Goal: Navigation & Orientation: Find specific page/section

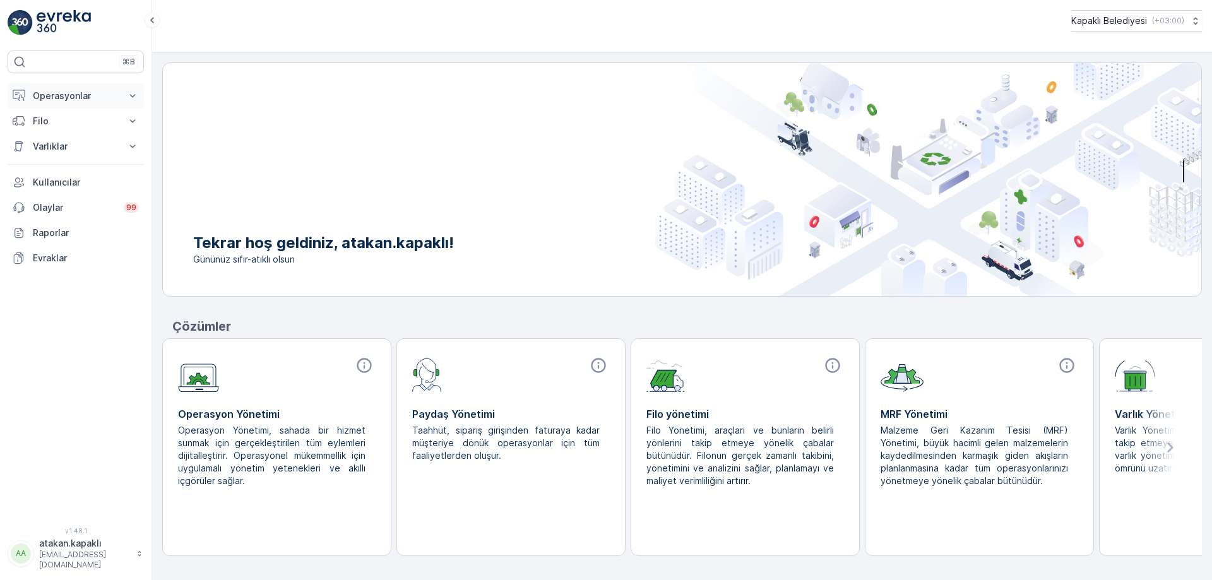
click at [78, 95] on p "Operasyonlar" at bounding box center [76, 96] width 86 height 13
click at [87, 151] on p "Rotalar & Görevler" at bounding box center [71, 152] width 78 height 13
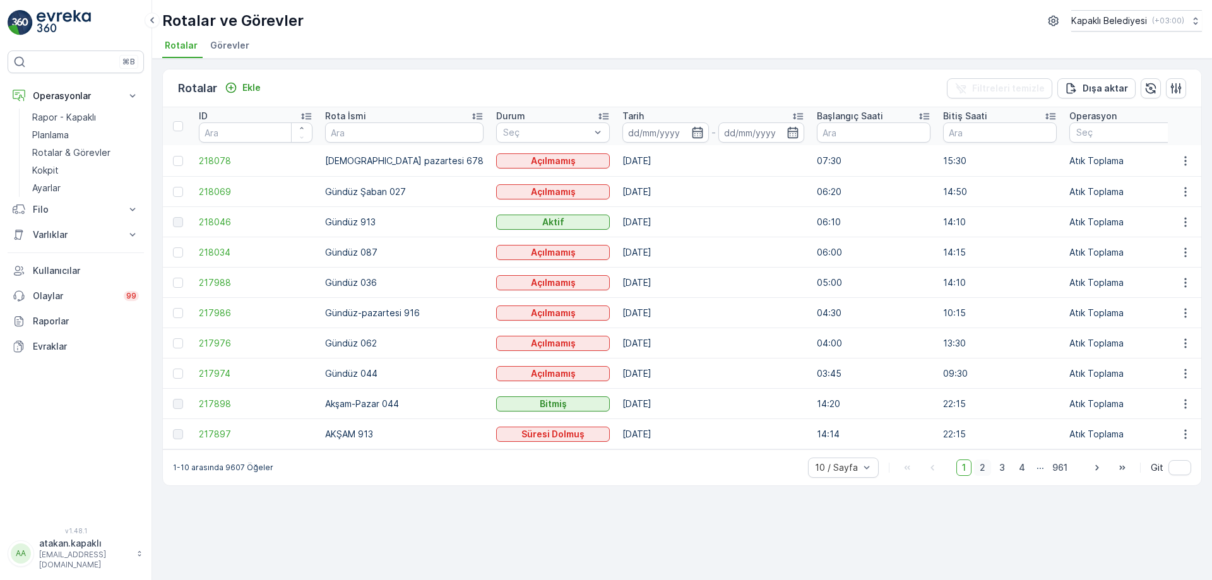
click at [982, 473] on span "2" at bounding box center [982, 468] width 17 height 16
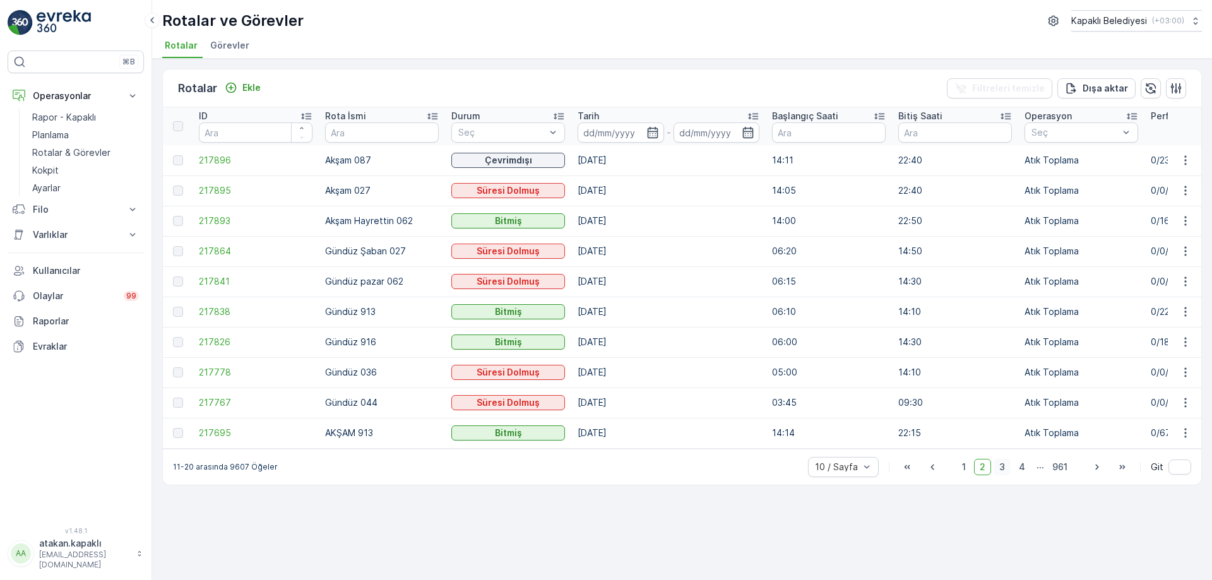
click at [1005, 475] on span "3" at bounding box center [1001, 467] width 17 height 16
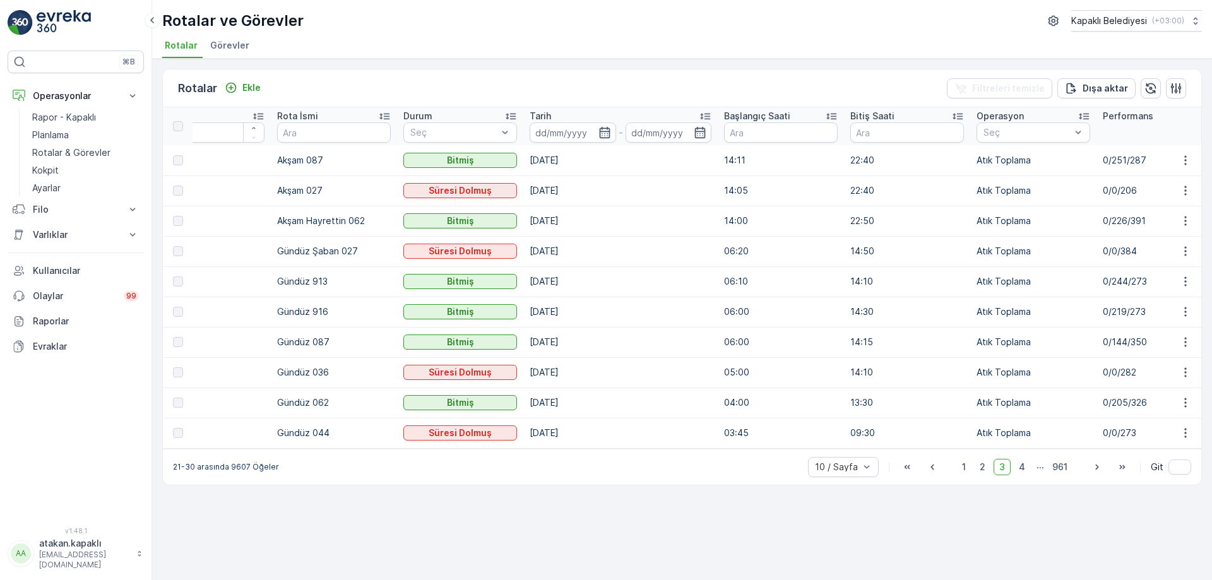
scroll to position [0, 49]
click at [1021, 472] on span "4" at bounding box center [1022, 467] width 18 height 16
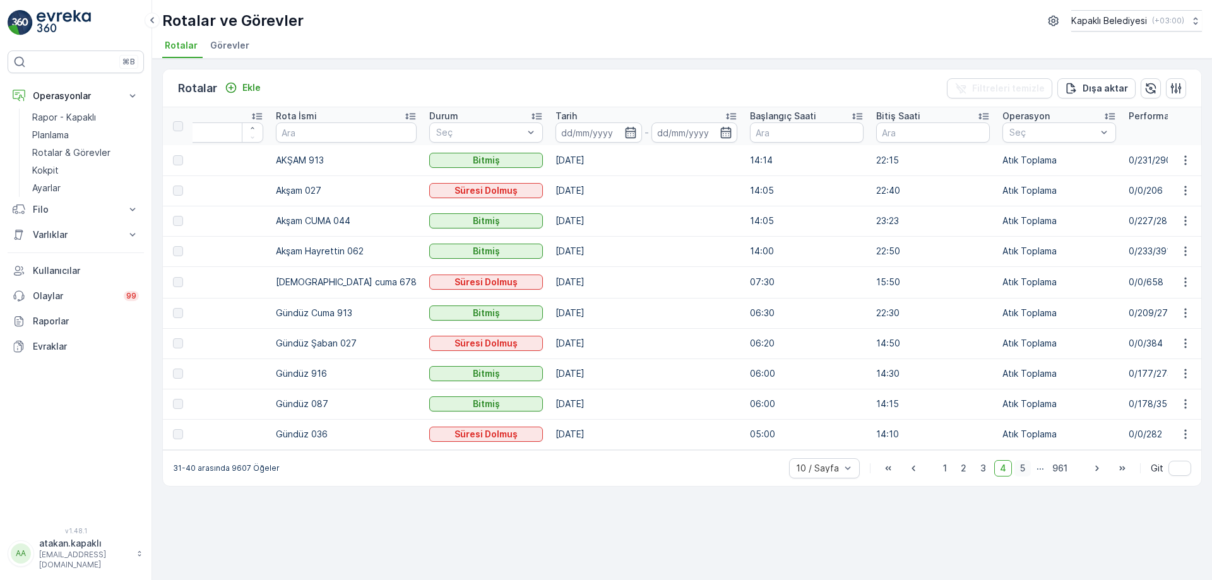
click at [1019, 472] on span "5" at bounding box center [1022, 468] width 16 height 16
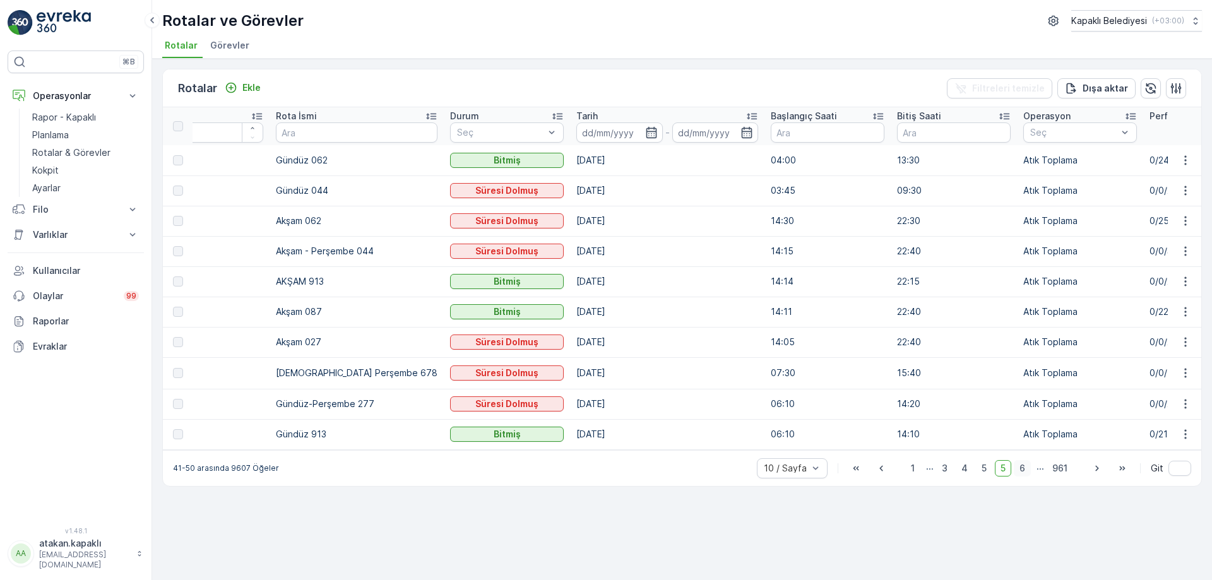
click at [1021, 472] on span "6" at bounding box center [1022, 468] width 17 height 16
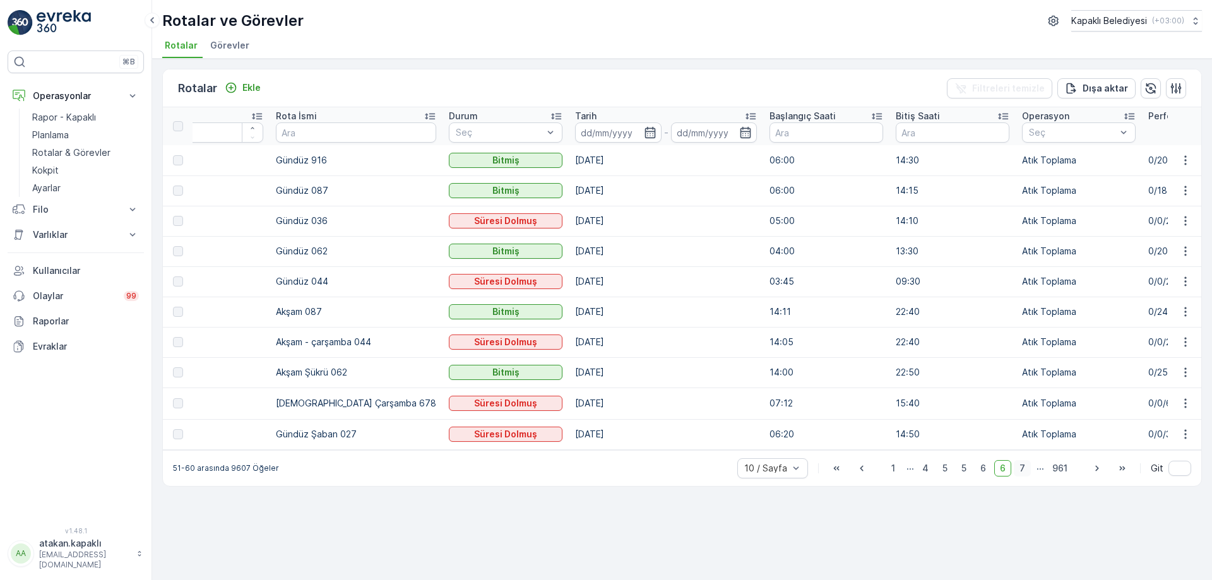
click at [1025, 475] on span "7" at bounding box center [1022, 468] width 17 height 16
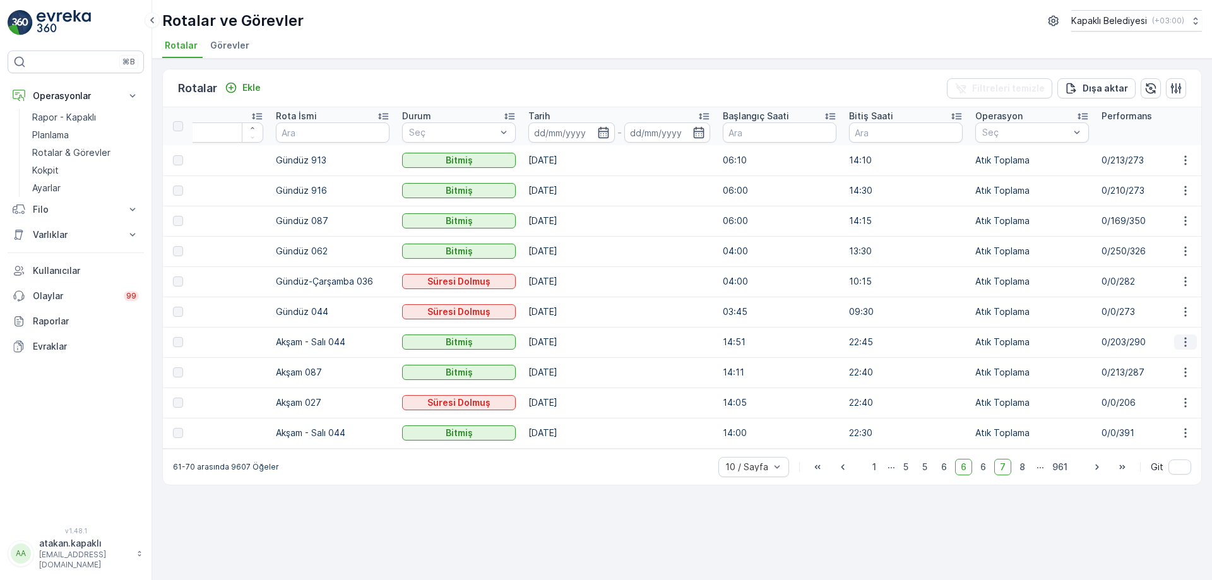
click at [1187, 340] on icon "button" at bounding box center [1185, 342] width 13 height 13
click at [1142, 362] on span "Daha fazla ayrıntı görün" at bounding box center [1156, 361] width 100 height 13
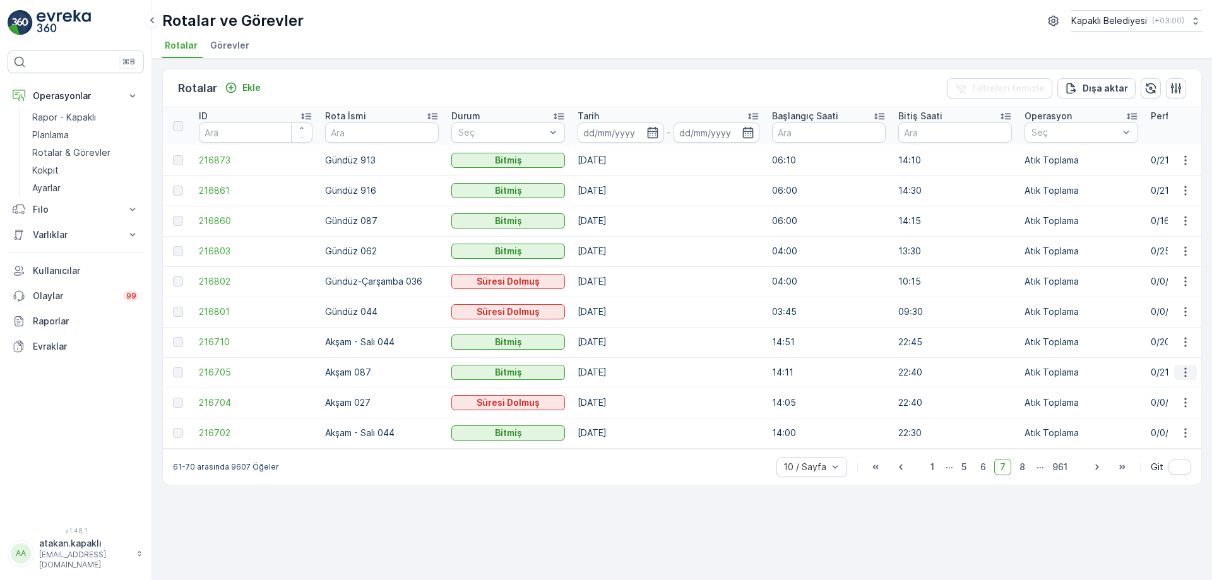
click at [1185, 371] on icon "button" at bounding box center [1185, 372] width 13 height 13
click at [1140, 389] on span "Daha fazla ayrıntı görün" at bounding box center [1156, 391] width 100 height 13
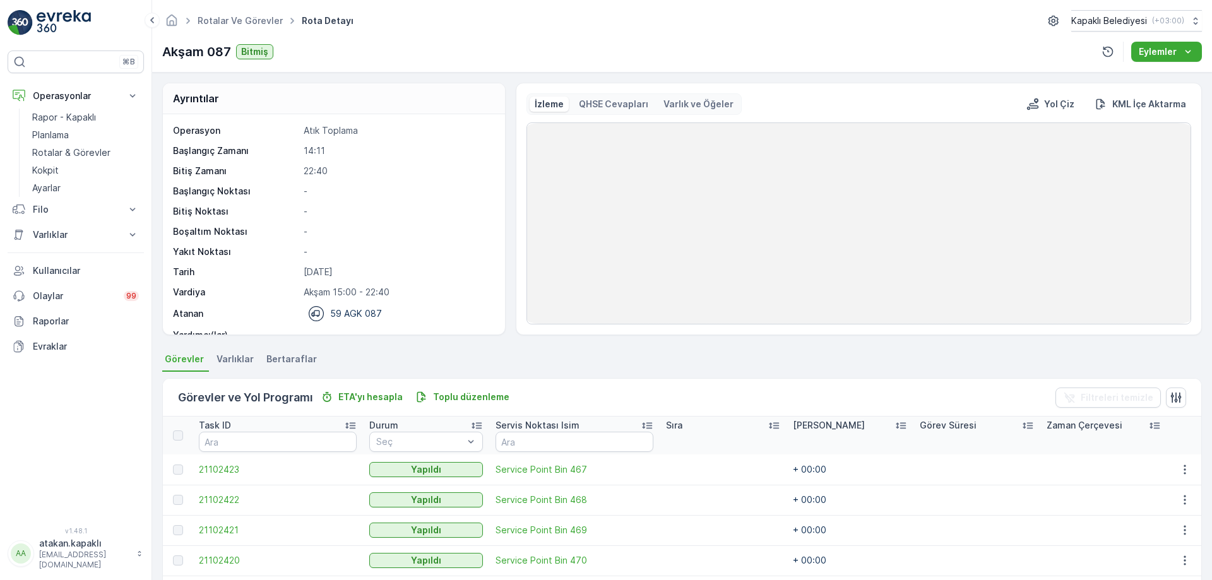
scroll to position [40, 0]
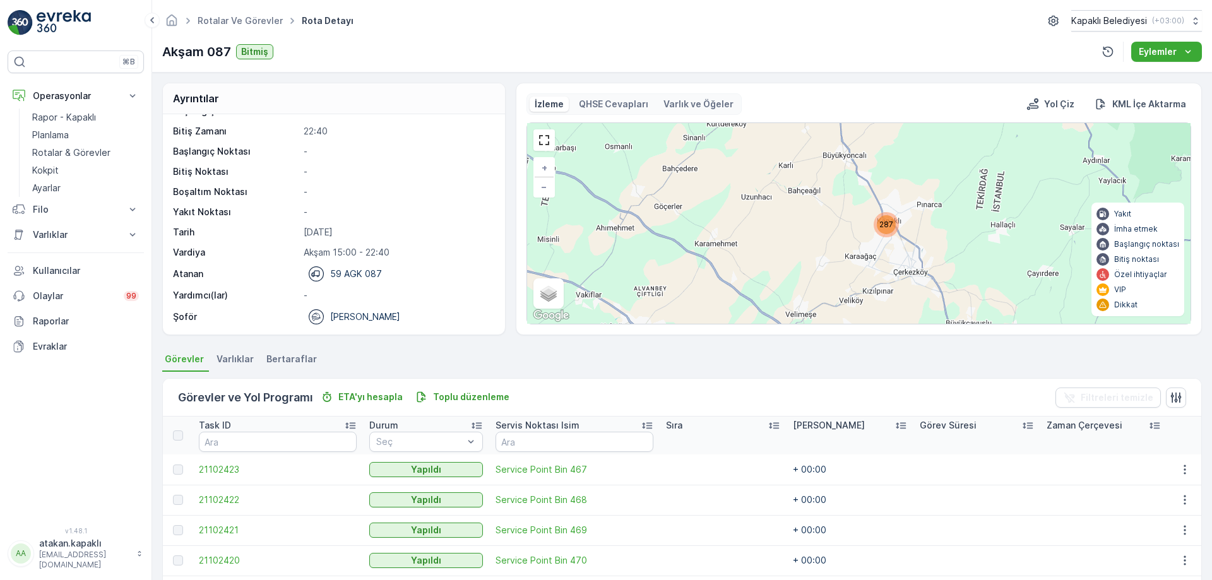
click at [887, 258] on div "287 + − Uydu Yol haritası Arazi Karışık Leaflet Klavye kısayolları Harita Veril…" at bounding box center [858, 223] width 663 height 201
click at [882, 222] on span "287" at bounding box center [886, 224] width 14 height 9
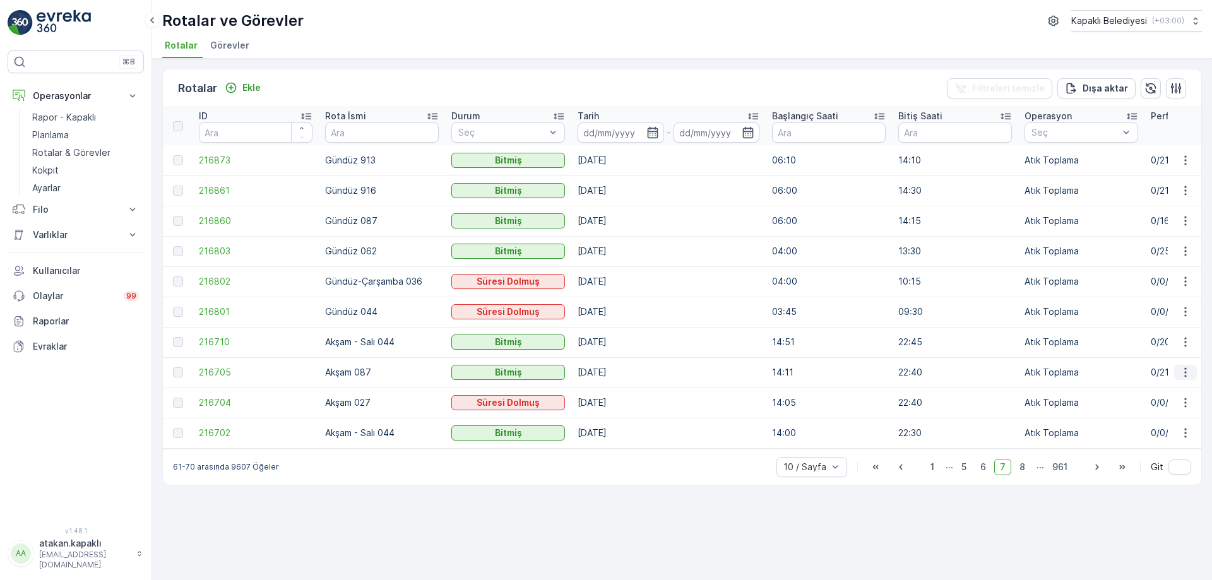
click at [1188, 370] on icon "button" at bounding box center [1185, 372] width 13 height 13
click at [1170, 406] on span "Rota Takibini Görüntüle" at bounding box center [1155, 409] width 99 height 13
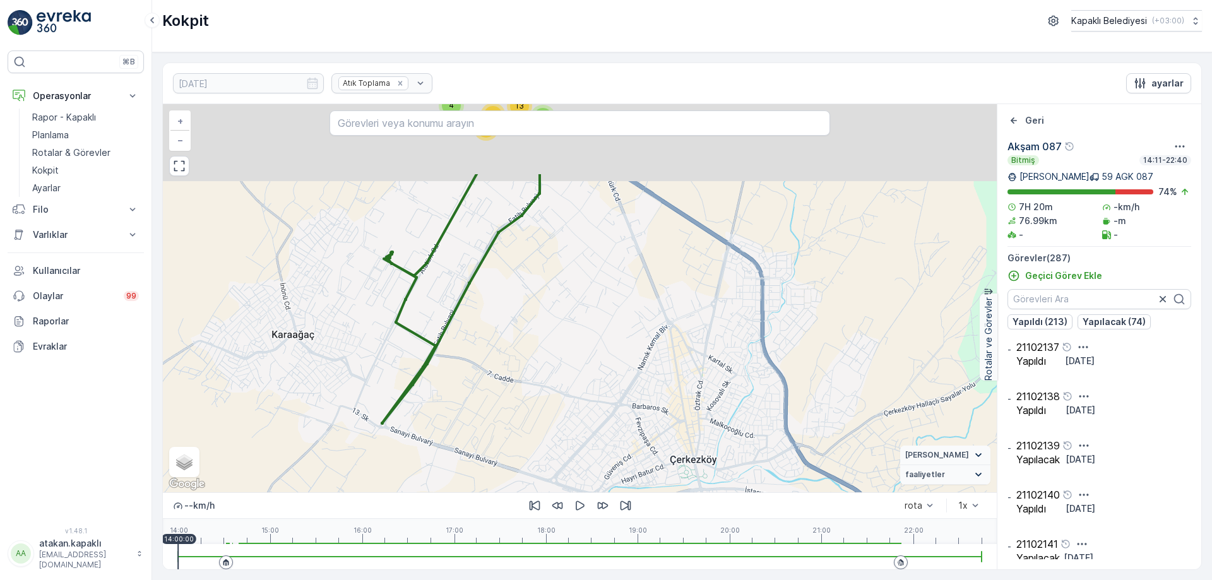
drag, startPoint x: 550, startPoint y: 277, endPoint x: 538, endPoint y: 523, distance: 246.5
click at [538, 523] on div "17 2 14 55 4 71 52 2 13 53 + − Uydu Yol haritası Arazi Karışık Leaflet Klavye k…" at bounding box center [580, 336] width 834 height 465
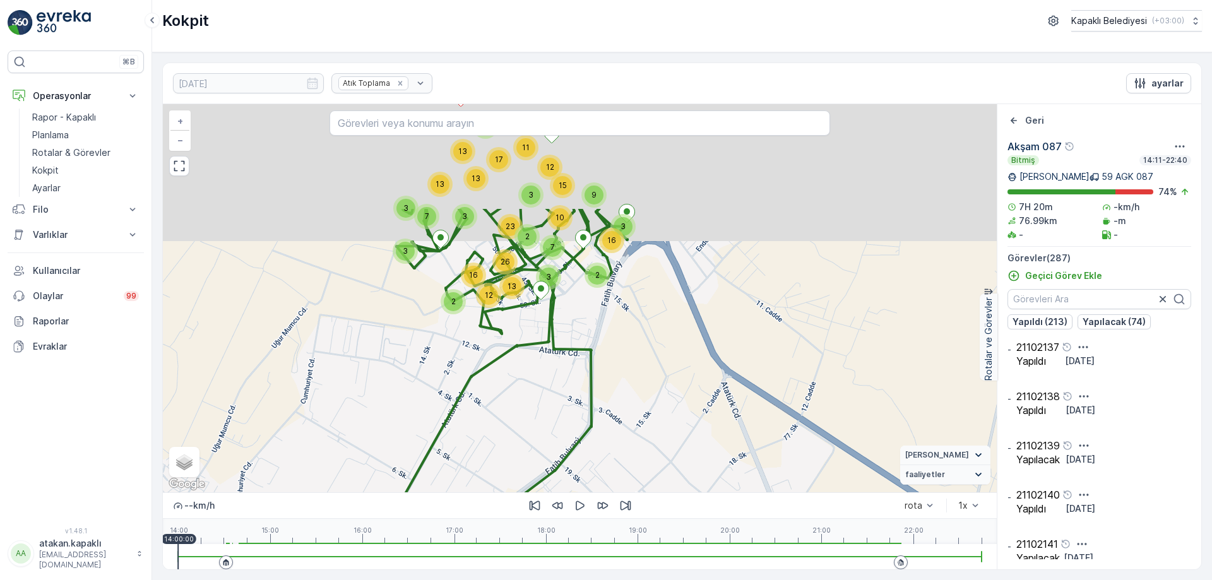
drag, startPoint x: 613, startPoint y: 340, endPoint x: 698, endPoint y: 468, distance: 153.9
click at [694, 461] on div "6 5 6 2 12 2 13 16 26 3 3 23 12 11 5 17 3 7 3 13 13 13 2 3 2 7 3 10 15 9 16 + −…" at bounding box center [580, 298] width 834 height 388
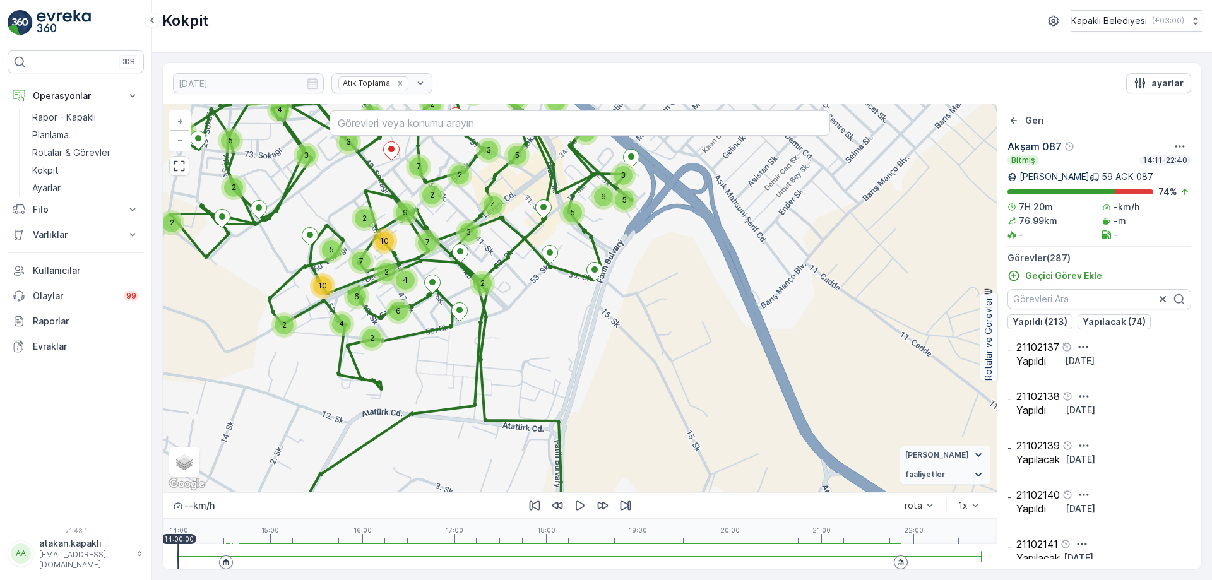
drag, startPoint x: 641, startPoint y: 328, endPoint x: 752, endPoint y: 467, distance: 178.7
click at [749, 464] on div "5 2 3 3 2 2 2 4 6 2 2 4 6 5 10 2 7 7 10 2 2 3 3 9 7 2 3 6 2 4 4 2 2 5 6 5 3 2 5…" at bounding box center [580, 298] width 834 height 388
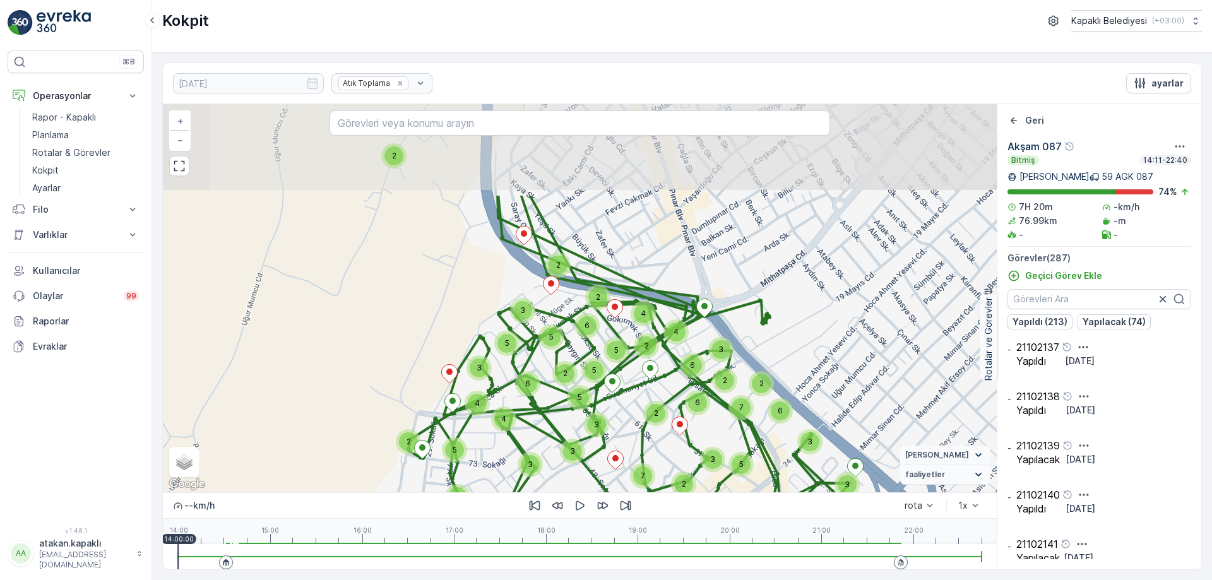
drag, startPoint x: 727, startPoint y: 249, endPoint x: 797, endPoint y: 402, distance: 168.9
click at [799, 400] on div "5 2 3 3 2 2 2 4 6 2 2 4 6 5 10 2 7 7 10 2 2 3 3 9 7 2 3 6 2 4 4 2 2 5 6 5 3 2 5…" at bounding box center [580, 298] width 834 height 388
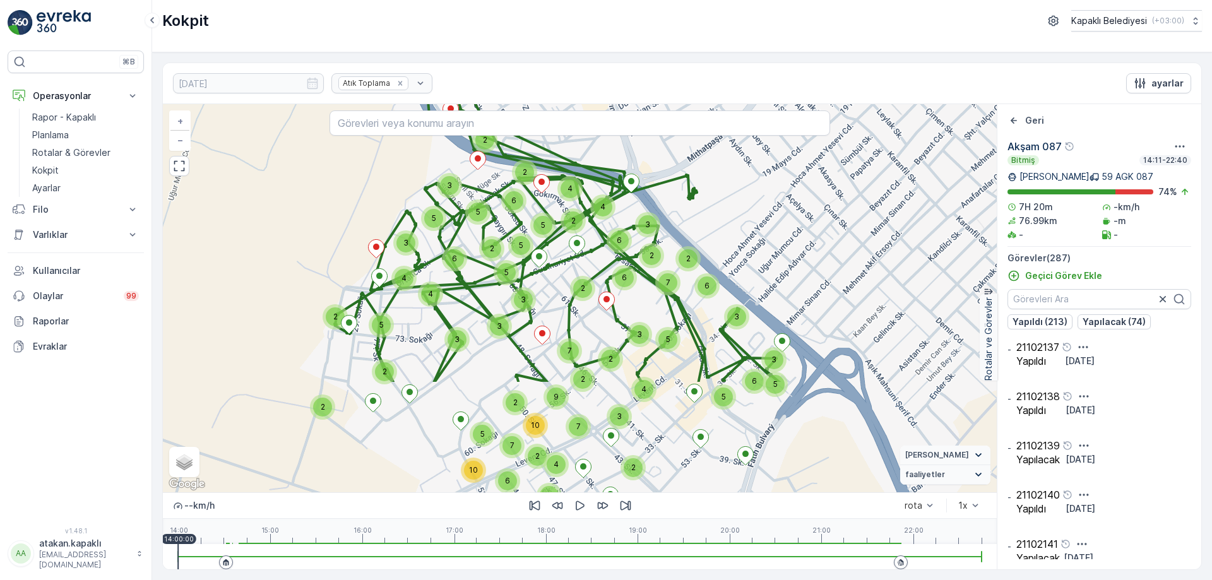
drag, startPoint x: 824, startPoint y: 344, endPoint x: 764, endPoint y: 185, distance: 170.0
click at [764, 188] on div "5 2 3 3 2 2 2 4 6 2 2 4 6 5 10 2 7 7 10 2 2 3 3 9 7 2 3 6 2 4 4 2 2 5 6 5 3 2 5…" at bounding box center [580, 298] width 834 height 388
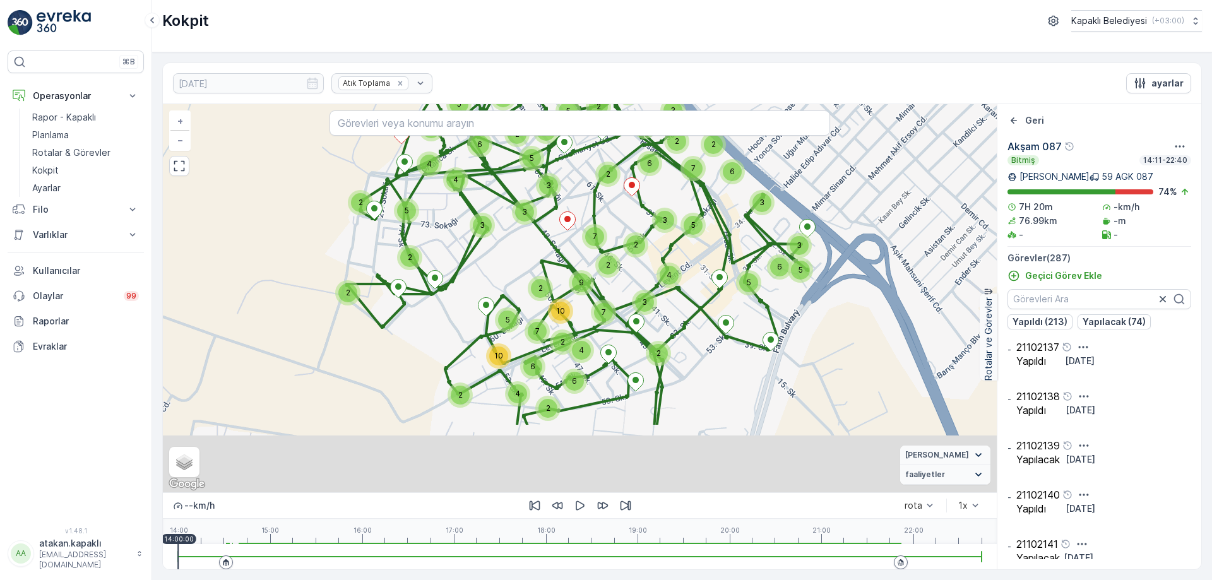
drag, startPoint x: 778, startPoint y: 348, endPoint x: 803, endPoint y: 193, distance: 157.8
click at [802, 240] on span "3" at bounding box center [799, 244] width 5 height 9
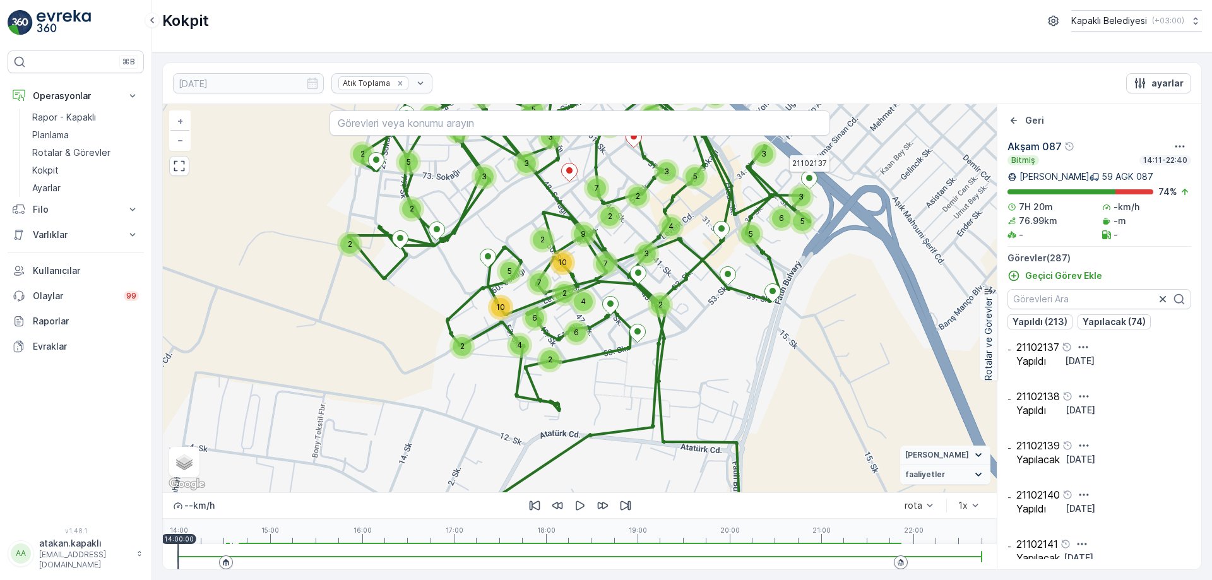
drag, startPoint x: 757, startPoint y: 395, endPoint x: 676, endPoint y: 263, distance: 154.7
click at [676, 263] on div "5 2 3 3 2 2 2 4 6 2 2 4 6 5 10 2 7 7 10 2 2 3 3 9 7 2 3 6 2 4 4 2 2 5 6 5 3 2 5…" at bounding box center [580, 298] width 834 height 388
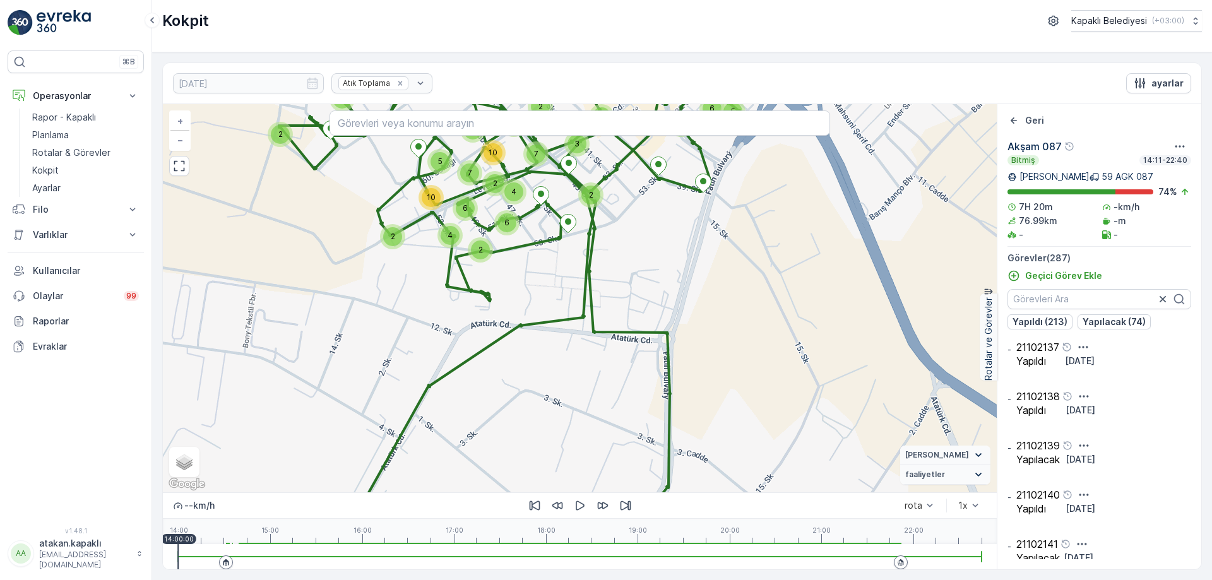
drag, startPoint x: 714, startPoint y: 324, endPoint x: 745, endPoint y: 396, distance: 79.2
click at [745, 396] on div "5 2 3 3 2 2 2 4 6 2 2 4 6 5 10 2 7 7 10 2 2 3 3 9 7 2 3 6 2 4 4 2 2 5 6 5 3 2 5…" at bounding box center [580, 298] width 834 height 388
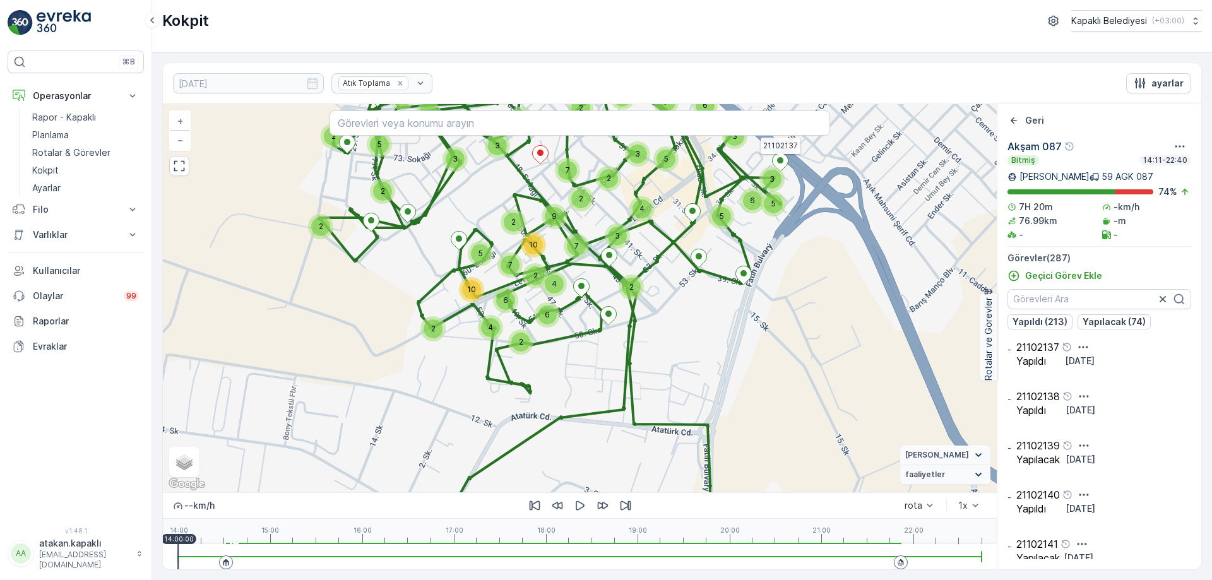
drag, startPoint x: 750, startPoint y: 323, endPoint x: 784, endPoint y: 385, distance: 70.9
click at [783, 384] on div "5 2 3 3 2 2 2 4 6 2 2 4 6 5 10 2 7 7 10 2 2 3 3 9 7 2 3 6 2 4 4 2 2 5 6 5 3 2 5…" at bounding box center [580, 298] width 834 height 388
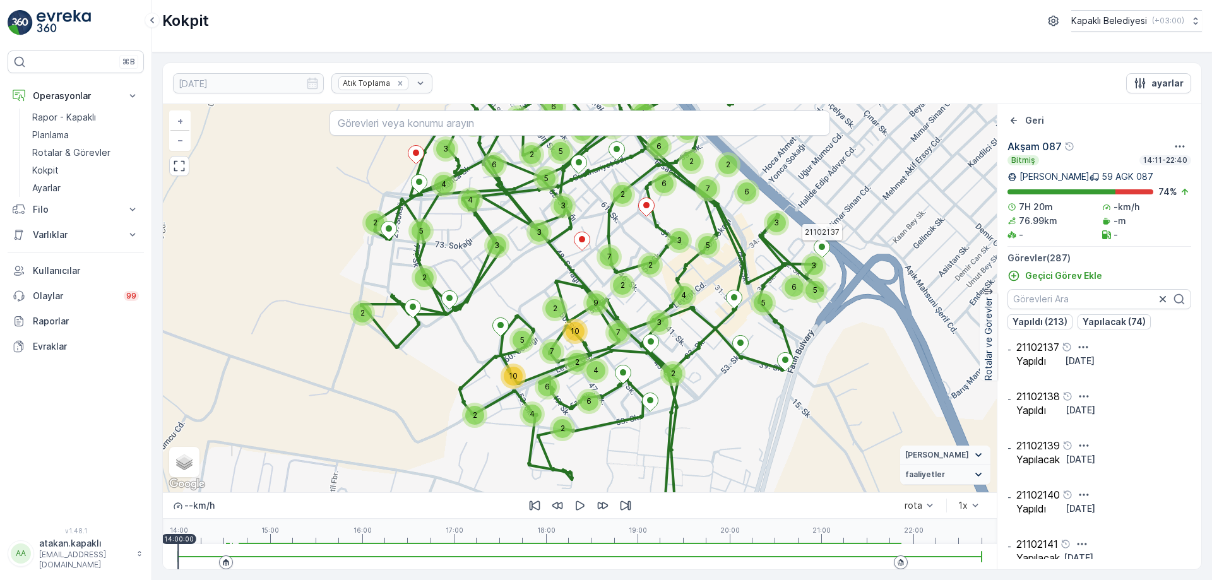
drag, startPoint x: 738, startPoint y: 367, endPoint x: 762, endPoint y: 426, distance: 63.2
click at [762, 426] on div "5 2 3 3 2 2 2 4 6 2 2 4 6 5 10 2 7 7 10 2 2 3 3 9 7 2 3 6 2 4 4 2 2 5 6 5 3 2 5…" at bounding box center [580, 298] width 834 height 388
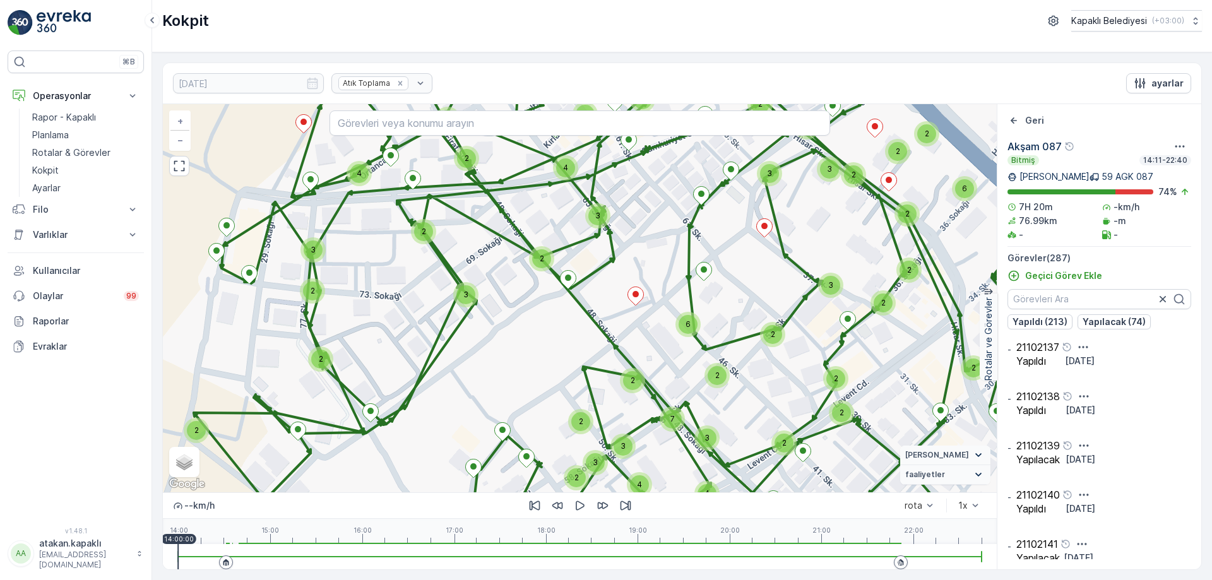
drag, startPoint x: 587, startPoint y: 311, endPoint x: 597, endPoint y: 359, distance: 49.0
click at [596, 352] on div "4 3 2 2 4 3 3 2 2 3 2 3 3 2 6 2 3 4 2 5 4 3 3 2 3 2 2 7 6 2 2 2 2 2 2 2 2 2 3 3…" at bounding box center [580, 298] width 834 height 388
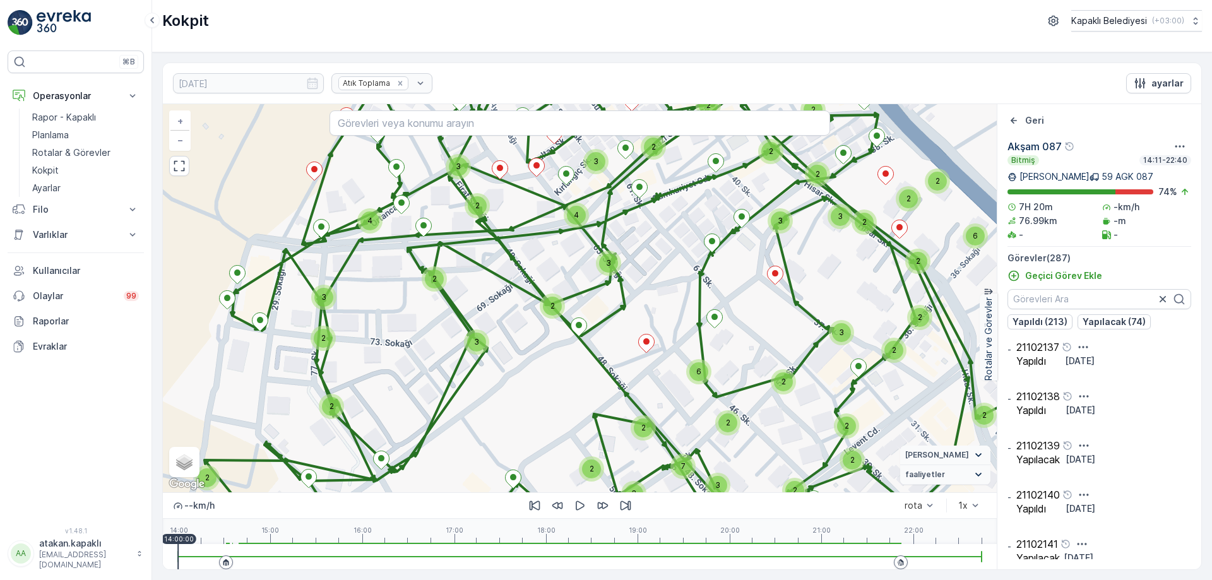
drag, startPoint x: 458, startPoint y: 290, endPoint x: 481, endPoint y: 324, distance: 41.3
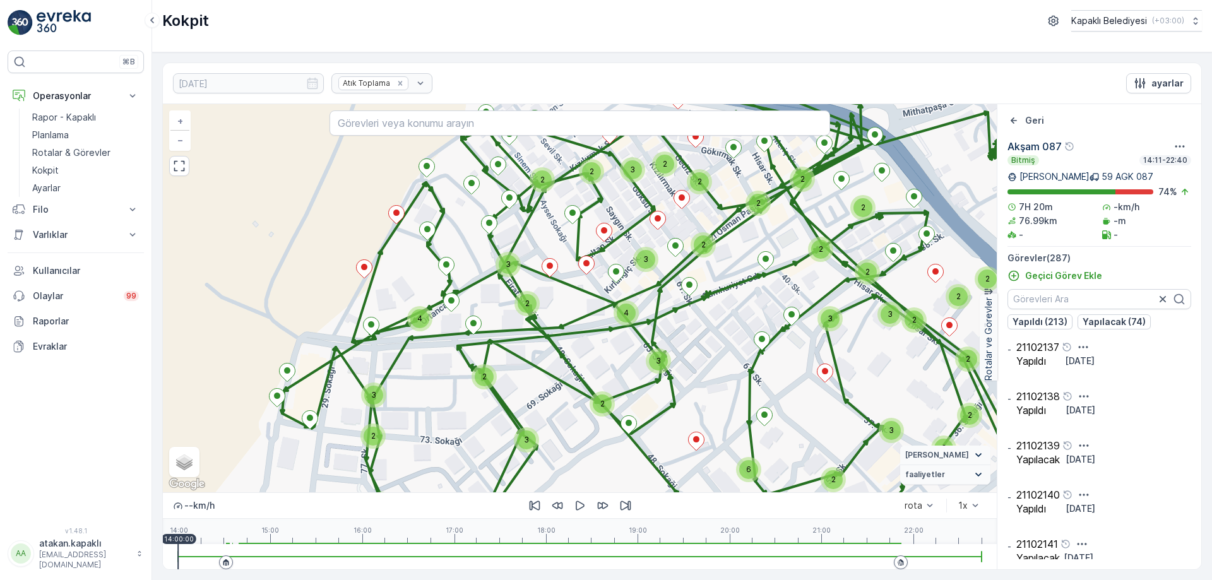
drag, startPoint x: 482, startPoint y: 241, endPoint x: 514, endPoint y: 338, distance: 102.4
click at [509, 328] on div "4 3 2 2 4 3 3 2 2 3 2 3 3 2 6 2 3 4 2 5 4 3 3 2 3 2 2 7 6 2 2 2 2 2 2 2 2 2 3 3…" at bounding box center [580, 298] width 834 height 388
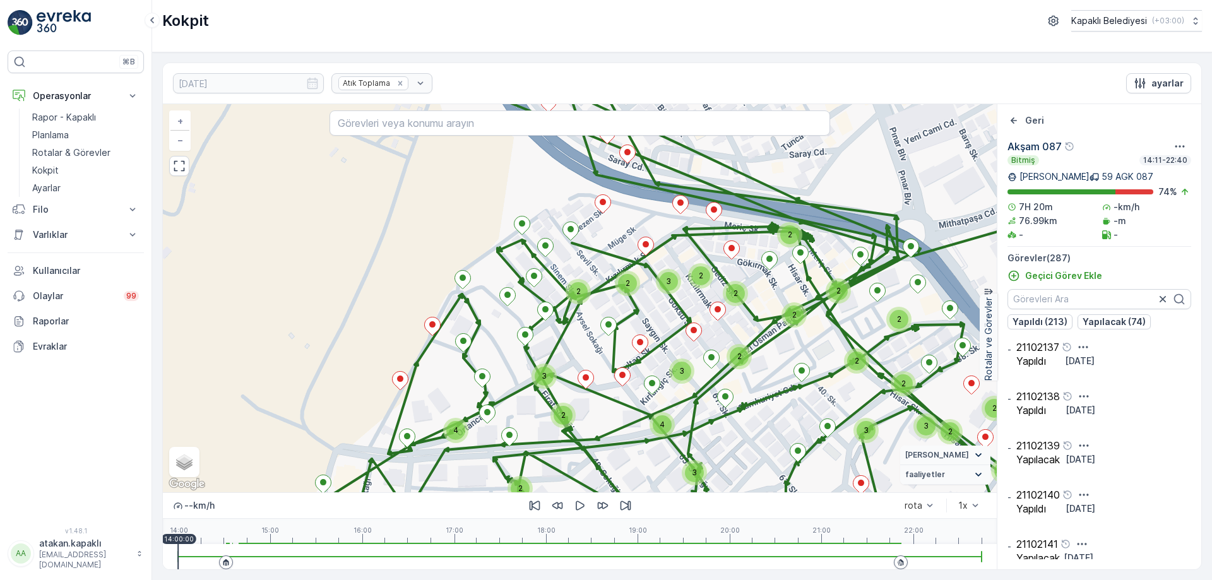
drag, startPoint x: 597, startPoint y: 235, endPoint x: 593, endPoint y: 371, distance: 135.8
click at [595, 367] on div "4 3 2 2 4 3 3 2 2 3 2 3 3 2 6 2 3 4 2 5 4 3 3 2 3 2 2 7 6 2 2 2 2 2 2 2 2 2 3 3…" at bounding box center [580, 298] width 834 height 388
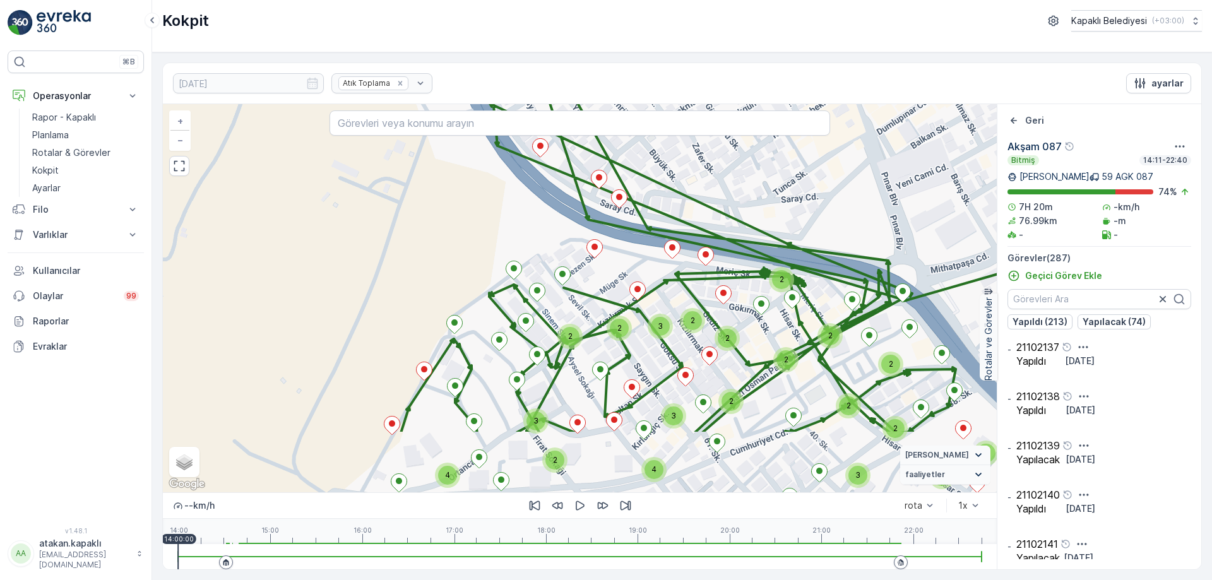
drag, startPoint x: 555, startPoint y: 373, endPoint x: 553, endPoint y: 205, distance: 167.9
click at [552, 241] on div "4 3 2 2 4 3 3 2 2 3 2 3 3 2 6 2 3 4 2 5 4 3 3 2 3 2 2 7 6 2 2 2 2 2 2 2 2 2 3 3…" at bounding box center [580, 298] width 834 height 388
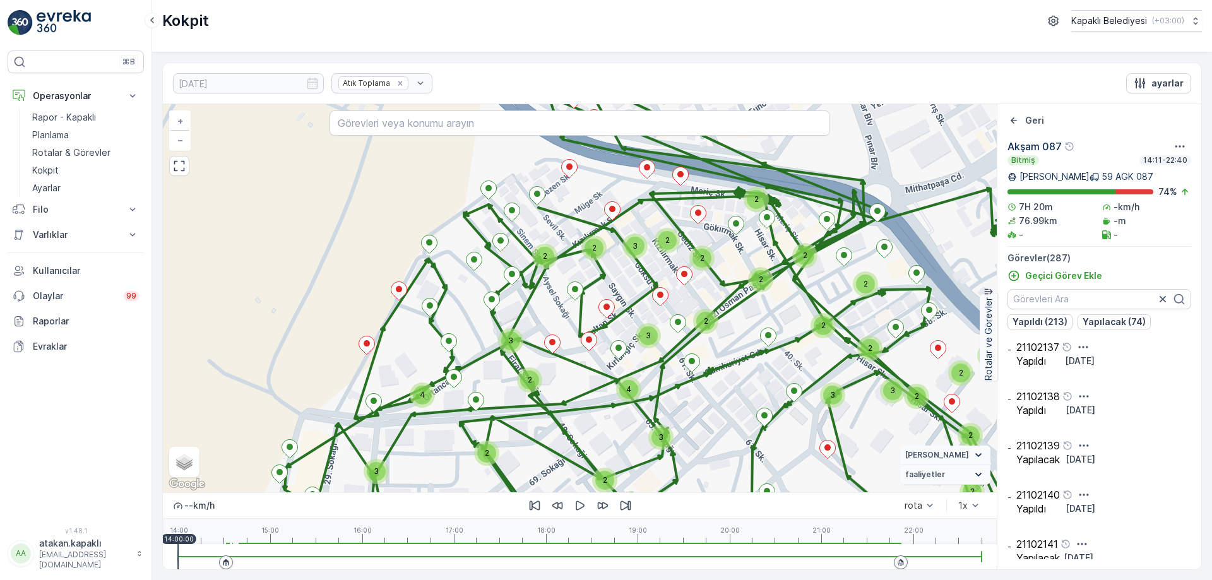
drag, startPoint x: 735, startPoint y: 362, endPoint x: 649, endPoint y: 273, distance: 123.2
click at [693, 309] on div "2" at bounding box center [705, 321] width 25 height 25
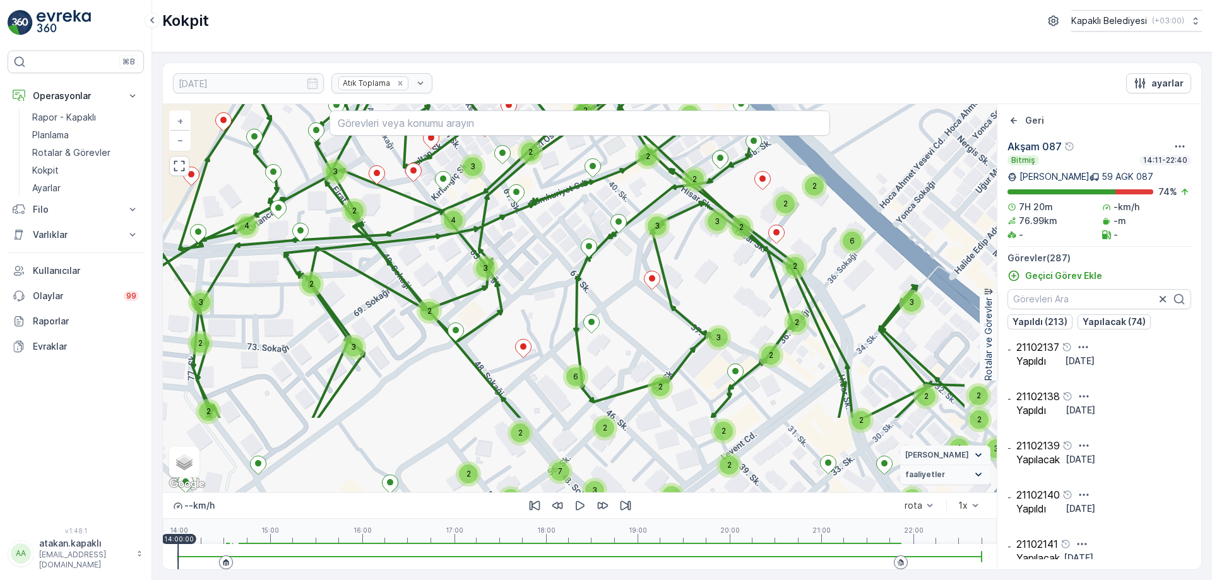
drag, startPoint x: 775, startPoint y: 356, endPoint x: 687, endPoint y: 272, distance: 121.9
click at [687, 272] on div "4 3 2 2 4 3 3 2 2 3 2 3 3 2 6 2 3 4 2 5 4 3 3 2 3 2 2 7 6 2 2 2 2 2 2 2 2 2 3 3…" at bounding box center [580, 298] width 834 height 388
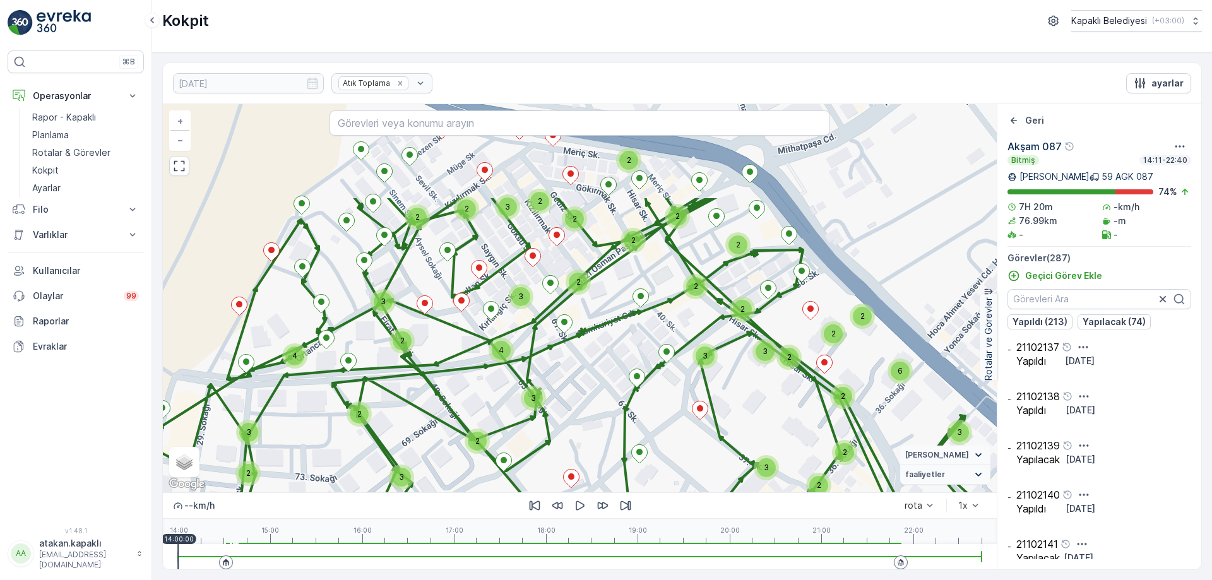
drag, startPoint x: 578, startPoint y: 254, endPoint x: 620, endPoint y: 396, distance: 148.2
click at [632, 396] on div "4 3 2 2 4 3 3 2 2 3 2 3 3 2 6 2 3 4 2 5 4 3 3 2 3 2 2 7 6 2 2 2 2 2 2 2 2 2 3 3…" at bounding box center [580, 298] width 834 height 388
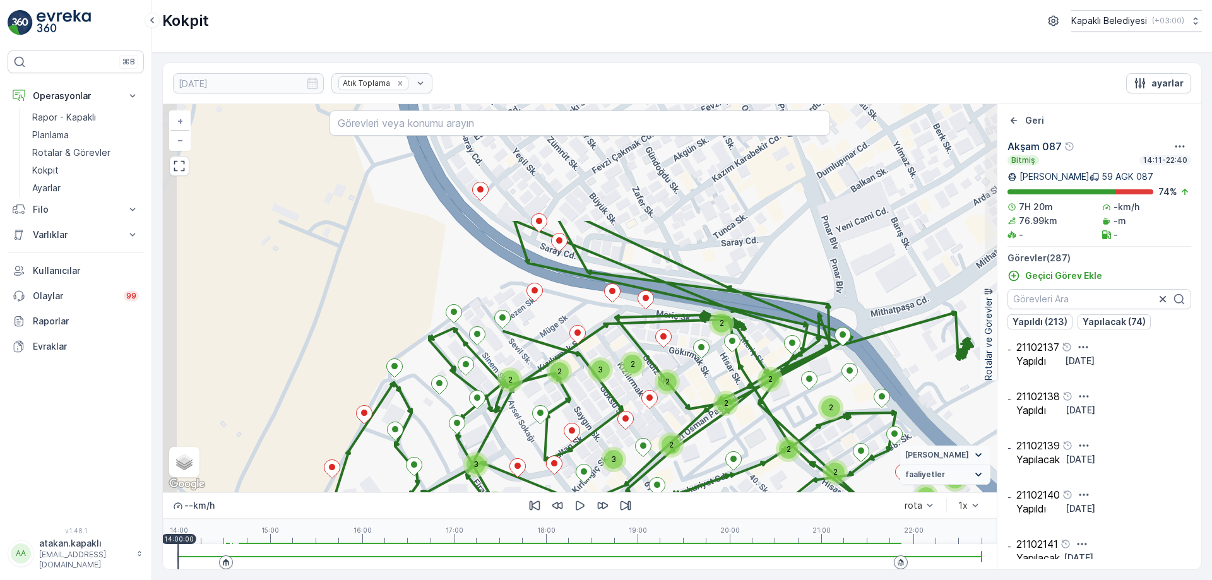
drag, startPoint x: 490, startPoint y: 262, endPoint x: 610, endPoint y: 456, distance: 228.1
click at [610, 456] on div "4 3 2 2 4 3 3 2 2 3 2 3 3 2 6 2 3 4 2 5 4 3 3 2 3 2 2 7 6 2 2 2 2 2 2 2 2 2 3 3…" at bounding box center [580, 298] width 834 height 388
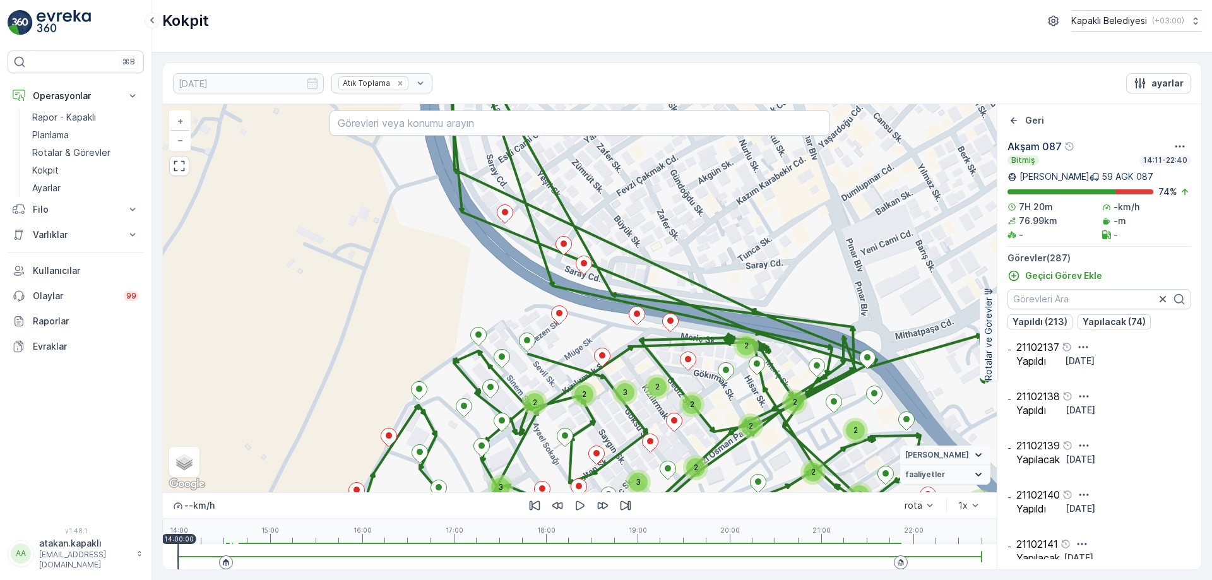
drag, startPoint x: 560, startPoint y: 405, endPoint x: 557, endPoint y: 292, distance: 113.0
click at [557, 294] on div "4 3 2 2 4 3 3 2 2 3 2 3 3 2 6 2 3 4 2 5 4 3 3 2 3 2 2 7 6 2 2 2 2 2 2 2 2 2 3 3…" at bounding box center [580, 298] width 834 height 388
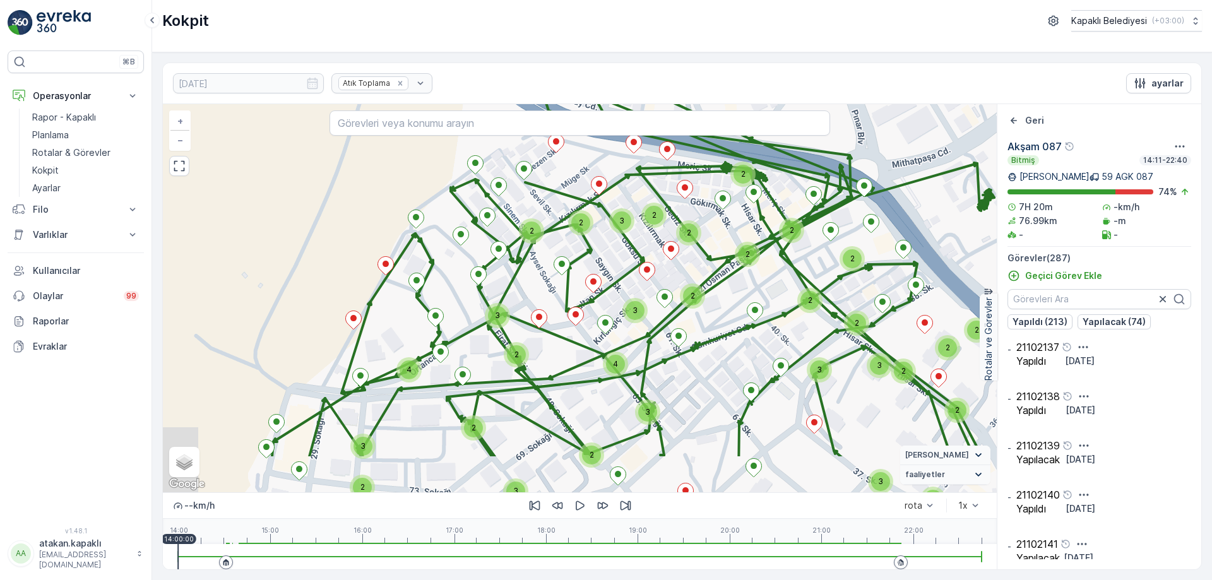
drag, startPoint x: 633, startPoint y: 405, endPoint x: 627, endPoint y: 275, distance: 130.8
click at [628, 276] on div "4 3 2 2 4 3 3 2 2 3 2 3 3 2 6 2 3 4 2 5 4 3 3 2 3 2 2 7 6 2 2 2 2 2 2 2 2 2 3 3…" at bounding box center [580, 298] width 834 height 388
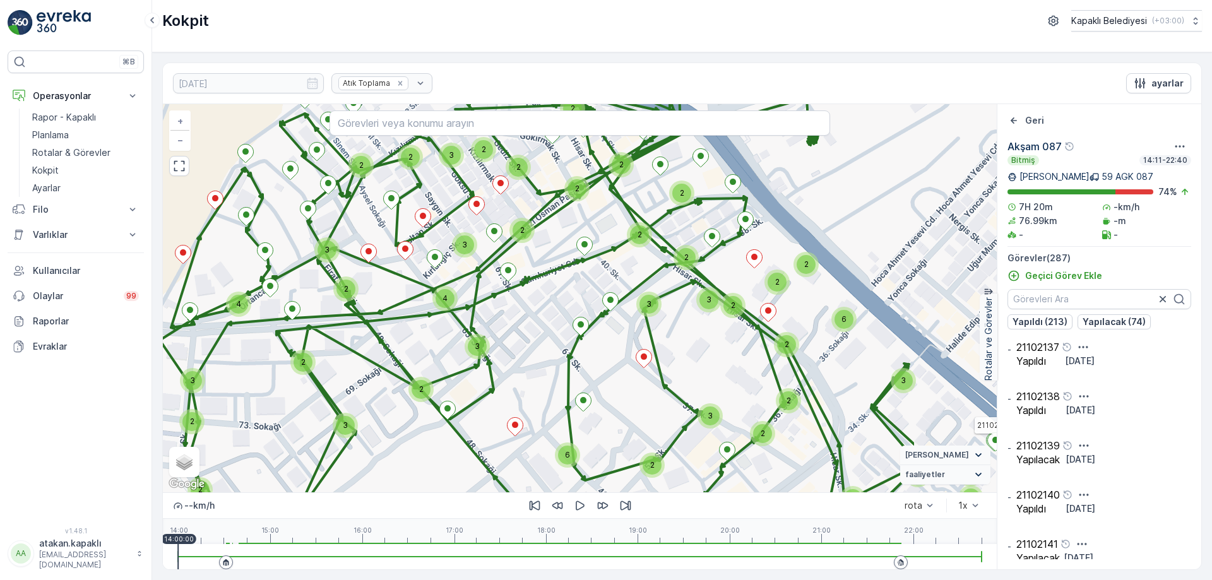
drag, startPoint x: 599, startPoint y: 301, endPoint x: 455, endPoint y: 210, distance: 170.5
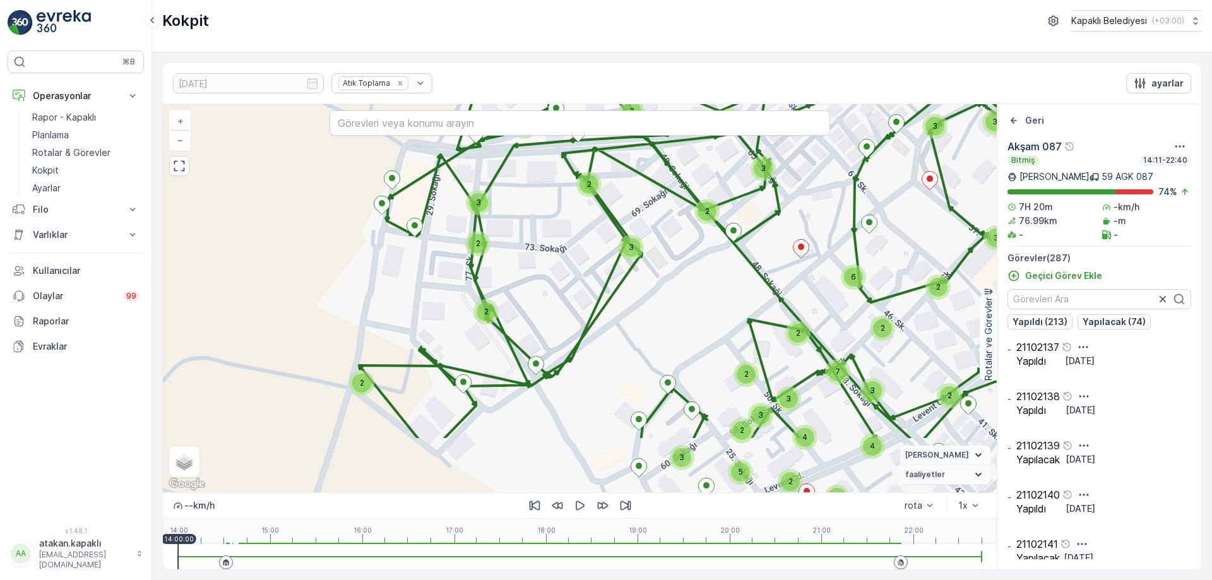
drag, startPoint x: 511, startPoint y: 401, endPoint x: 774, endPoint y: 302, distance: 281.2
click at [776, 303] on div "4 3 2 2 4 3 3 2 2 3 2 3 3 2 6 2 3 4 2 5 4 3 3 2 3 2 2 7 6 2 2 2 2 2 2 2 2 2 3 3…" at bounding box center [580, 298] width 834 height 388
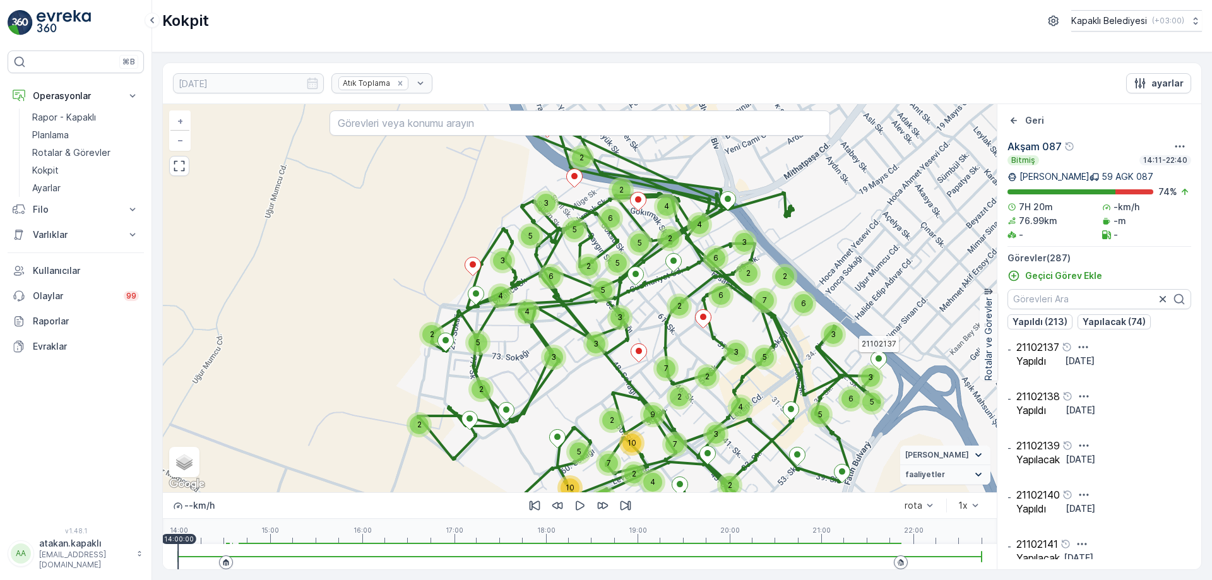
drag, startPoint x: 836, startPoint y: 353, endPoint x: 771, endPoint y: 412, distance: 88.1
click at [771, 412] on div "5 2 3 3 2 2 2 4 6 2 2 4 6 5 10 2 7 7 10 2 2 3 3 9 7 2 3 6 2 4 4 2 2 5 6 5 3 2 5…" at bounding box center [580, 298] width 834 height 388
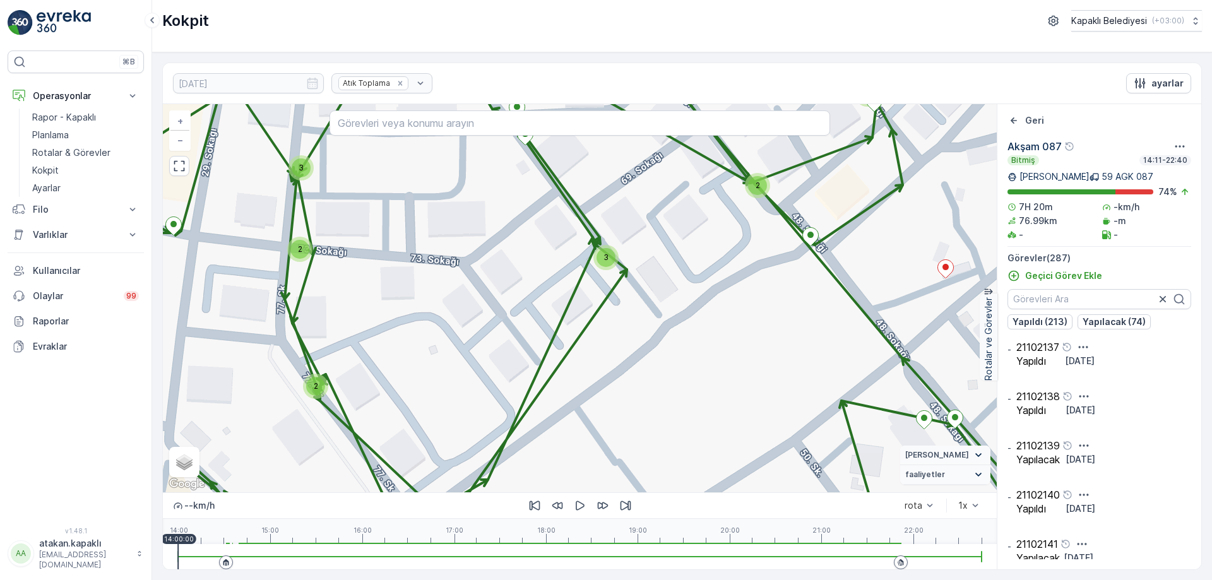
click at [480, 274] on div "3 3 2 2 3 3 2 2 2 2 2 2 3 2 5 2 2 3 2 4 2 2 3 3 2 2 2 3 3 5 2 2 2 2 2 3 2 2 3 3…" at bounding box center [580, 298] width 834 height 388
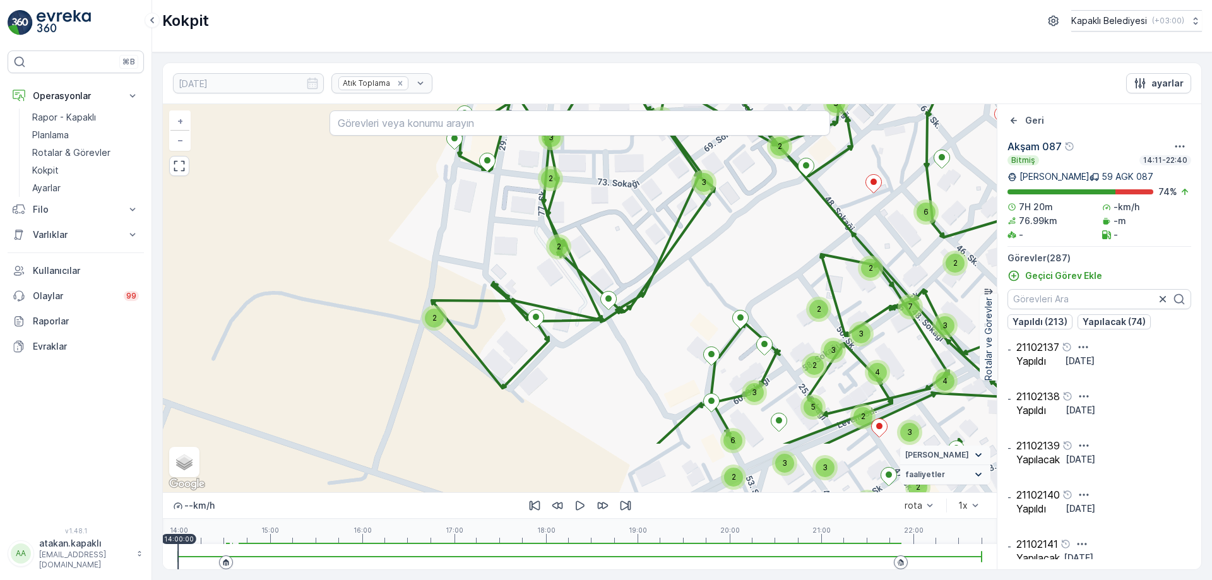
drag, startPoint x: 439, startPoint y: 344, endPoint x: 595, endPoint y: 256, distance: 178.9
click at [596, 256] on div "4 3 2 2 4 3 3 2 2 3 2 3 3 2 6 2 3 4 2 5 4 3 3 2 3 2 2 7 6 2 2 2 2 2 2 2 2 2 3 3…" at bounding box center [580, 298] width 834 height 388
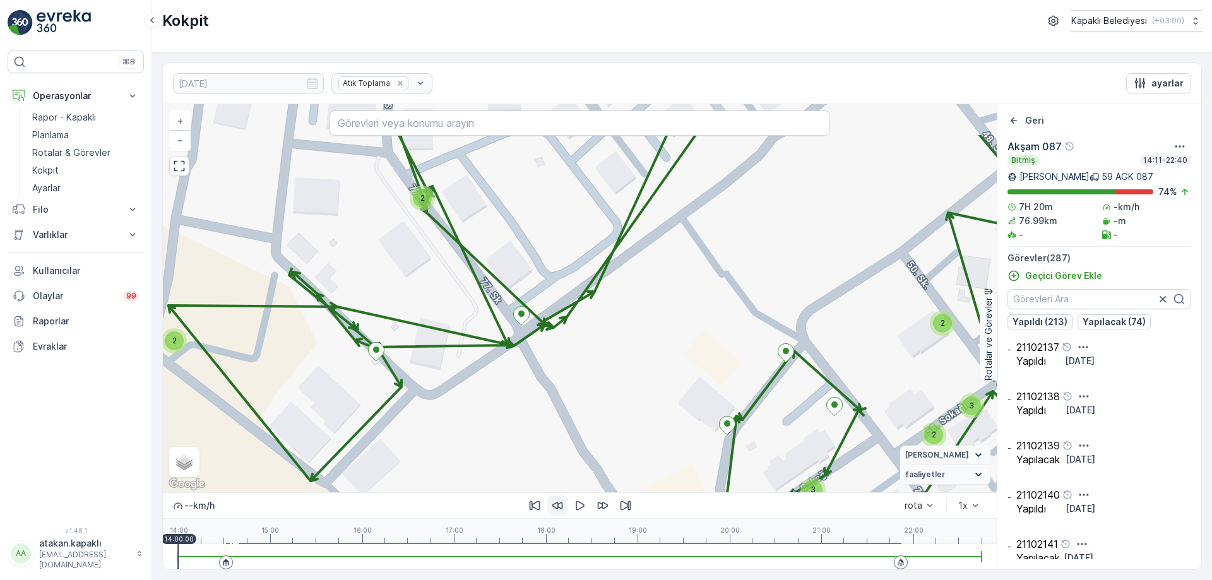
drag, startPoint x: 455, startPoint y: 314, endPoint x: 557, endPoint y: 513, distance: 224.1
click at [557, 513] on div "3 3 2 2 3 3 2 2 2 2 2 2 3 2 5 2 2 3 2 4 2 2 3 3 2 2 2 3 3 5 2 2 2 2 2 3 2 2 3 3…" at bounding box center [580, 336] width 834 height 465
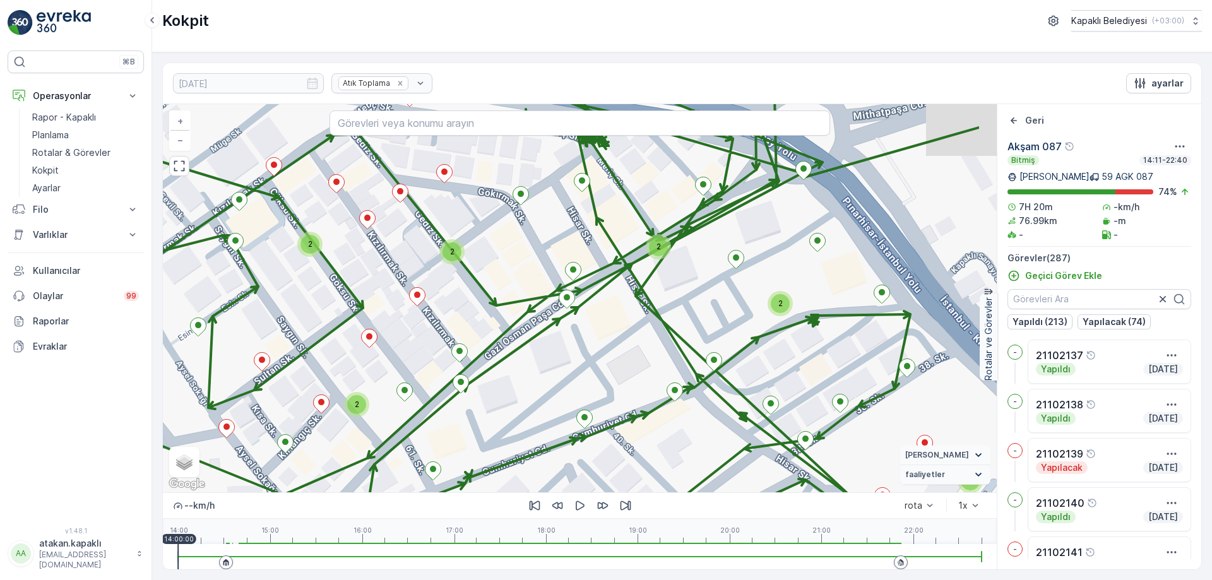
click at [418, 430] on div "3 3 2 2 3 3 2 2 2 2 2 2 3 2 5 2 2 3 2 4 2 2 3 3 2 2 2 3 3 5 2 2 2 2 2 3 2 2 3 3…" at bounding box center [580, 298] width 834 height 388
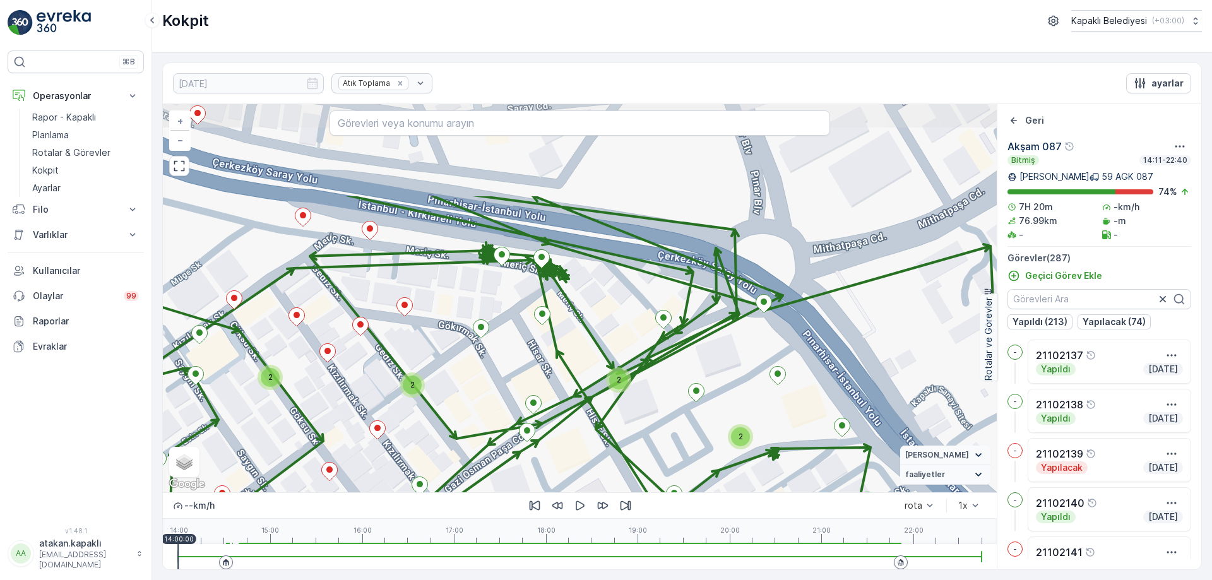
drag, startPoint x: 740, startPoint y: 251, endPoint x: 705, endPoint y: 342, distance: 97.3
click at [705, 342] on div "3 3 2 2 3 3 2 2 2 2 2 2 3 2 5 2 2 3 2 4 2 2 3 3 2 2 2 3 3 5 2 2 2 2 2 3 2 2 3 3…" at bounding box center [580, 298] width 834 height 388
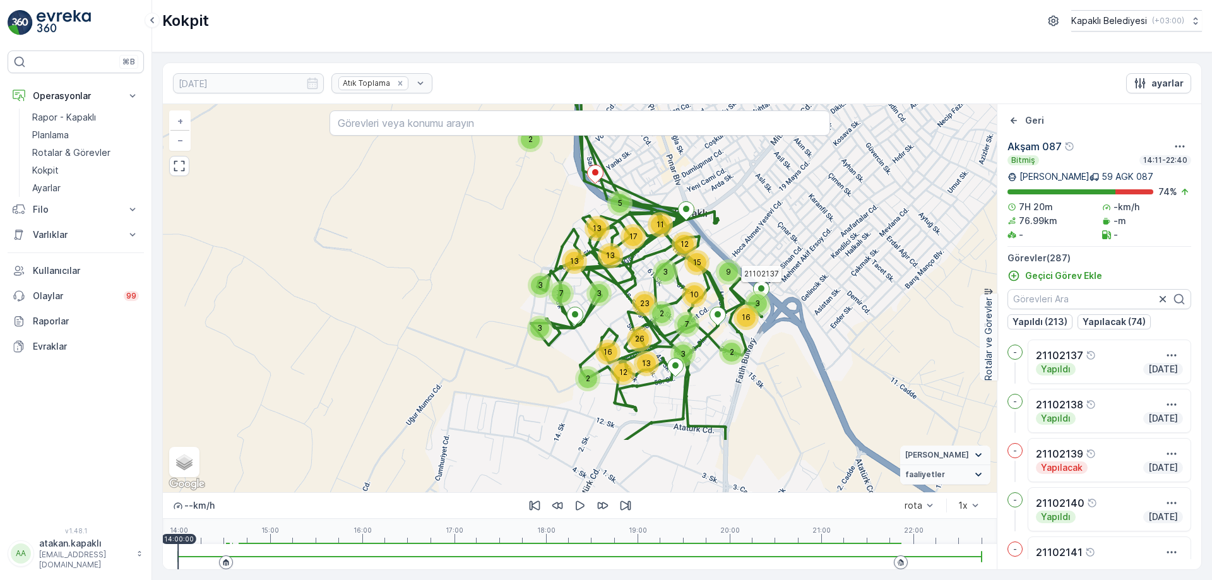
drag, startPoint x: 688, startPoint y: 317, endPoint x: 623, endPoint y: 225, distance: 112.3
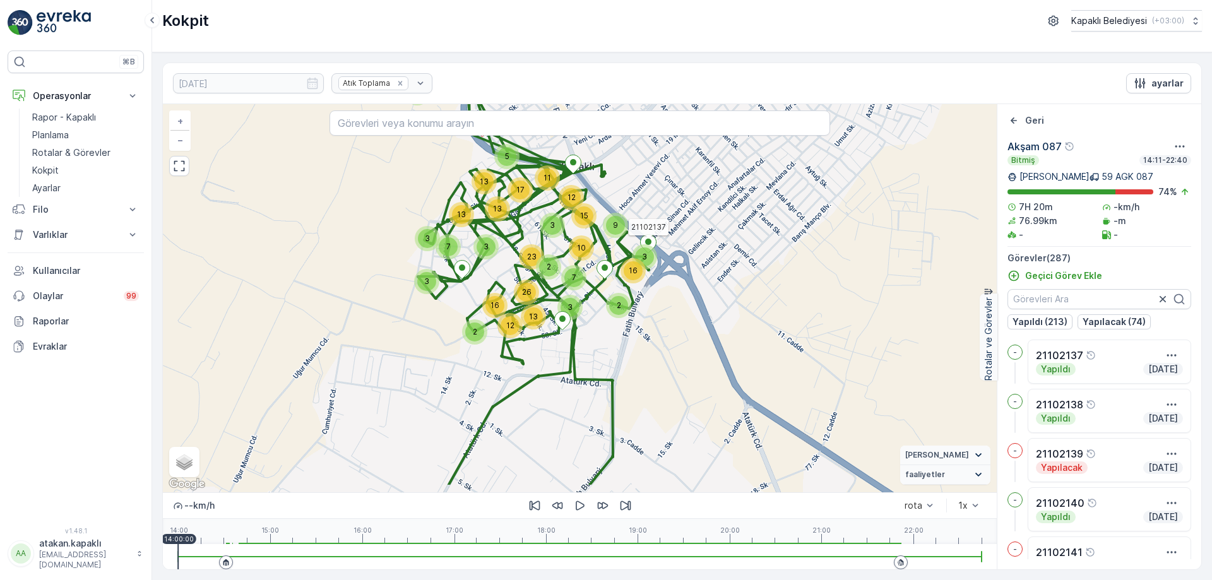
drag, startPoint x: 747, startPoint y: 365, endPoint x: 634, endPoint y: 318, distance: 122.3
click at [634, 318] on div "6 5 6 2 12 2 13 16 26 3 3 23 12 11 5 17 3 7 3 13 13 13 2 3 2 7 3 10 15 9 16 211…" at bounding box center [580, 298] width 834 height 388
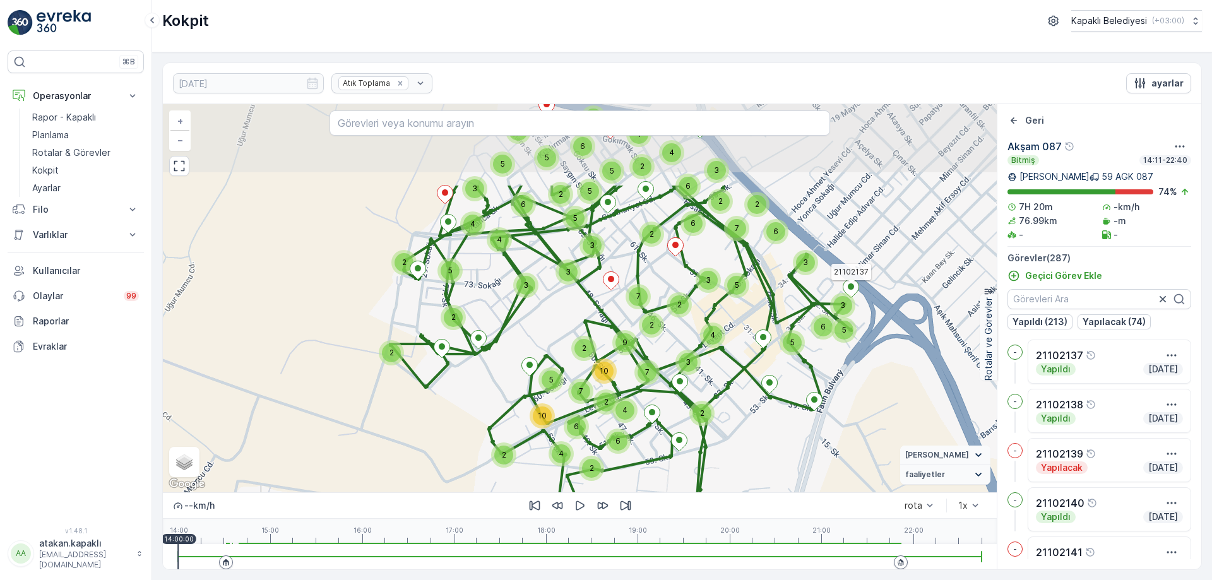
drag, startPoint x: 588, startPoint y: 339, endPoint x: 606, endPoint y: 433, distance: 95.8
click at [606, 412] on div "2" at bounding box center [605, 402] width 19 height 19
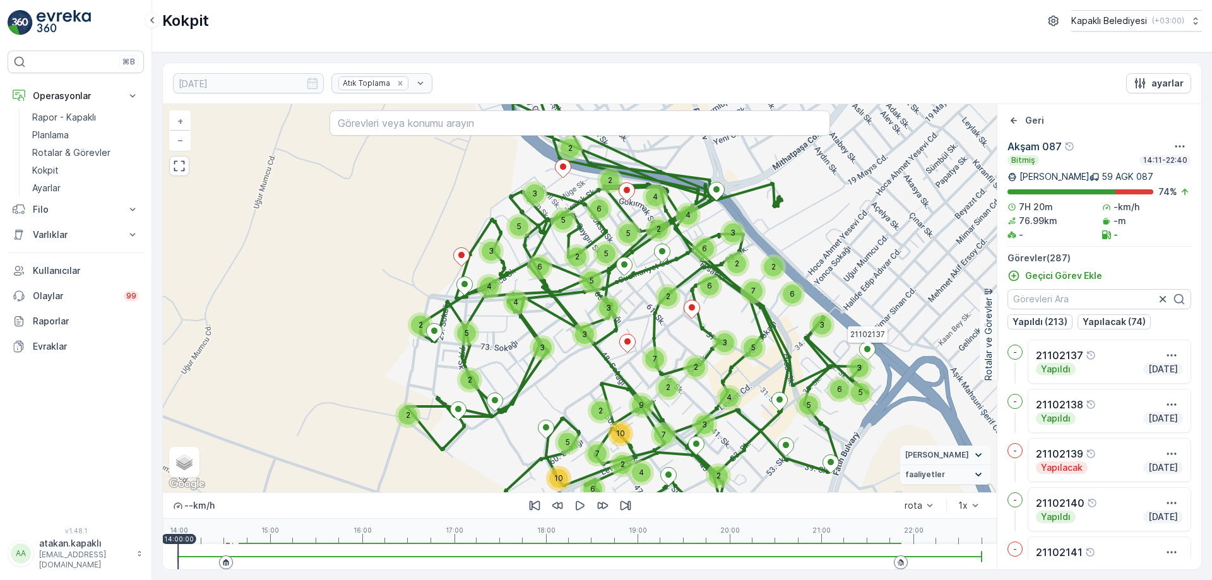
drag, startPoint x: 606, startPoint y: 433, endPoint x: 613, endPoint y: 473, distance: 41.0
click at [619, 474] on div "2" at bounding box center [622, 464] width 19 height 19
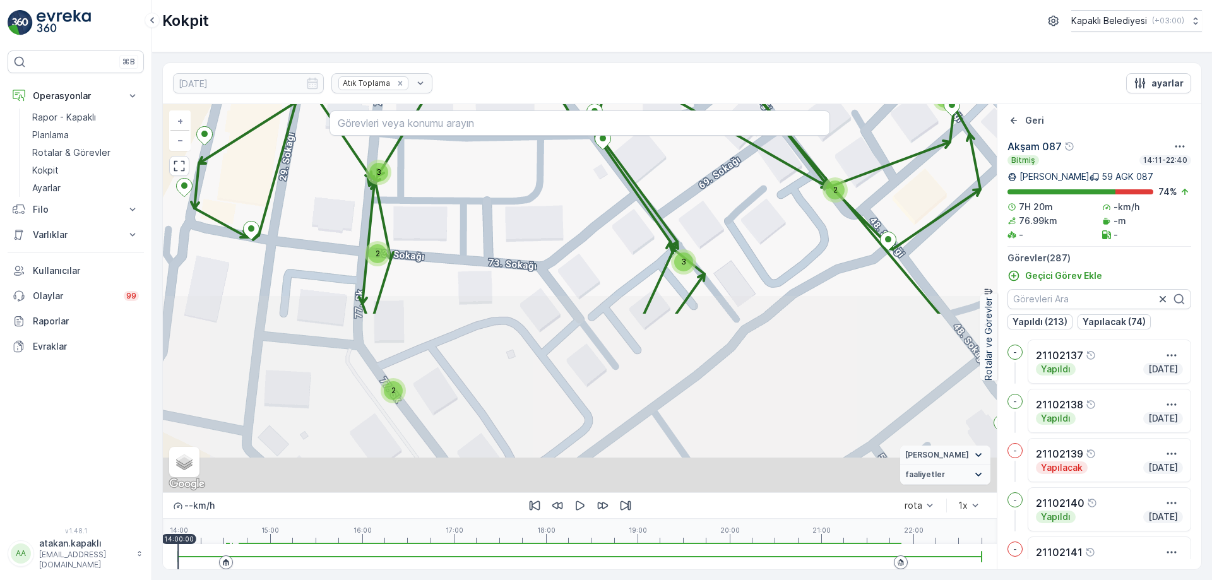
drag, startPoint x: 399, startPoint y: 389, endPoint x: 426, endPoint y: 242, distance: 150.2
click at [441, 184] on div "3 3 2 2 3 3 2 2 2 2 2 2 3 2 5 2 2 3 2 4 2 2 3 3 2 2 2 3 3 5 2 2 2 2 2 3 2 2 3 3…" at bounding box center [580, 298] width 834 height 388
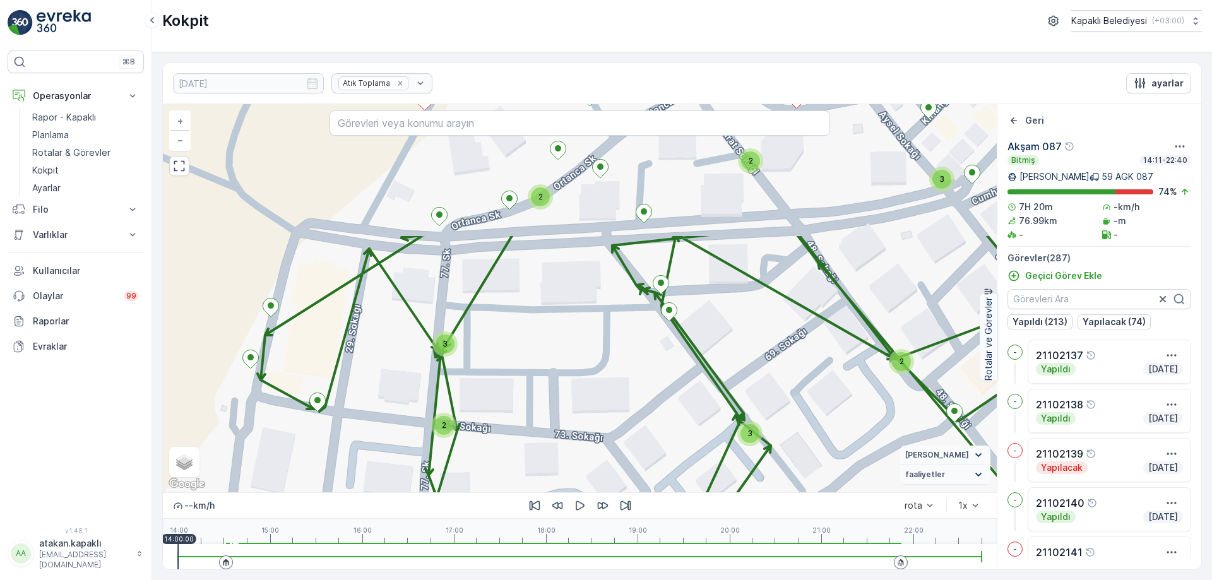
drag, startPoint x: 394, startPoint y: 256, endPoint x: 454, endPoint y: 419, distance: 174.1
click at [458, 422] on div "3 3 2 2 3 3 2 2 2 2 2 2 3 2 5 2 2 3 2 4 2 2 3 3 2 2 2 3 3 5 2 2 2 2 2 3 2 2 3 3…" at bounding box center [580, 298] width 834 height 388
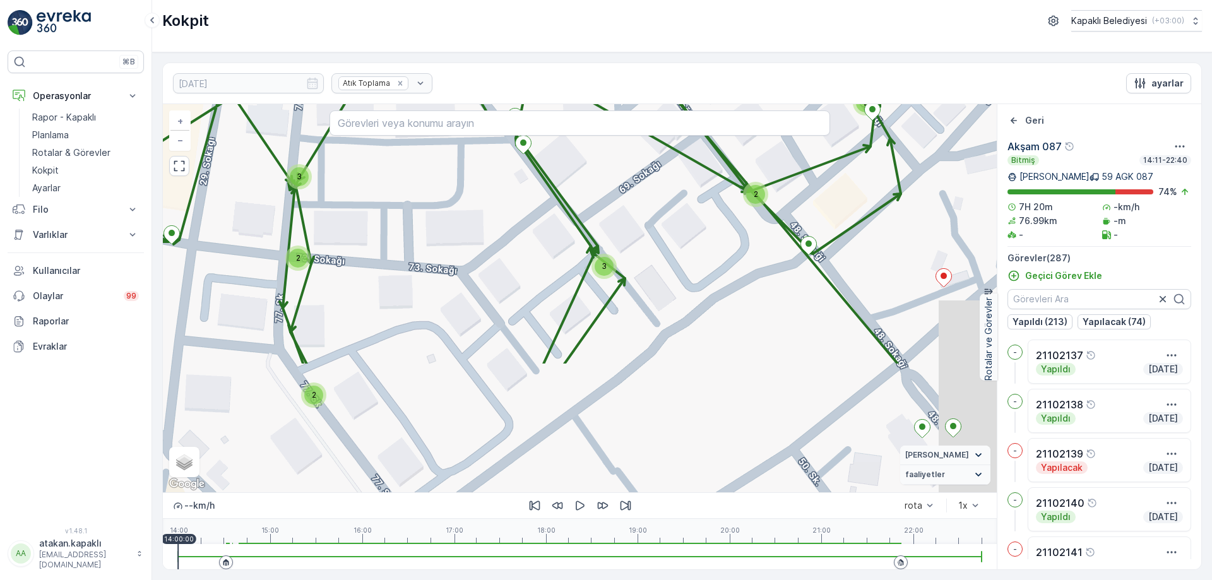
drag, startPoint x: 384, startPoint y: 212, endPoint x: 396, endPoint y: 234, distance: 25.1
click at [383, 210] on div "3 3 2 2 3 3 2 2 2 2 2 2 3 2 5 2 2 3 2 4 2 2 3 3 2 2 2 3 3 5 2 2 2 2 2 3 2 2 3 3…" at bounding box center [580, 298] width 834 height 388
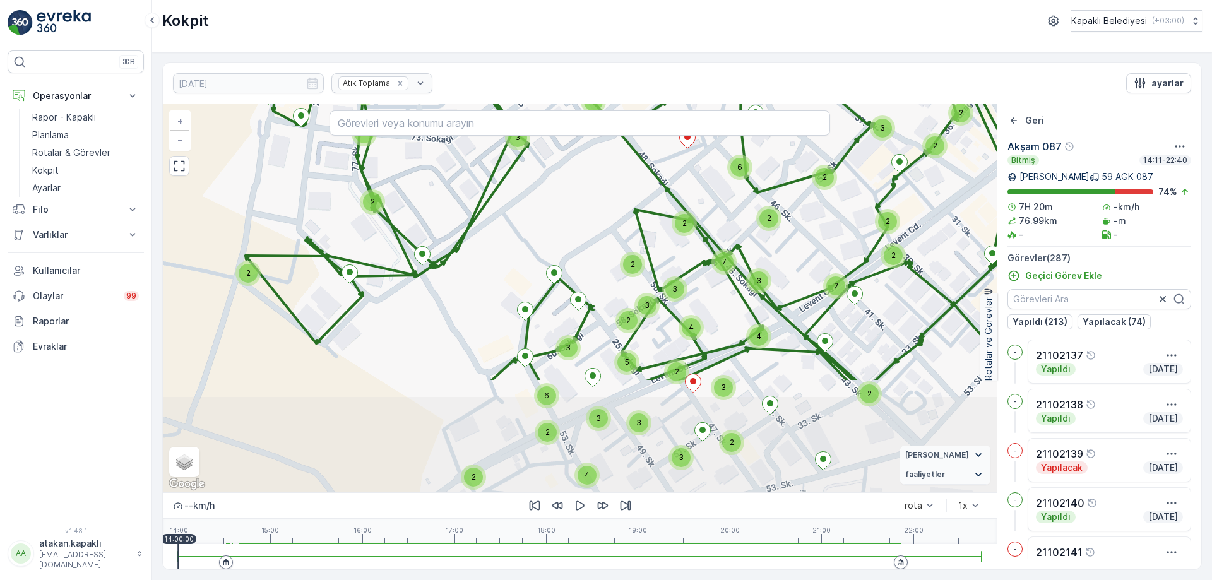
drag, startPoint x: 540, startPoint y: 387, endPoint x: 489, endPoint y: 239, distance: 156.7
click at [489, 235] on div "4 3 2 2 4 3 3 2 2 3 2 3 3 2 6 2 3 4 2 5 4 3 3 2 3 2 2 7 6 2 2 2 2 2 2 2 2 2 3 3…" at bounding box center [580, 298] width 834 height 388
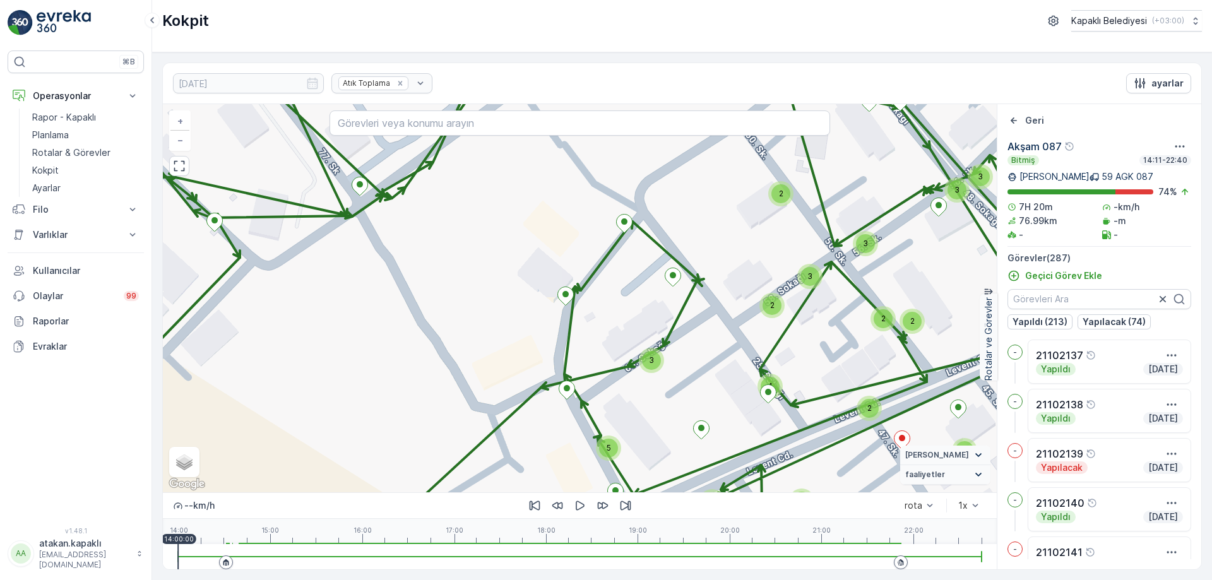
drag, startPoint x: 405, startPoint y: 265, endPoint x: 492, endPoint y: 423, distance: 180.2
click at [485, 412] on div "3 3 2 2 3 3 2 2 2 2 2 2 3 2 5 2 2 3 2 4 2 2 3 3 2 2 2 3 3 5 2 2 2 2 2 3 2 2 3 3…" at bounding box center [580, 298] width 834 height 388
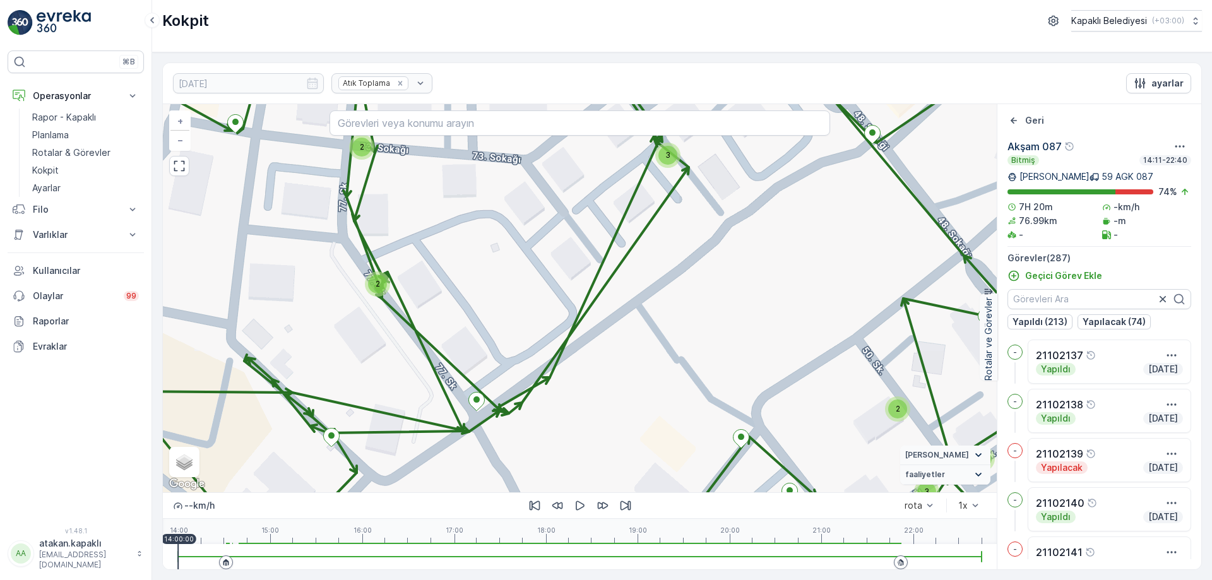
drag, startPoint x: 524, startPoint y: 308, endPoint x: 560, endPoint y: 448, distance: 144.8
click at [558, 440] on div "3 3 2 2 3 3 2 2 2 2 2 2 3 2 5 2 2 3 2 4 2 2 3 3 2 2 2 3 3 5 2 2 2 2 2 3 2 2 3 3…" at bounding box center [580, 298] width 834 height 388
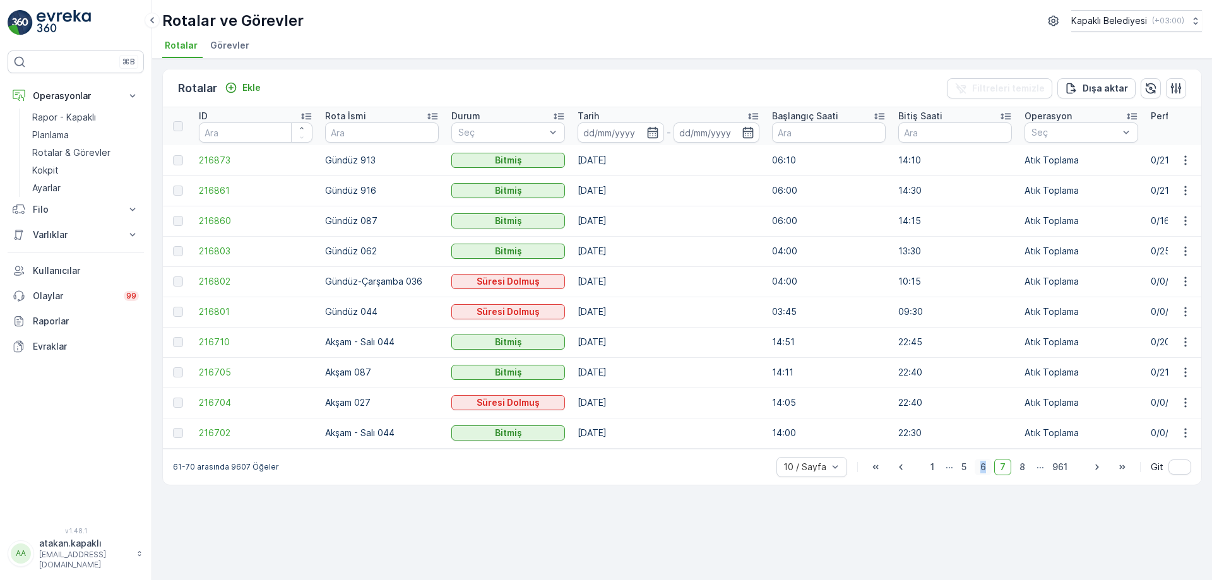
click at [985, 473] on span "6" at bounding box center [983, 467] width 17 height 16
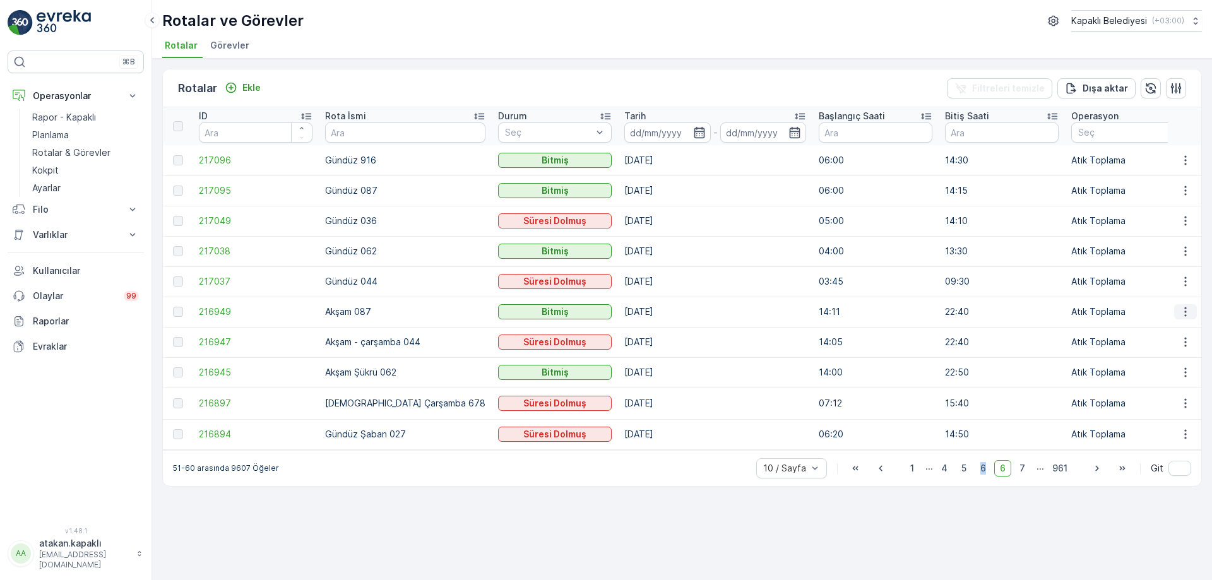
click at [1185, 311] on icon "button" at bounding box center [1185, 311] width 13 height 13
click at [1139, 350] on span "Rota Takibini Görüntüle" at bounding box center [1155, 348] width 99 height 13
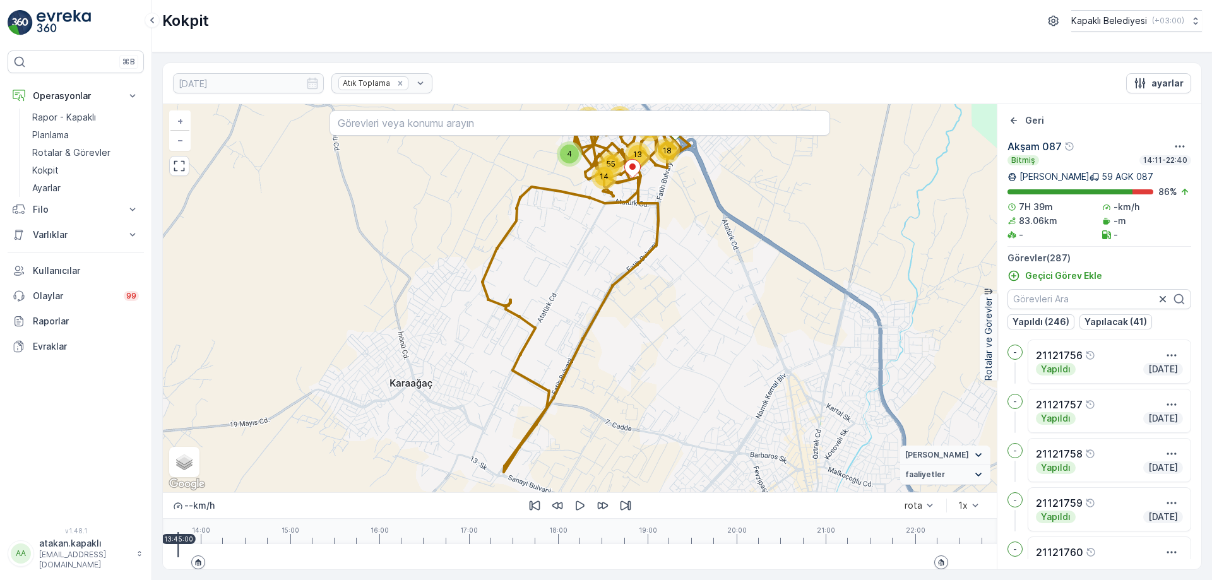
drag, startPoint x: 600, startPoint y: 291, endPoint x: 538, endPoint y: 419, distance: 142.3
click at [545, 409] on div "4 71 52 13 37 18 14 55 17 2 + − Uydu Yol haritası Arazi Karışık Leaflet Klavye …" at bounding box center [580, 298] width 834 height 388
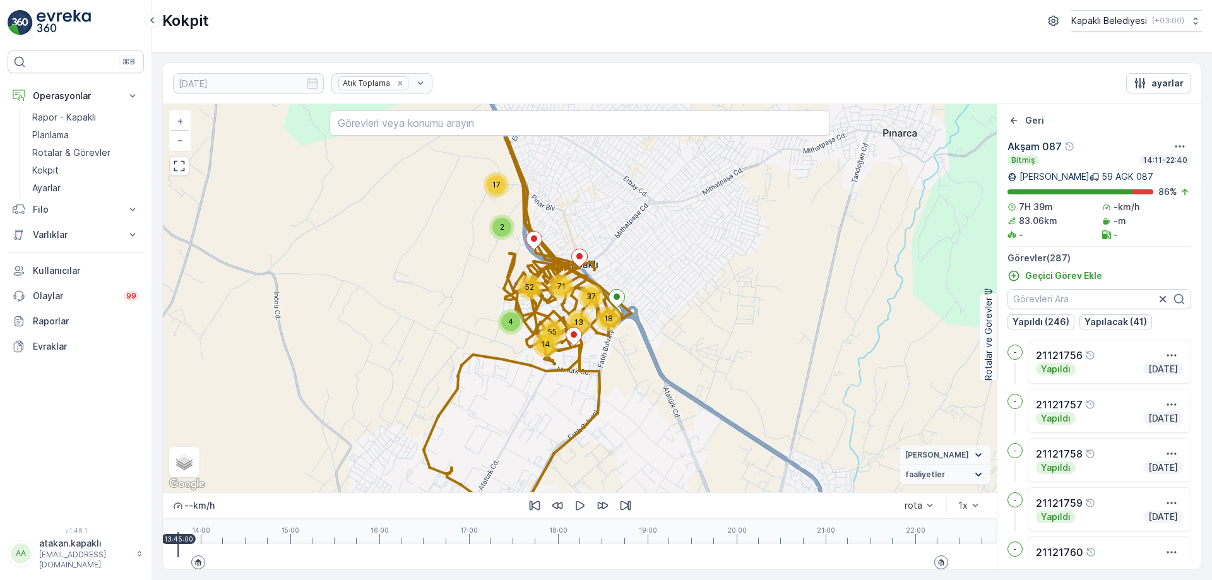
drag, startPoint x: 560, startPoint y: 323, endPoint x: 485, endPoint y: 460, distance: 155.7
click at [487, 460] on div "4 71 52 13 37 18 14 55 17 2 + − Uydu Yol haritası Arazi Karışık Leaflet Klavye …" at bounding box center [580, 298] width 834 height 388
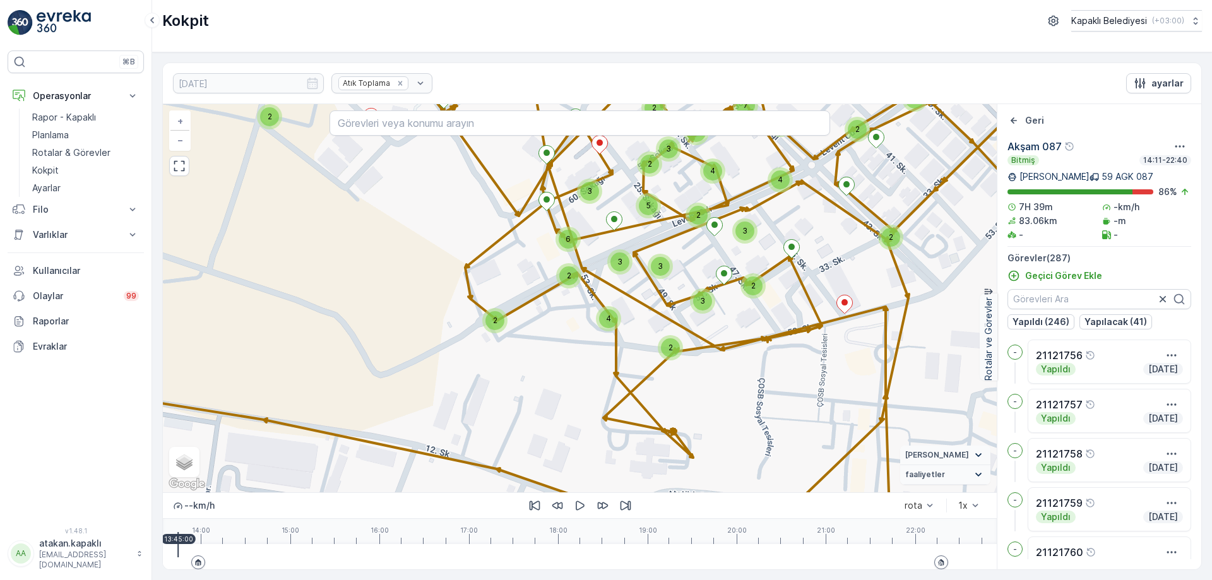
drag, startPoint x: 564, startPoint y: 297, endPoint x: 546, endPoint y: 451, distance: 155.1
click at [545, 445] on div "2 3 2 2 7 6 2 2 2 2 2 2 2 2 2 3 3 3 2 2 3 4 3 2 2 2 2 4 2 2 2 2 2 2 3 2 2 2 3 3…" at bounding box center [580, 298] width 834 height 388
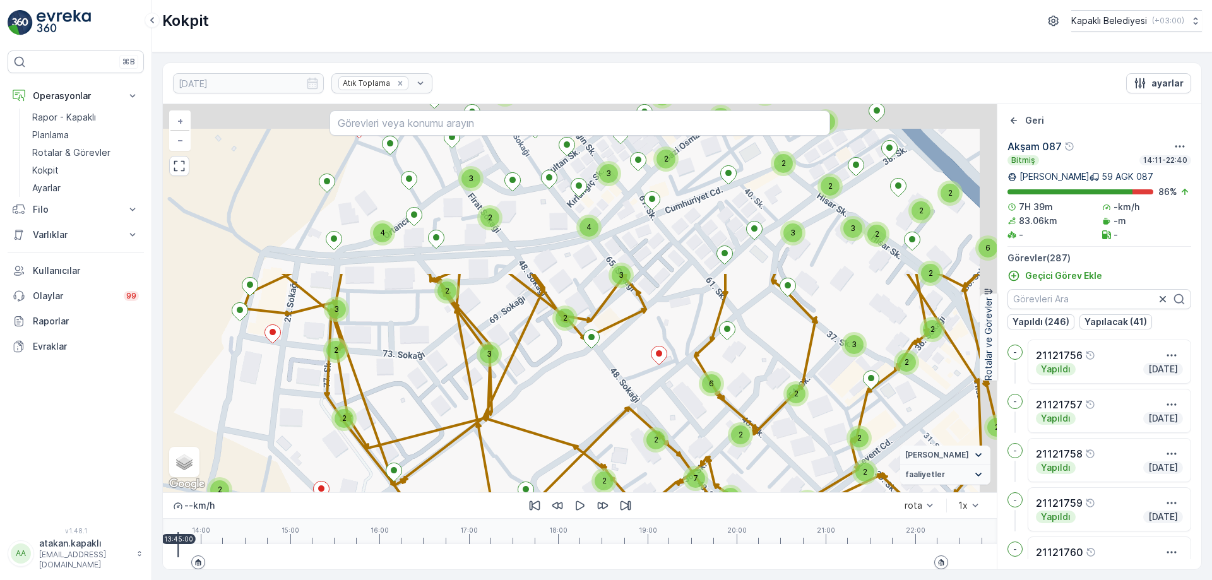
drag, startPoint x: 547, startPoint y: 258, endPoint x: 512, endPoint y: 473, distance: 218.0
click at [512, 473] on div "2 3 2 2 7 6 2 2 2 2 2 2 2 2 2 3 3 3 2 2 3 4 3 2 2 2 2 4 2 2 2 2 2 2 3 2 2 2 3 3…" at bounding box center [580, 298] width 834 height 388
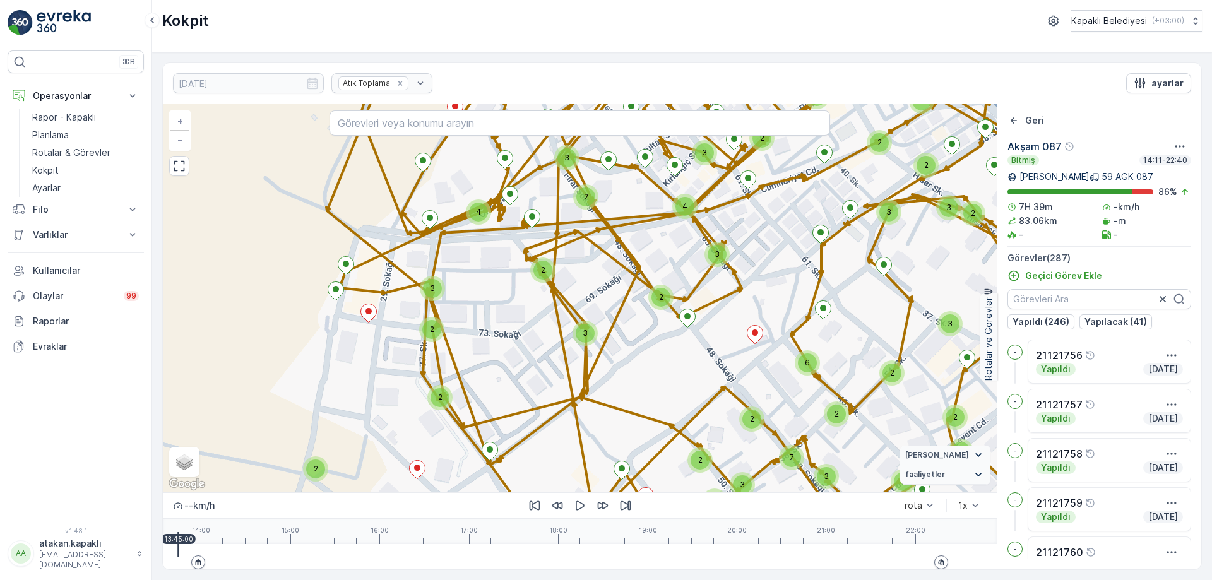
drag, startPoint x: 507, startPoint y: 311, endPoint x: 605, endPoint y: 274, distance: 104.7
click at [605, 274] on div "2 3 2 2 7 6 2 2 2 2 2 2 2 2 2 3 3 3 2 2 3 4 3 2 2 2 2 4 2 2 2 2 2 2 3 2 2 2 3 3…" at bounding box center [580, 298] width 834 height 388
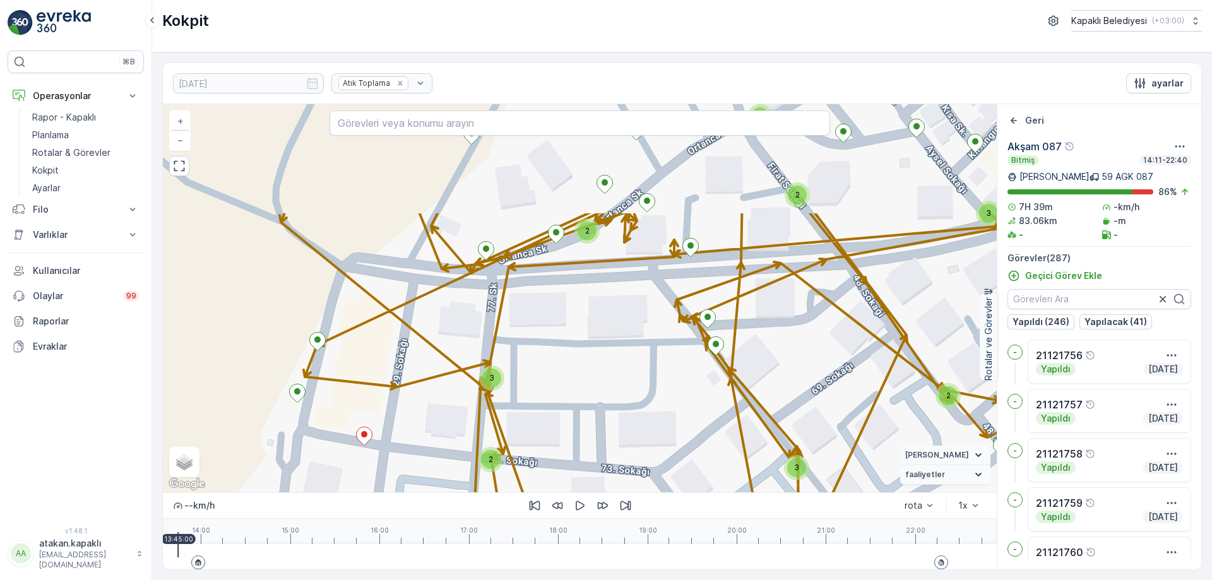
drag, startPoint x: 392, startPoint y: 304, endPoint x: 405, endPoint y: 464, distance: 160.2
click at [405, 464] on div "2 2 2 3 3 5 2 2 2 2 2 3 2 2 3 3 3 2 2 2 2 2 3 2 2 3 2 2 2 5 3 2 2 2 3 2 3 3 2 2…" at bounding box center [580, 298] width 834 height 388
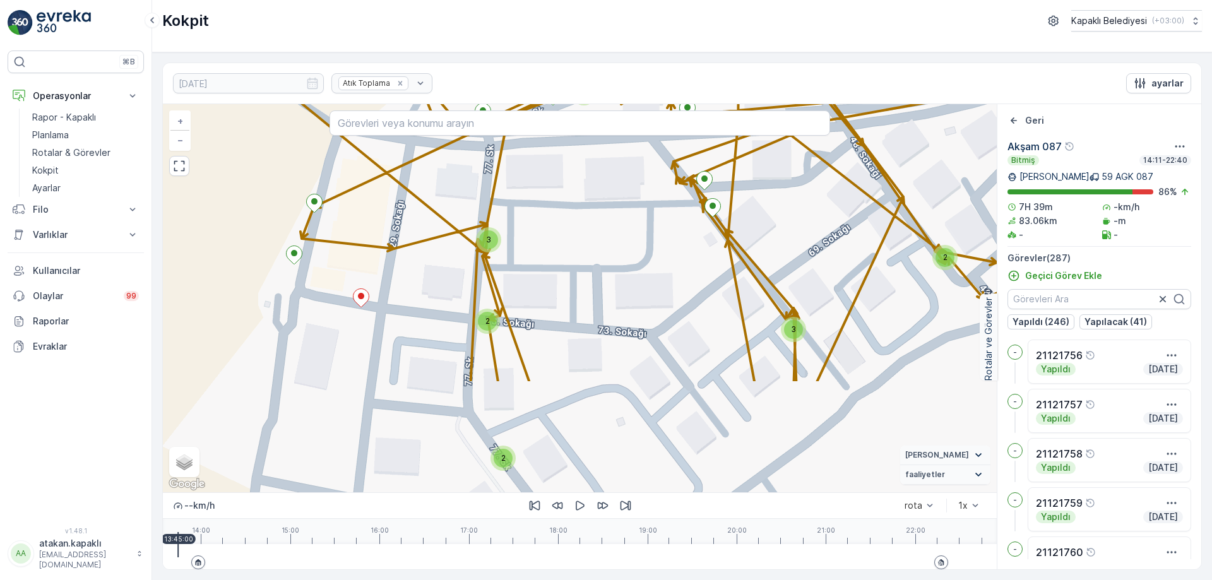
drag, startPoint x: 659, startPoint y: 351, endPoint x: 664, endPoint y: 189, distance: 161.7
click at [664, 189] on div "2 2 2 3 3 5 2 2 2 2 2 3 2 2 3 3 3 2 2 2 2 2 3 2 2 3 2 2 2 5 3 2 2 2 3 2 3 3 2 2…" at bounding box center [580, 298] width 834 height 388
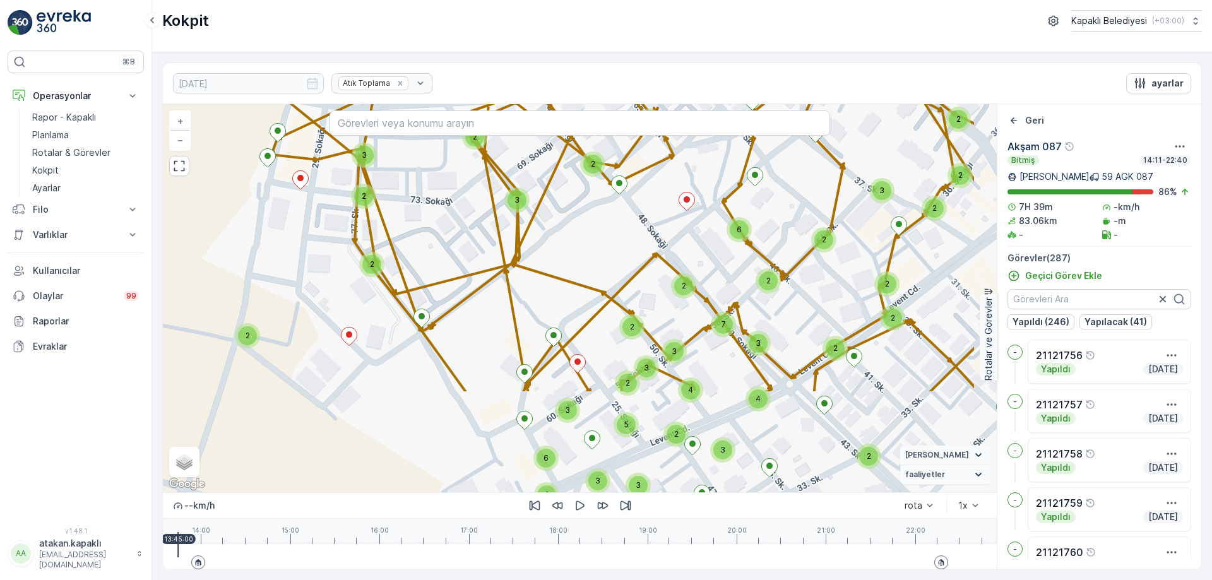
drag, startPoint x: 538, startPoint y: 445, endPoint x: 432, endPoint y: 305, distance: 175.7
click at [432, 305] on div "2 3 2 2 7 6 2 2 2 2 2 2 2 2 2 3 3 3 2 2 3 4 3 2 2 2 2 4 2 2 2 2 2 2 3 2 2 2 3 3…" at bounding box center [580, 298] width 834 height 388
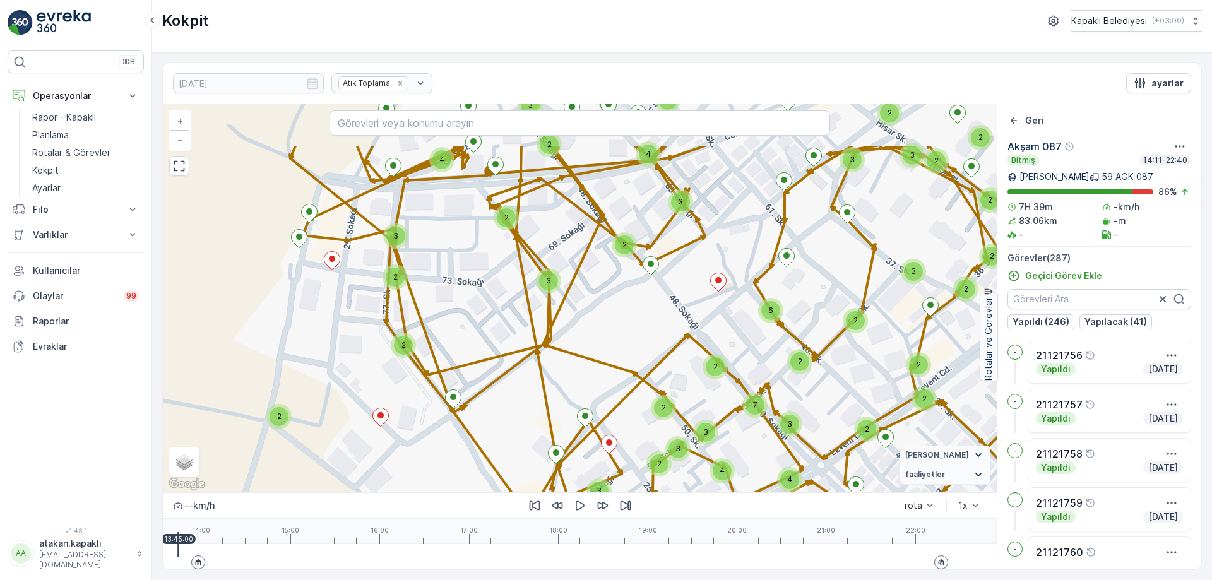
drag, startPoint x: 415, startPoint y: 322, endPoint x: 444, endPoint y: 380, distance: 64.6
click at [444, 380] on div "2 3 2 2 7 6 2 2 2 2 2 2 2 2 2 3 3 3 2 2 3 4 3 2 2 2 2 4 2 2 2 2 2 2 3 2 2 2 3 3…" at bounding box center [580, 298] width 834 height 388
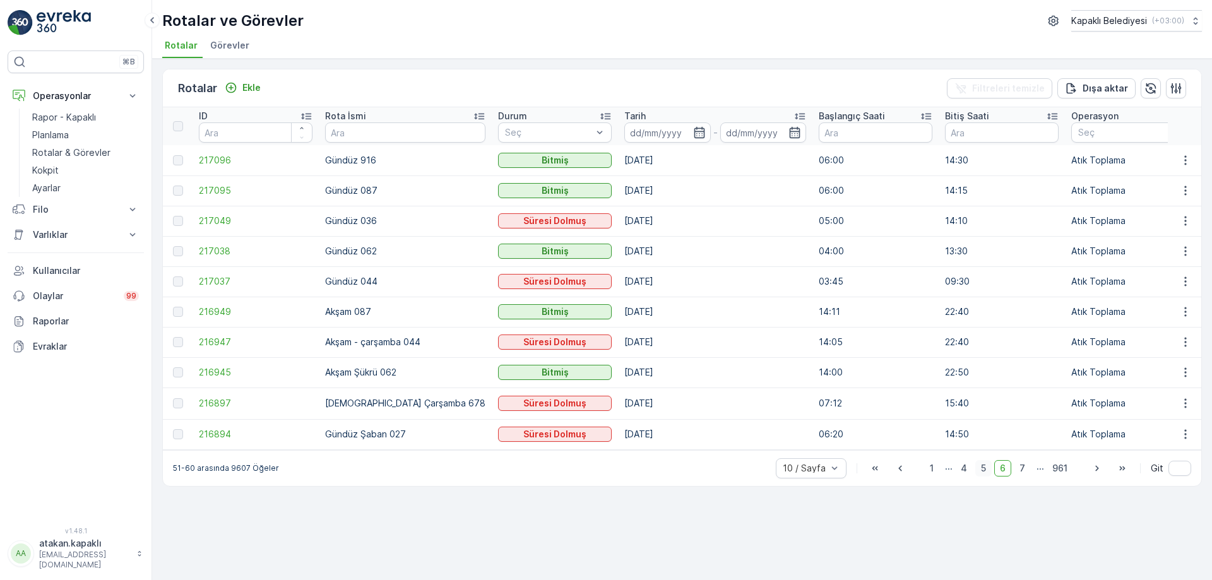
click at [983, 473] on span "5" at bounding box center [983, 468] width 16 height 16
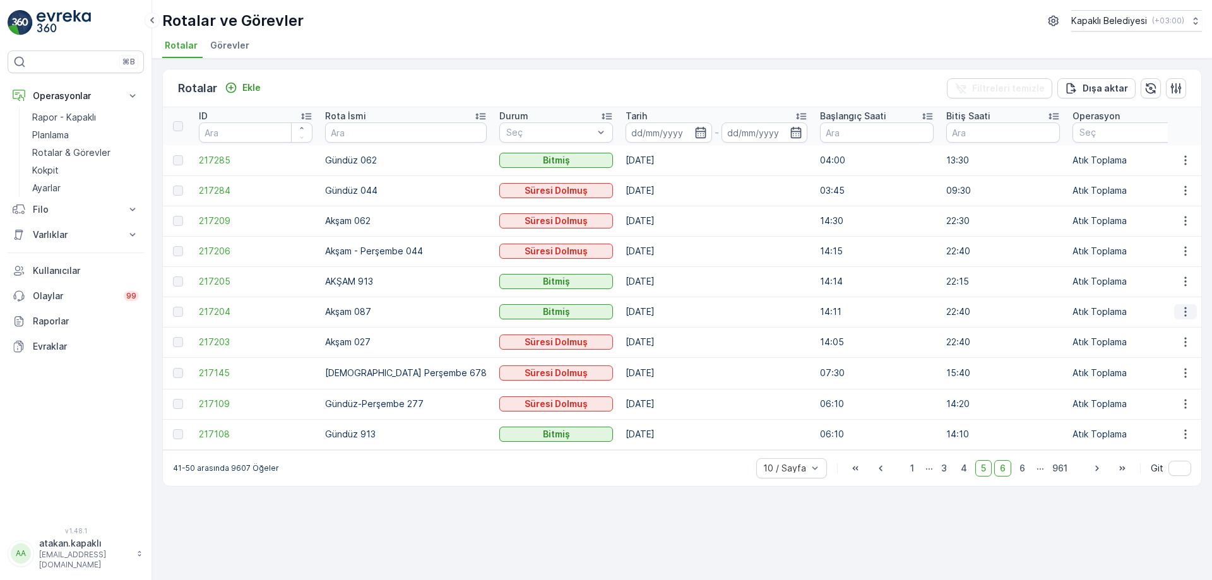
click at [1186, 311] on icon "button" at bounding box center [1185, 311] width 13 height 13
click at [1156, 343] on span "Rota Takibini Görüntüle" at bounding box center [1155, 348] width 99 height 13
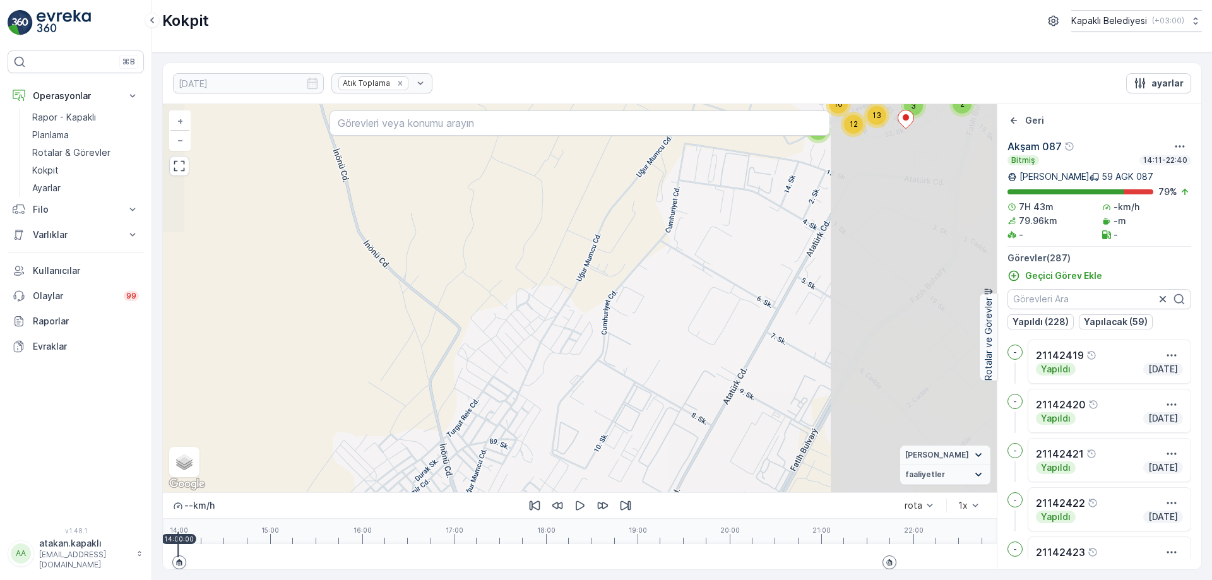
drag, startPoint x: 772, startPoint y: 273, endPoint x: 191, endPoint y: 450, distance: 607.2
click at [232, 436] on div "6 5 6 2 12 2 13 16 26 3 3 23 12 11 5 17 3 7 3 13 13 13 2 3 2 7 3 10 15 9 16 + −…" at bounding box center [580, 298] width 834 height 388
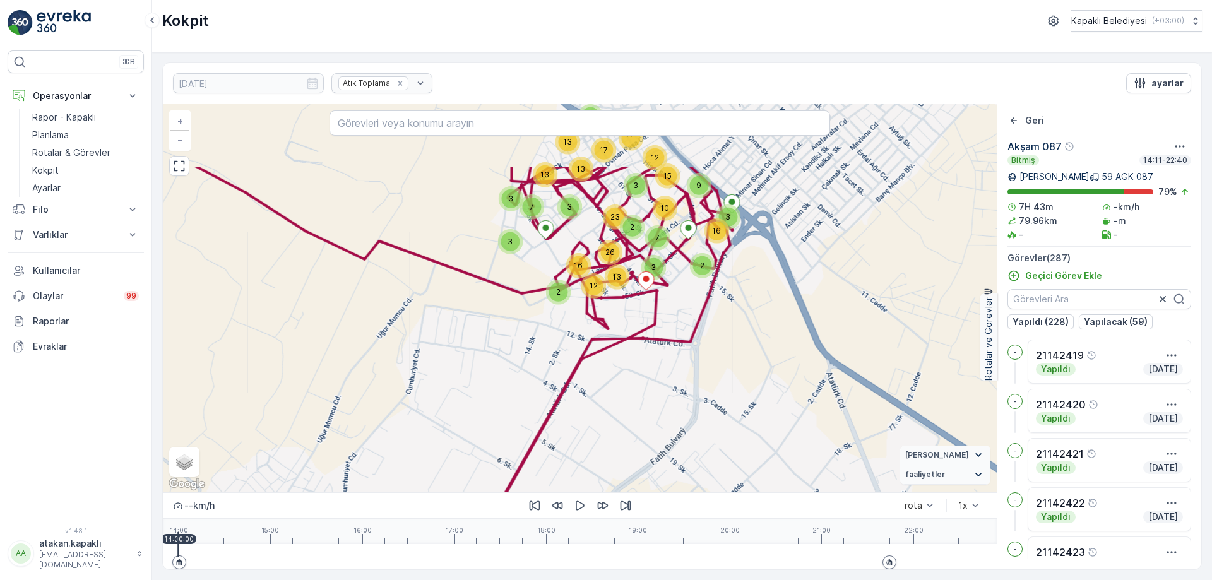
drag, startPoint x: 608, startPoint y: 388, endPoint x: 542, endPoint y: 464, distance: 100.6
click at [545, 461] on div "6 5 6 2 12 2 13 16 26 3 3 23 12 11 5 17 3 7 3 13 13 13 2 3 2 7 3 10 15 9 16 + −…" at bounding box center [580, 298] width 834 height 388
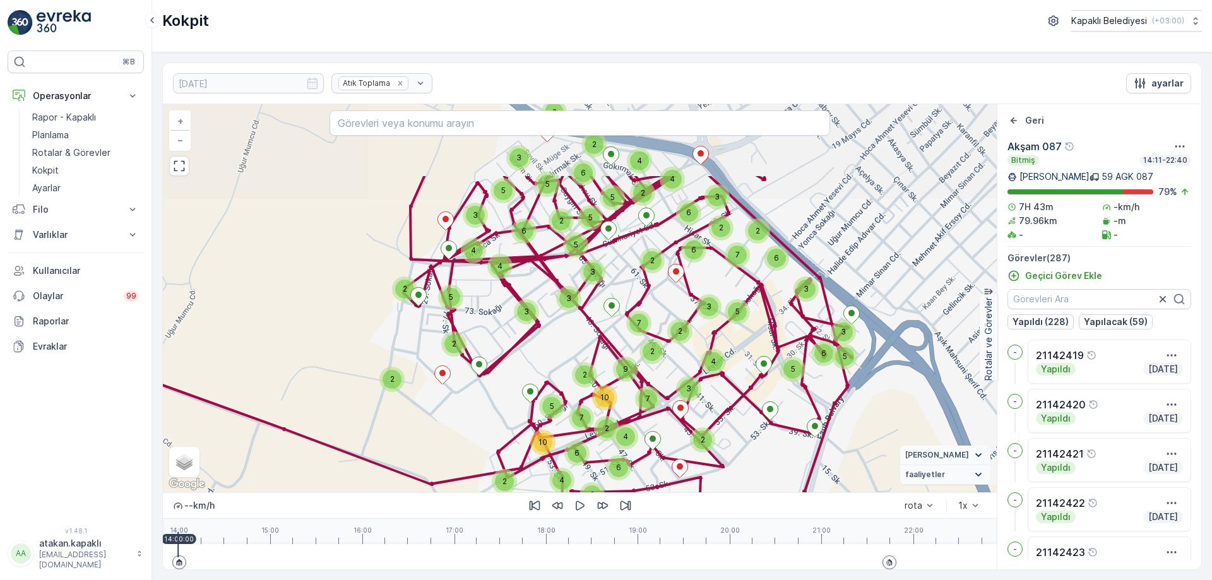
drag, startPoint x: 491, startPoint y: 300, endPoint x: 512, endPoint y: 363, distance: 65.9
click at [512, 363] on div "5 2 3 3 2 2 2 4 6 2 2 4 6 5 10 2 7 7 10 2 2 3 3 9 7 2 3 6 2 4 4 2 2 5 6 5 3 2 5…" at bounding box center [580, 298] width 834 height 388
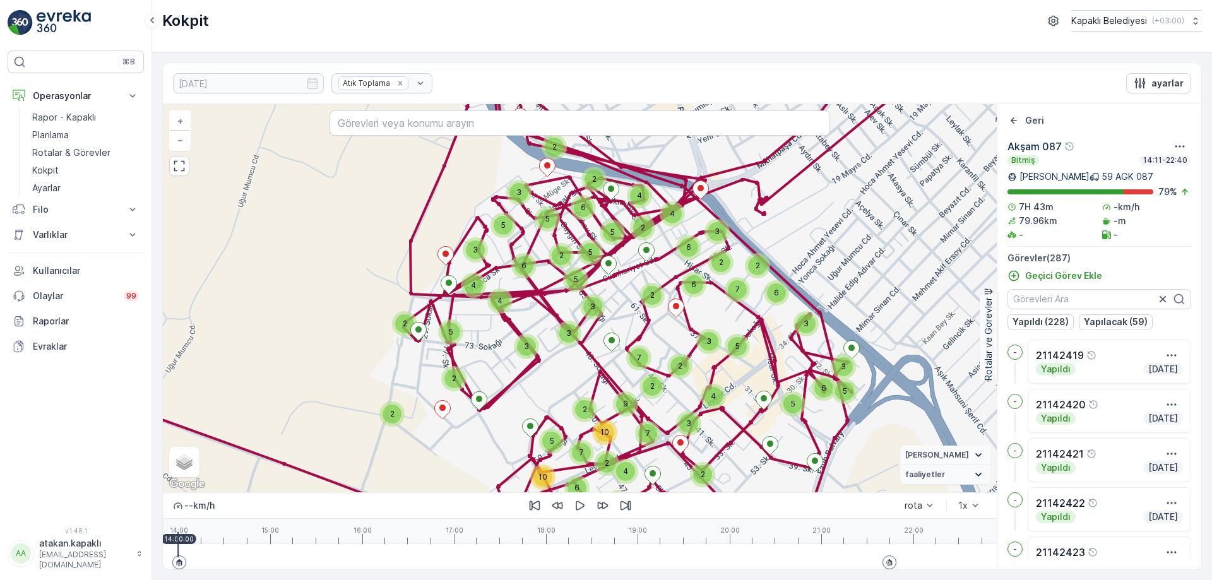
drag, startPoint x: 564, startPoint y: 369, endPoint x: 564, endPoint y: 389, distance: 19.6
click at [564, 389] on div "5 2 3 3 2 2 2 4 6 2 2 4 6 5 10 2 7 7 10 2 2 3 3 9 7 2 3 6 2 4 4 2 2 5 6 5 3 2 5…" at bounding box center [580, 298] width 834 height 388
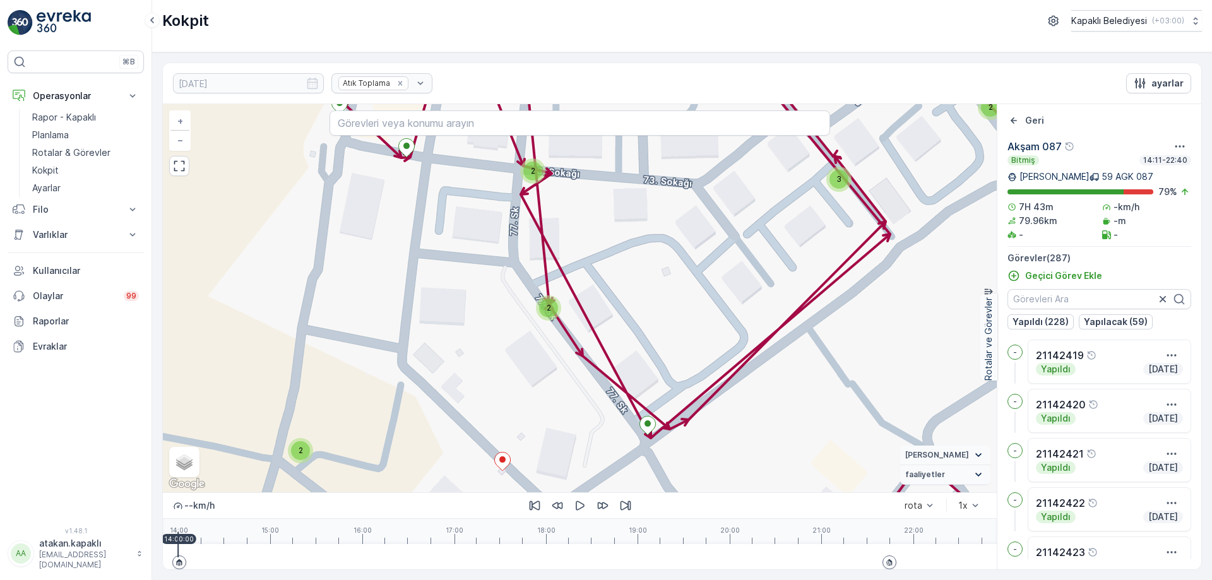
drag, startPoint x: 453, startPoint y: 374, endPoint x: 546, endPoint y: 383, distance: 93.8
click at [546, 381] on div "3 3 2 2 3 3 2 2 2 2 2 2 3 2 5 2 2 3 2 4 2 2 3 3 2 2 2 3 3 5 2 2 2 2 2 3 2 2 3 3…" at bounding box center [580, 298] width 834 height 388
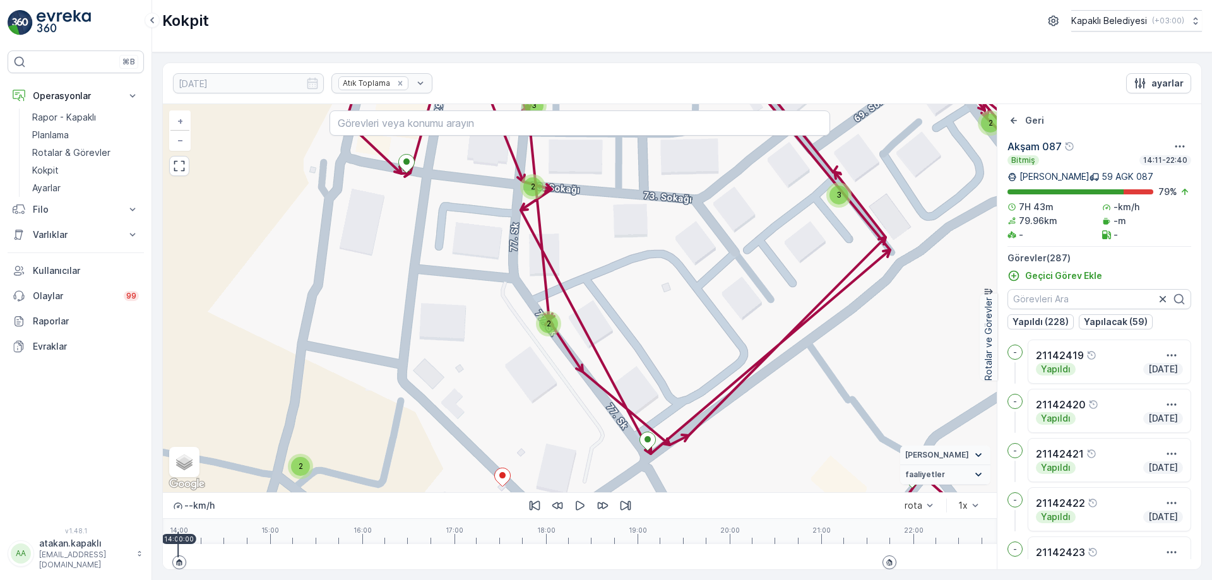
drag, startPoint x: 473, startPoint y: 267, endPoint x: 478, endPoint y: 396, distance: 129.5
click at [478, 393] on div "3 3 2 2 3 3 2 2 2 2 2 2 3 2 5 2 2 3 2 4 2 2 3 3 2 2 2 3 3 5 2 2 2 2 2 3 2 2 3 3…" at bounding box center [580, 298] width 834 height 388
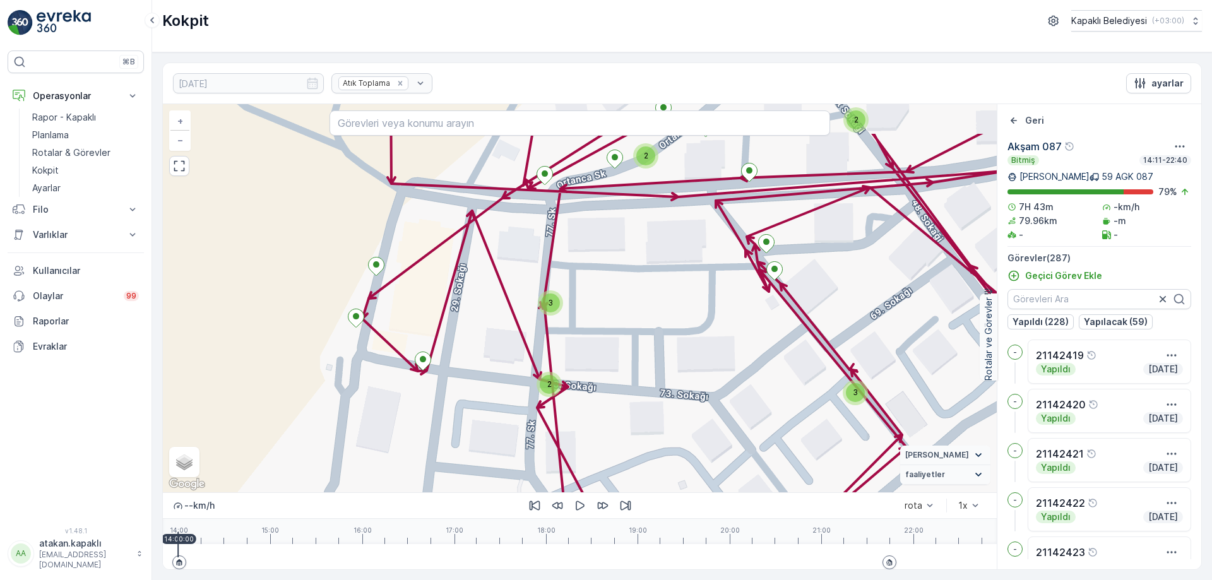
drag, startPoint x: 470, startPoint y: 354, endPoint x: 483, endPoint y: 456, distance: 103.1
click at [481, 457] on div "3 3 2 2 3 3 2 2 2 2 2 2 3 2 5 2 2 3 2 4 2 2 3 3 2 2 2 3 3 5 2 2 2 2 2 3 2 2 3 3…" at bounding box center [580, 298] width 834 height 388
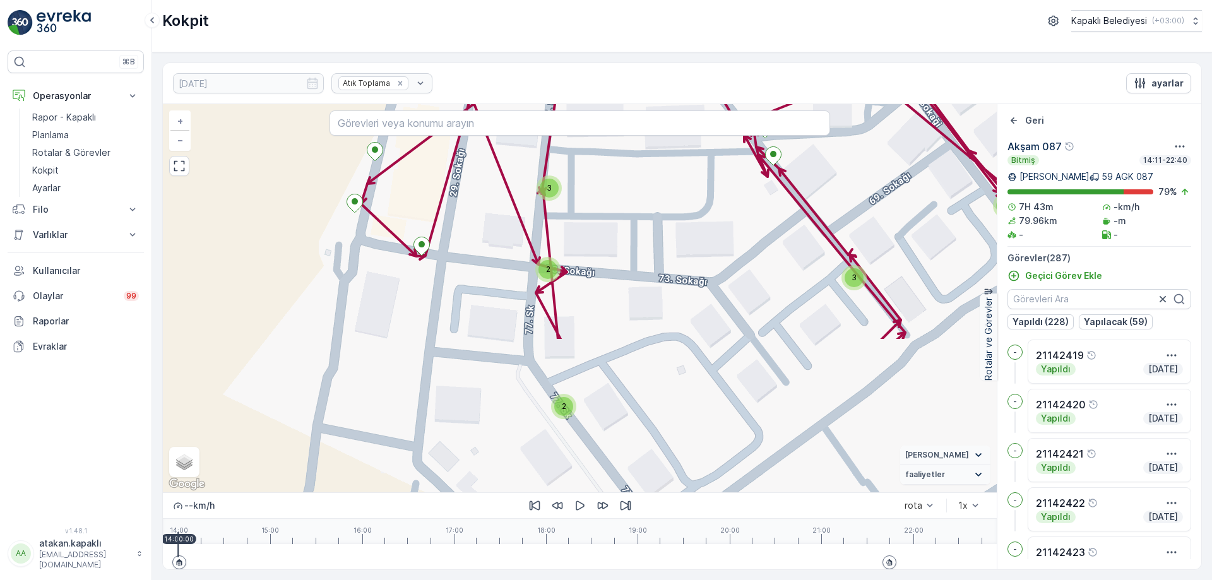
drag, startPoint x: 511, startPoint y: 412, endPoint x: 494, endPoint y: 171, distance: 241.1
click at [497, 174] on div "3 3 2 2 3 3 2 2 2 2 2 2 3 2 5 2 2 3 2 4 2 2 3 3 2 2 2 3 3 5 2 2 2 2 2 3 2 2 3 3…" at bounding box center [580, 298] width 834 height 388
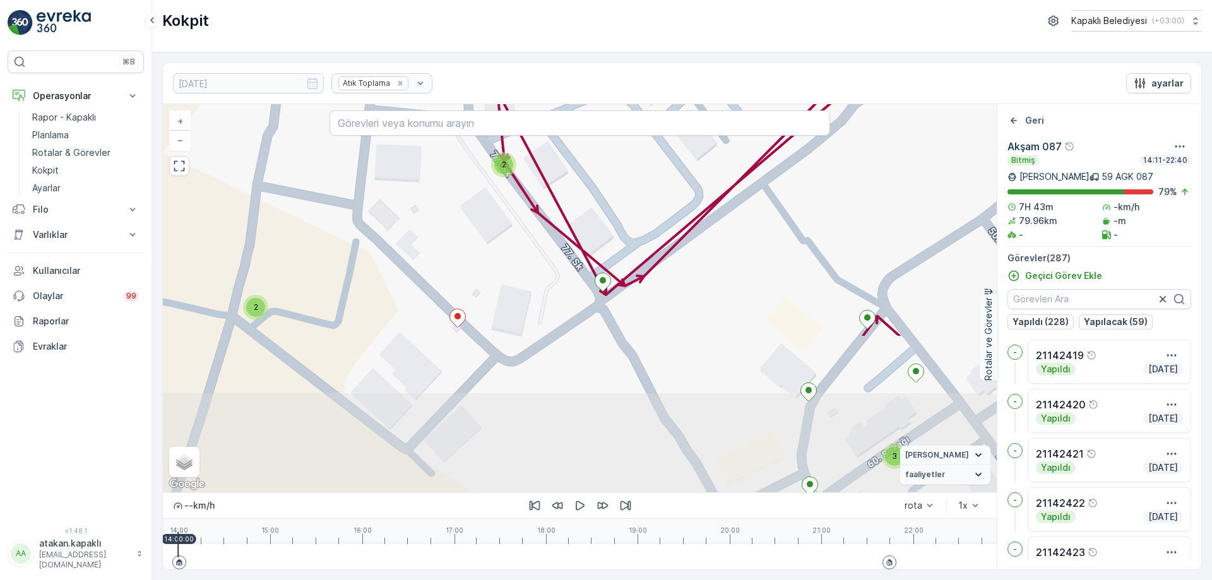
drag, startPoint x: 581, startPoint y: 347, endPoint x: 530, endPoint y: 164, distance: 189.4
click at [530, 164] on div "3 3 2 2 3 3 2 2 2 2 2 2 3 2 5 2 2 3 2 4 2 2 3 3 2 2 2 3 3 5 2 2 2 2 2 3 2 2 3 3…" at bounding box center [580, 298] width 834 height 388
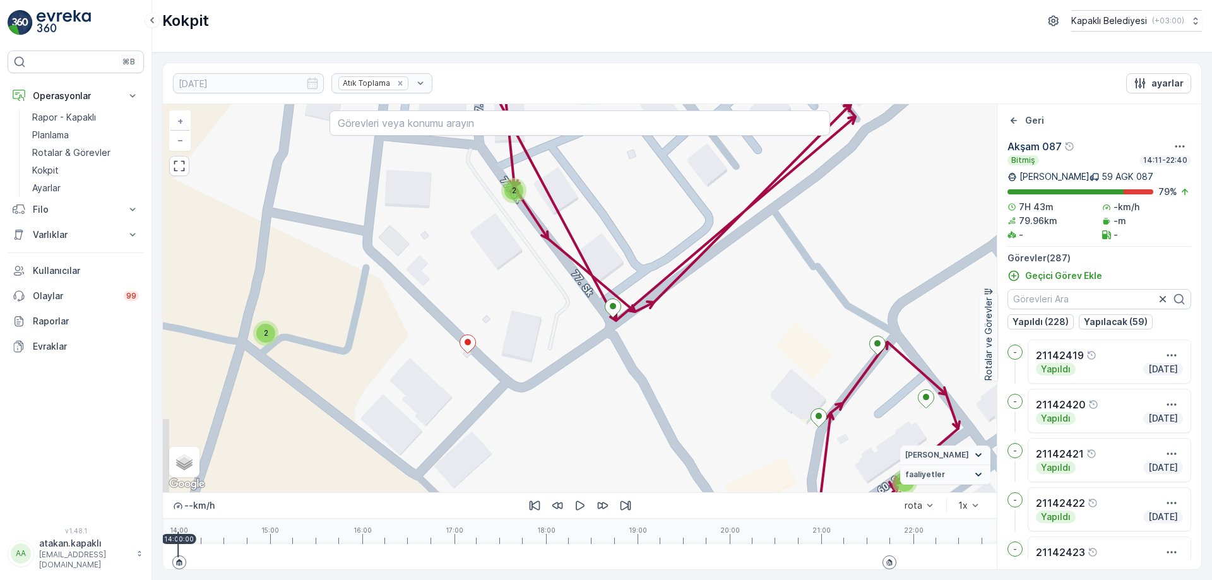
drag, startPoint x: 499, startPoint y: 353, endPoint x: 526, endPoint y: 437, distance: 87.6
click at [521, 429] on div "3 3 2 2 3 3 2 2 2 2 2 2 3 2 5 2 2 3 2 4 2 2 3 3 2 2 2 3 3 5 2 2 2 2 2 3 2 2 3 3…" at bounding box center [580, 298] width 834 height 388
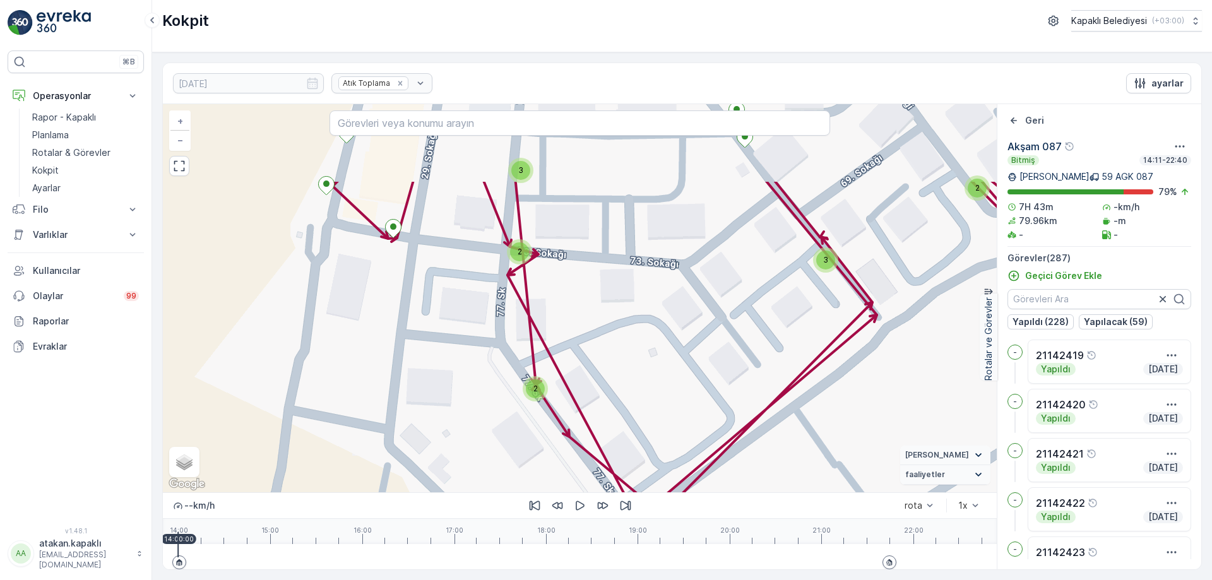
drag, startPoint x: 479, startPoint y: 296, endPoint x: 477, endPoint y: 452, distance: 155.9
click at [481, 436] on div "3 3 2 2 3 3 2 2 2 2 2 2 3 2 5 2 2 3 2 4 2 2 3 3 2 2 2 3 3 5 2 2 2 2 2 3 2 2 3 3…" at bounding box center [580, 298] width 834 height 388
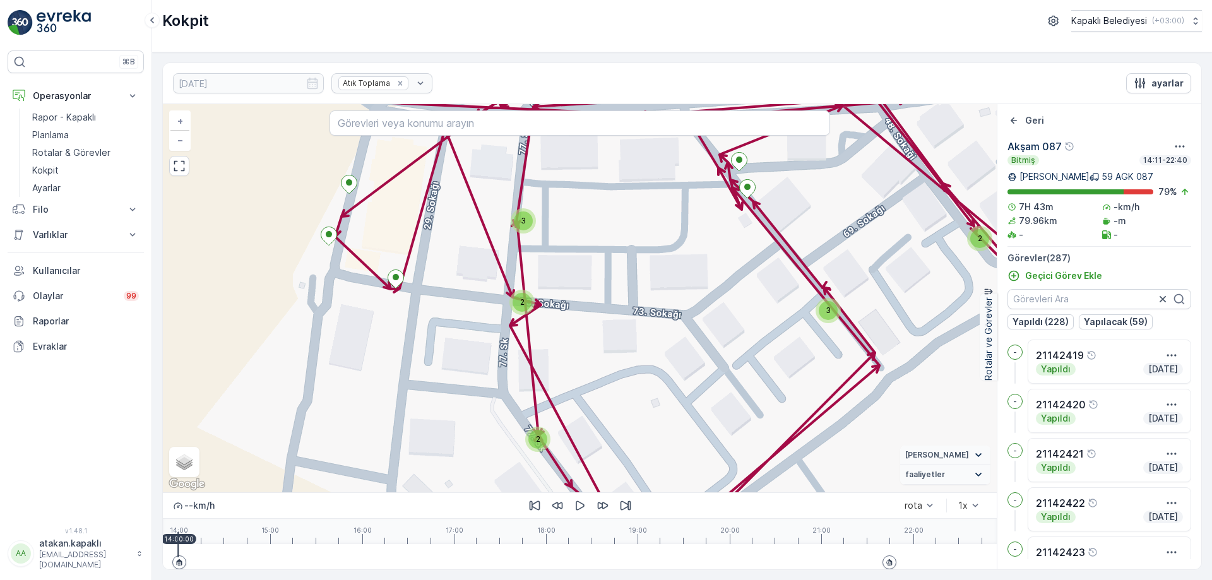
drag, startPoint x: 461, startPoint y: 353, endPoint x: 485, endPoint y: 516, distance: 164.6
click at [484, 513] on div "3 3 2 2 3 3 2 2 2 2 2 2 3 2 5 2 2 3 2 4 2 2 3 3 2 2 2 3 3 5 2 2 2 2 2 3 2 2 3 3…" at bounding box center [580, 336] width 834 height 465
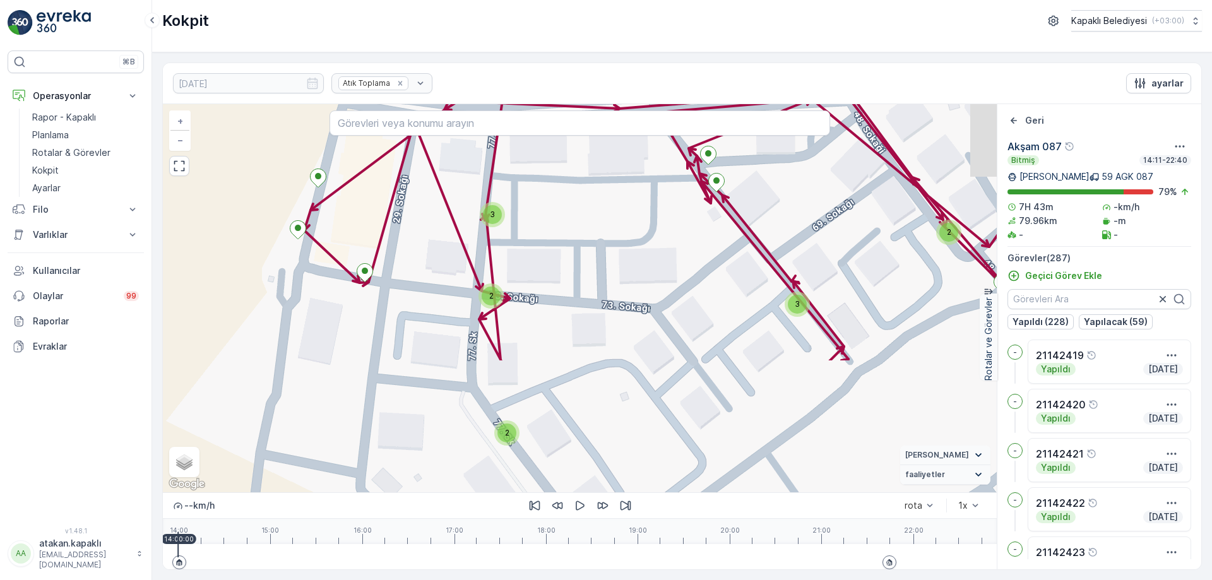
drag, startPoint x: 478, startPoint y: 374, endPoint x: 417, endPoint y: 180, distance: 203.8
click at [417, 180] on div "3 3 2 2 3 3 2 2 2 2 2 2 3 2 5 2 2 3 2 4 2 2 3 3 2 2 2 3 3 5 2 2 2 2 2 3 2 2 3 3…" at bounding box center [580, 298] width 834 height 388
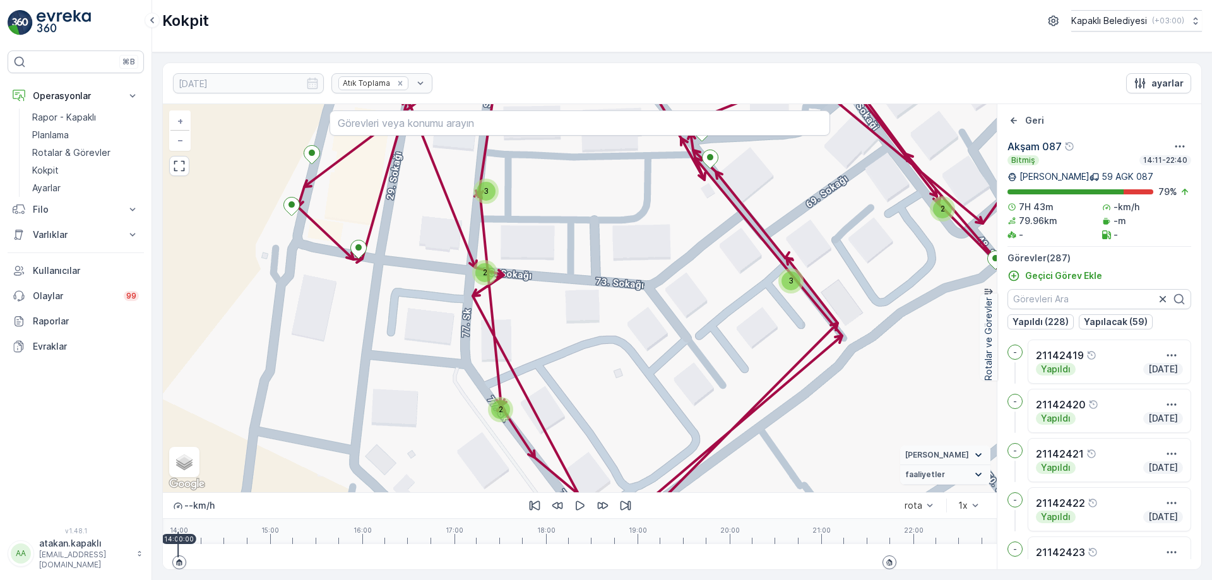
drag, startPoint x: 495, startPoint y: 545, endPoint x: 501, endPoint y: 576, distance: 30.7
click at [501, 576] on div "[DATE] Atık Toplama ayarlar 3 3 2 2 3 3 2 2 2 2 2 2 3 2 5 2 2 3 2 4 2 2 3 3 2 2…" at bounding box center [682, 316] width 1060 height 528
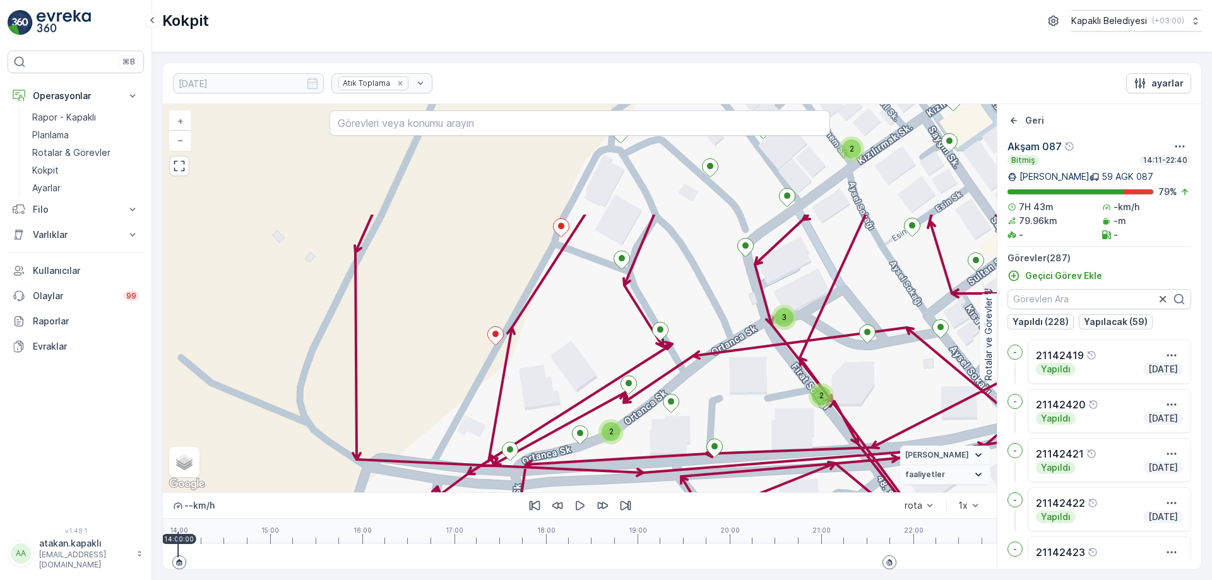
drag, startPoint x: 544, startPoint y: 323, endPoint x: 509, endPoint y: 370, distance: 58.6
click at [536, 434] on div "3 3 2 2 3 3 2 2 2 2 2 2 3 2 5 2 2 3 2 4 2 2 3 3 2 2 2 3 3 5 2 2 2 2 2 3 2 2 3 3…" at bounding box center [580, 298] width 834 height 388
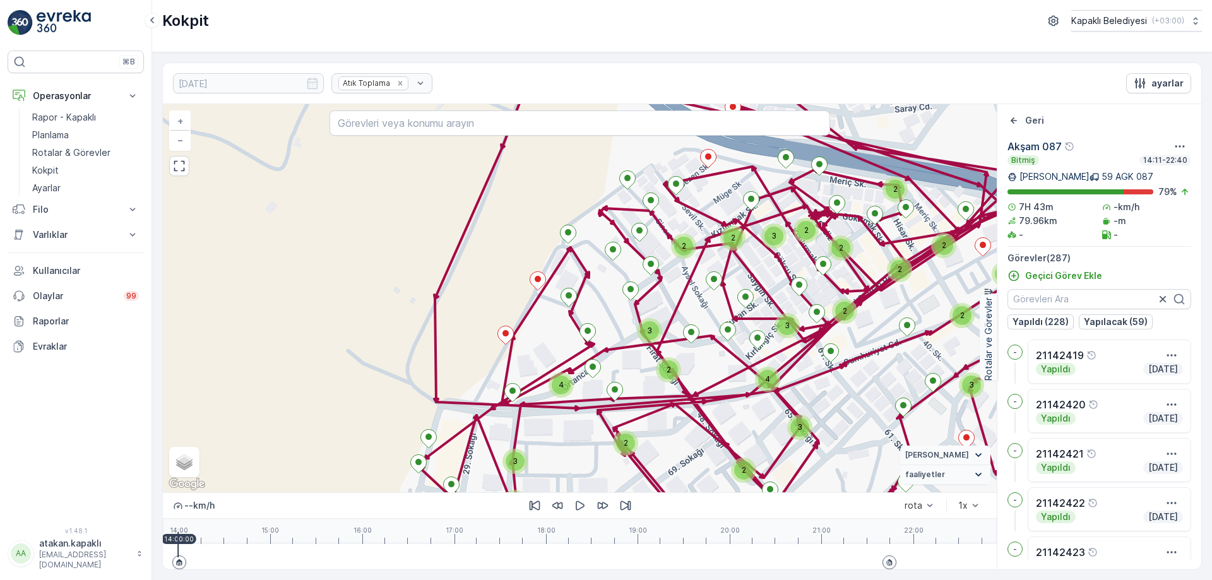
drag, startPoint x: 523, startPoint y: 364, endPoint x: 449, endPoint y: 205, distance: 175.7
click at [449, 205] on div "4 3 2 2 4 3 3 2 2 3 2 3 3 2 6 2 3 4 2 5 4 3 3 2 3 2 2 7 6 2 2 2 2 2 2 2 2 2 3 3…" at bounding box center [580, 298] width 834 height 388
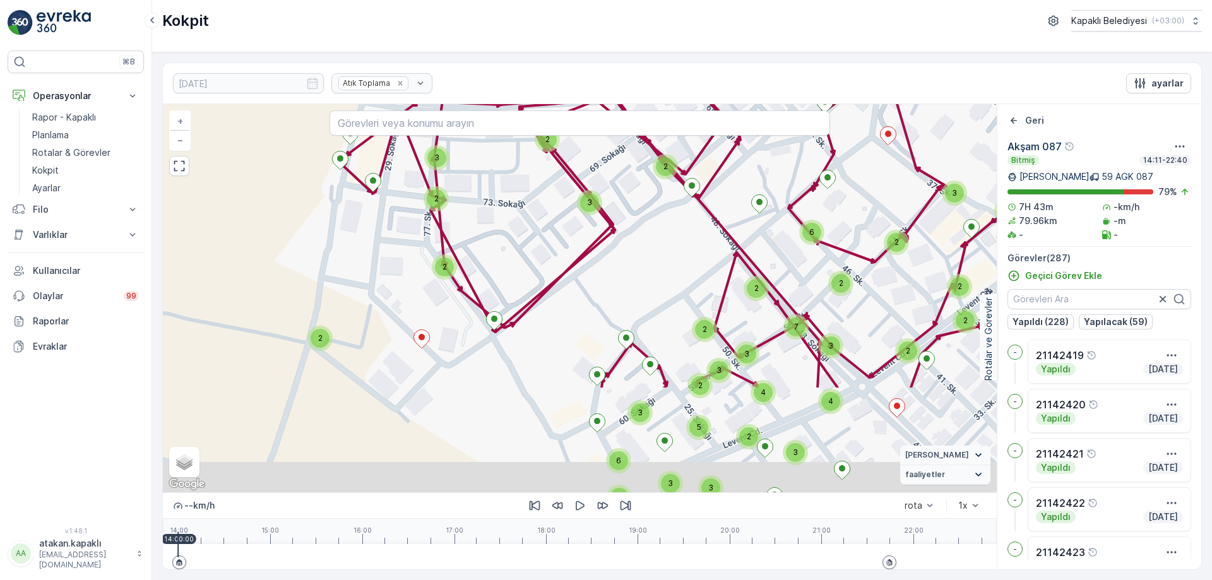
drag, startPoint x: 508, startPoint y: 379, endPoint x: 503, endPoint y: 230, distance: 149.7
click at [503, 232] on div "4 3 2 2 4 3 3 2 2 3 2 3 3 2 6 2 3 4 2 5 4 3 3 2 3 2 2 7 6 2 2 2 2 2 2 2 2 2 3 3…" at bounding box center [580, 298] width 834 height 388
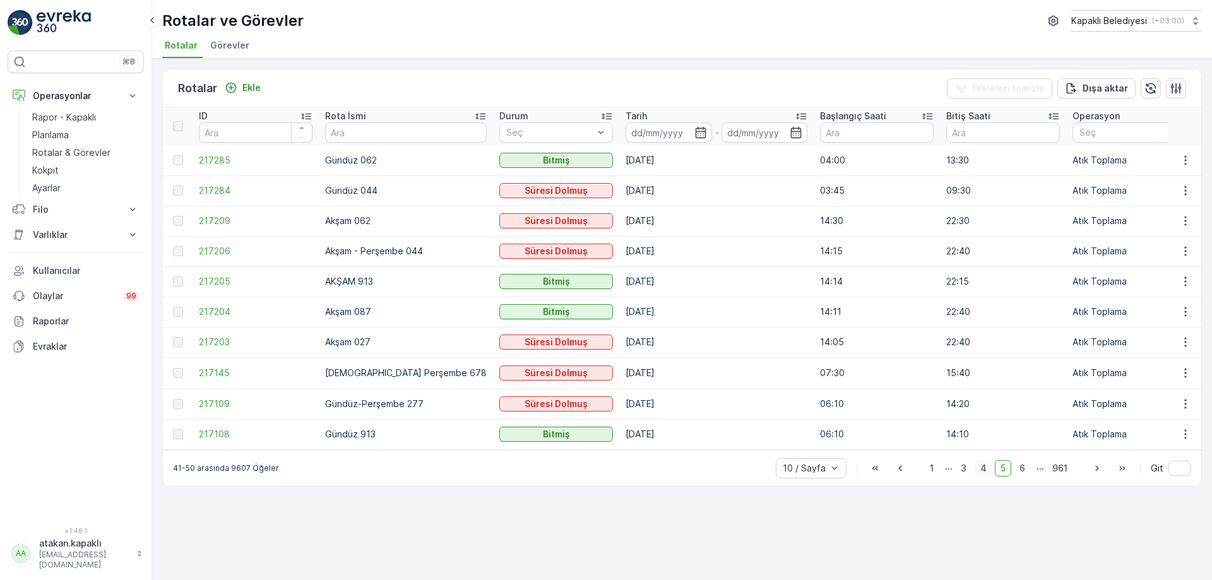
click at [984, 474] on span "4" at bounding box center [984, 468] width 18 height 16
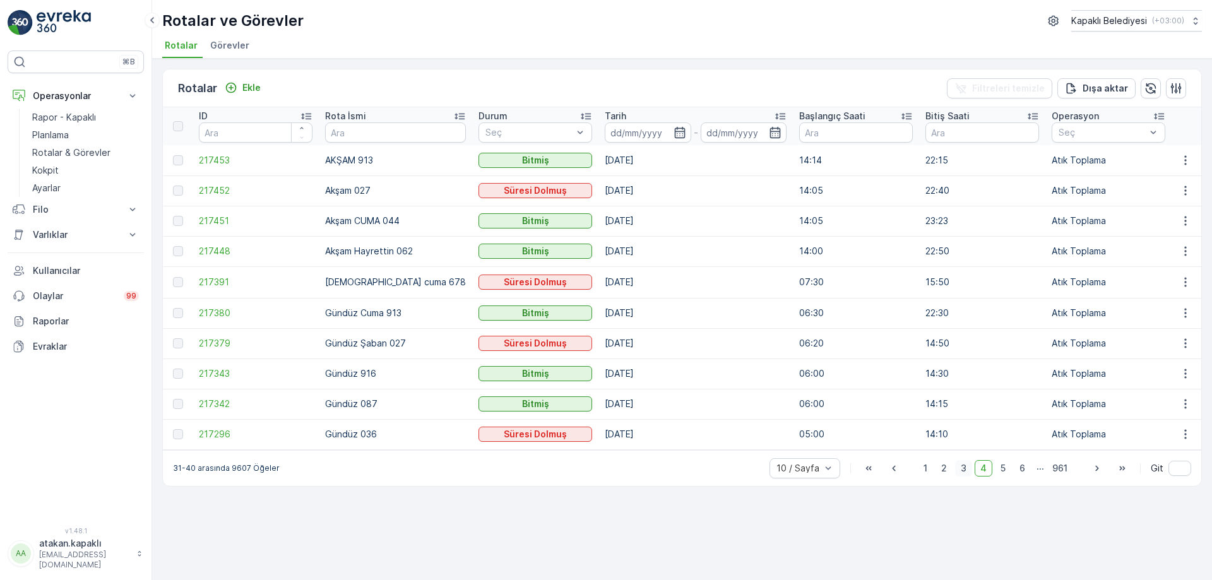
click at [964, 470] on span "3" at bounding box center [963, 468] width 17 height 16
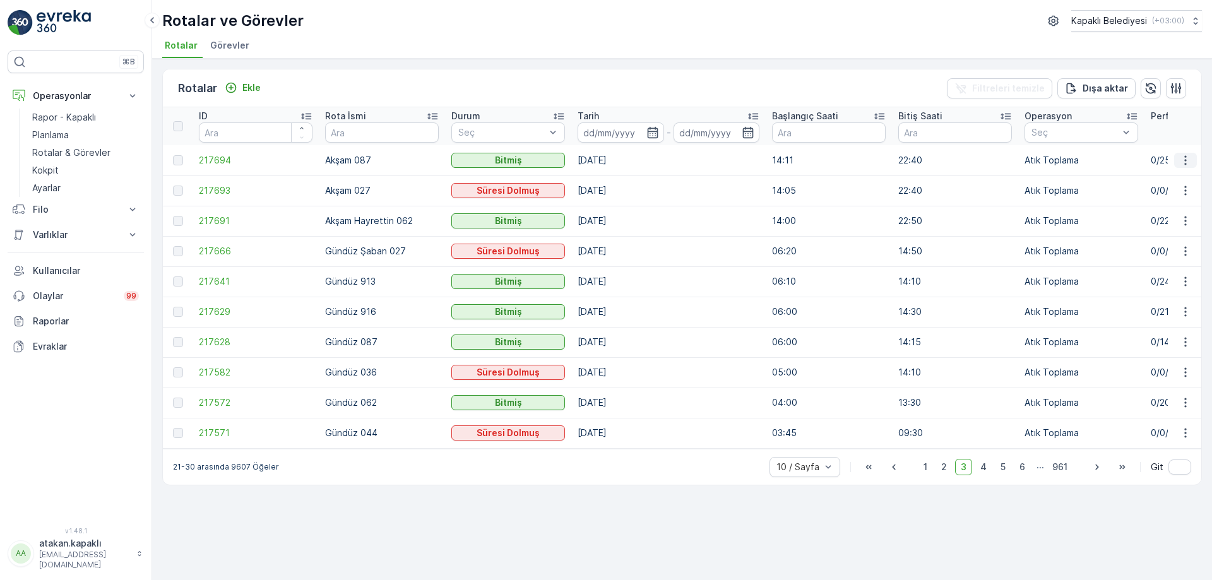
click at [1188, 157] on icon "button" at bounding box center [1185, 160] width 13 height 13
click at [1124, 196] on span "Rota Takibini Görüntüle" at bounding box center [1155, 197] width 99 height 13
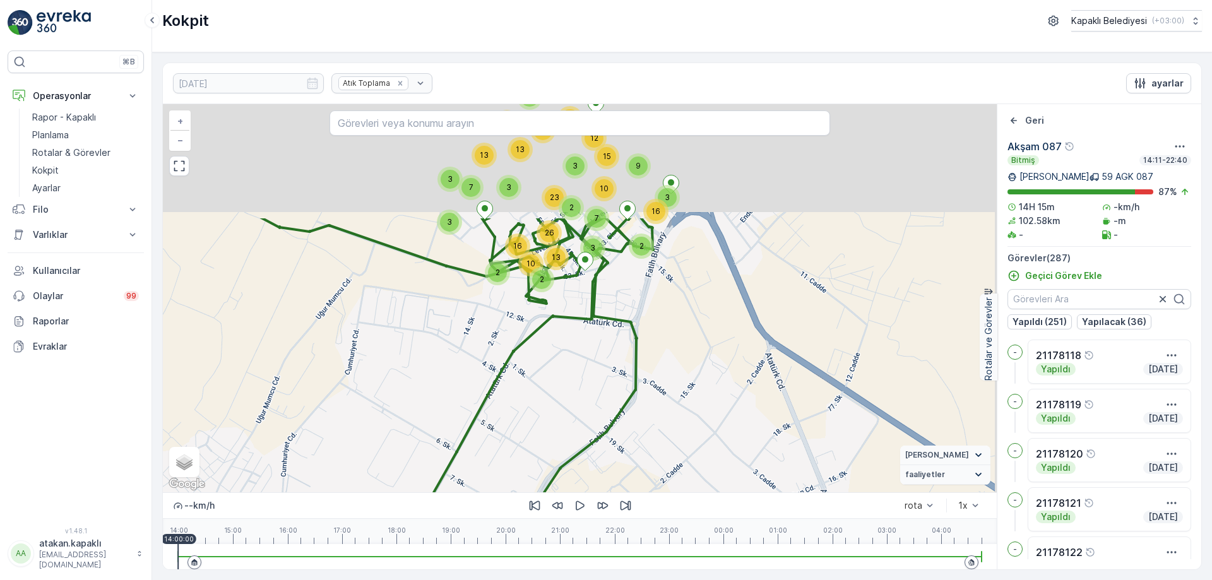
drag, startPoint x: 585, startPoint y: 237, endPoint x: 428, endPoint y: 464, distance: 276.3
click at [439, 446] on div "3 3 23 12 11 5 17 3 7 3 13 13 13 3 2 7 3 10 15 9 2 16 10 2 13 16 26 2 6 5 6 2 +…" at bounding box center [580, 298] width 834 height 388
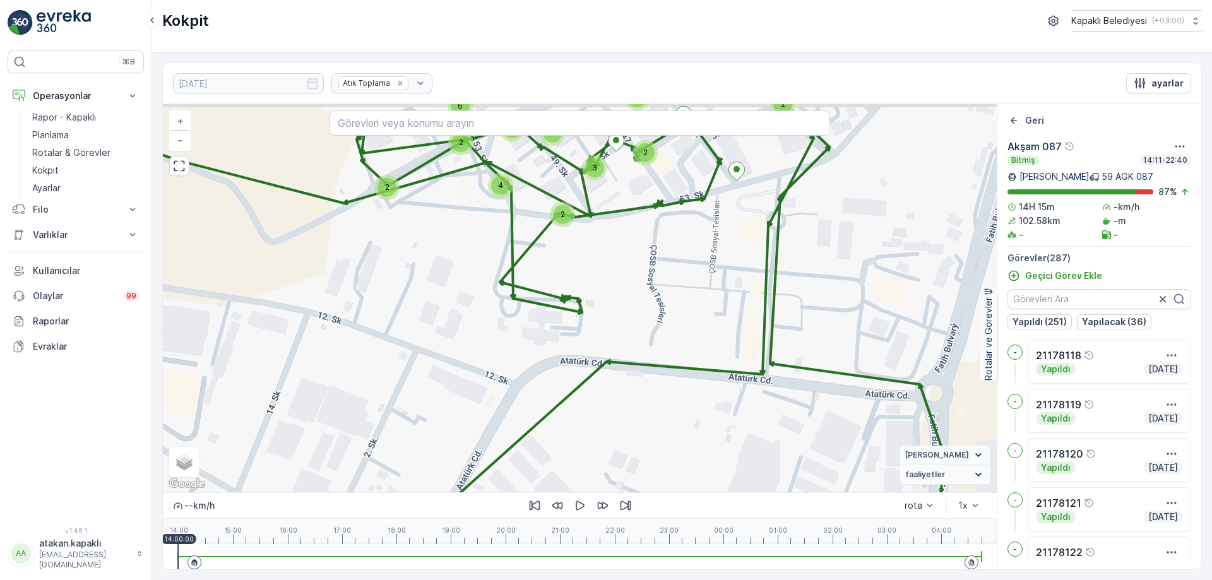
drag, startPoint x: 376, startPoint y: 245, endPoint x: 325, endPoint y: 564, distance: 323.4
click at [340, 501] on div "2 3 2 2 7 6 2 2 2 2 2 2 2 2 2 3 3 3 2 2 3 4 3 2 2 2 2 4 2 2 2 2 2 2 3 2 2 2 3 3…" at bounding box center [580, 336] width 834 height 465
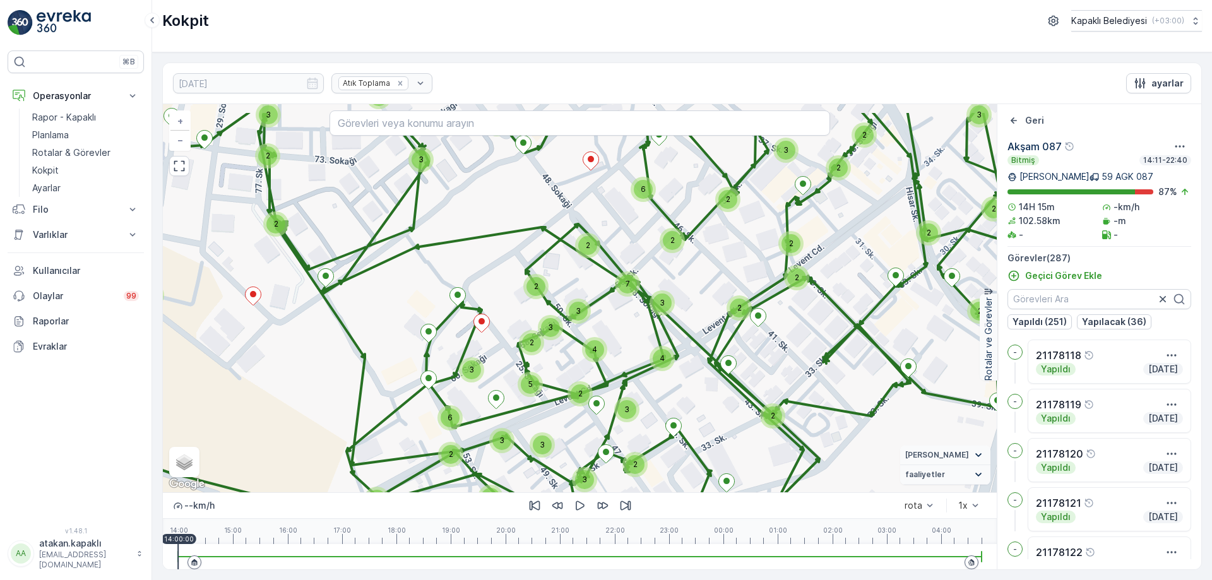
drag, startPoint x: 328, startPoint y: 377, endPoint x: 472, endPoint y: 476, distance: 173.9
click at [455, 463] on div "2 3 2 2 7 6 2 2 2 2 2 2 2 2 2 3 3 3 2 2 3 4 3 2 2 2 2 4 2 2 2 2 2 2 3 2 2 2 3 3…" at bounding box center [580, 298] width 834 height 388
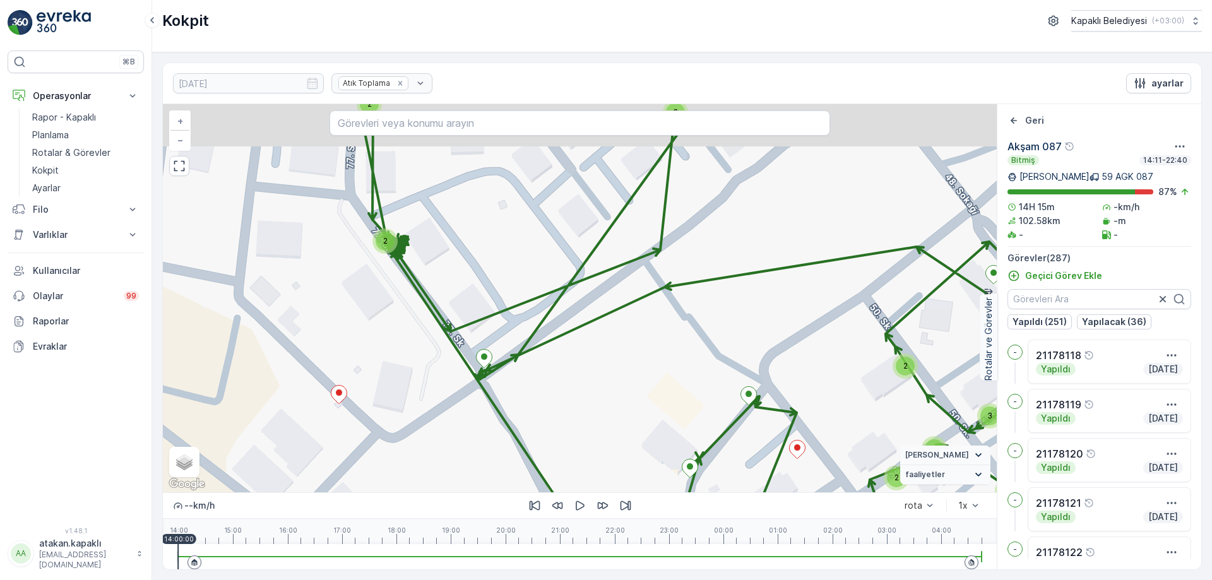
drag, startPoint x: 231, startPoint y: 282, endPoint x: 340, endPoint y: 411, distance: 169.3
click at [326, 403] on div "2 2 2 3 3 5 2 2 2 2 2 3 2 2 3 3 3 2 2 2 2 2 3 2 2 3 2 2 2 5 3 2 2 2 3 3 3 2 2 2…" at bounding box center [580, 298] width 834 height 388
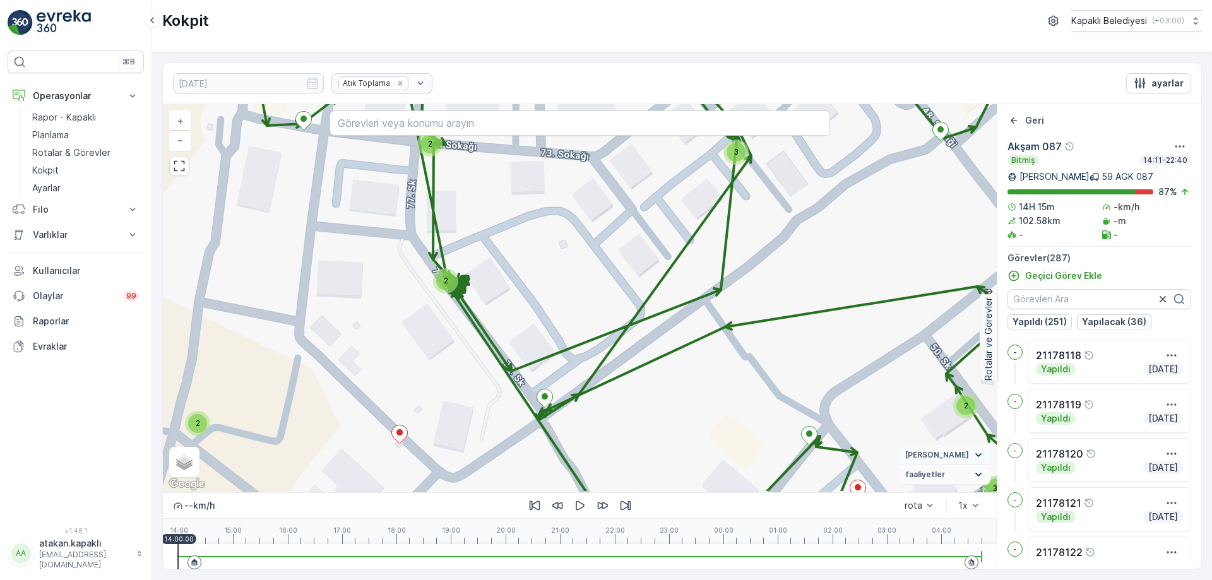
drag, startPoint x: 372, startPoint y: 249, endPoint x: 360, endPoint y: 145, distance: 105.4
click at [360, 145] on div "2 2 2 3 3 5 2 2 2 2 2 3 2 2 3 3 3 2 2 2 2 2 3 2 2 3 2 2 2 5 3 2 2 2 3 3 3 2 2 2…" at bounding box center [580, 298] width 834 height 388
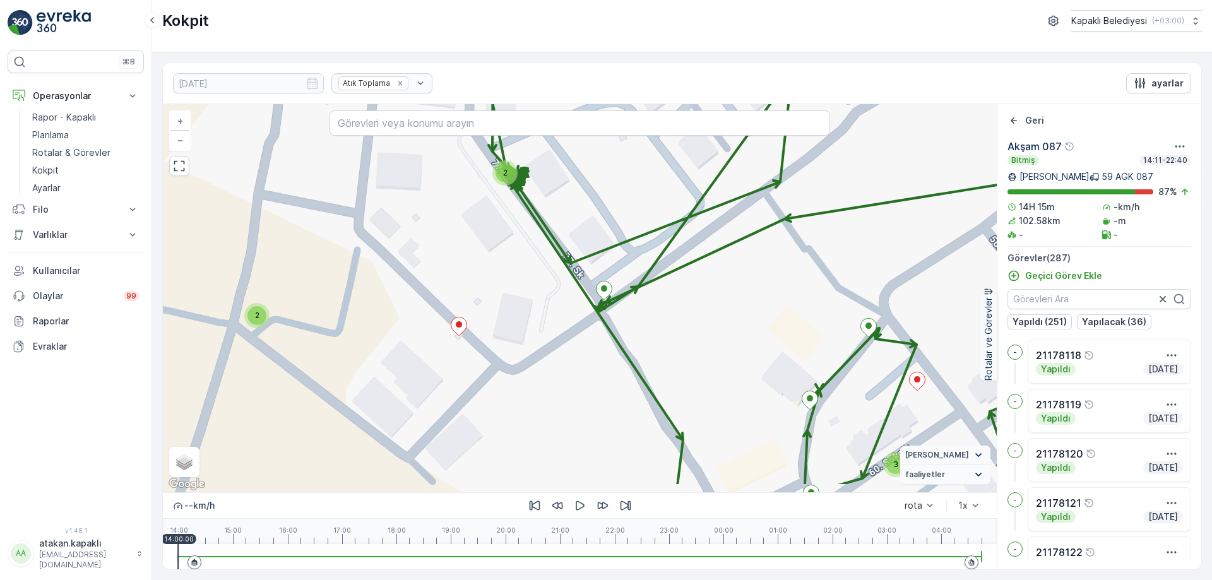
drag, startPoint x: 405, startPoint y: 418, endPoint x: 483, endPoint y: 396, distance: 81.5
click at [483, 396] on div "2 2 2 3 3 5 2 2 2 2 2 3 2 2 3 3 3 2 2 2 2 2 3 2 2 3 2 2 2 5 3 2 2 2 3 3 3 2 2 2…" at bounding box center [580, 298] width 834 height 388
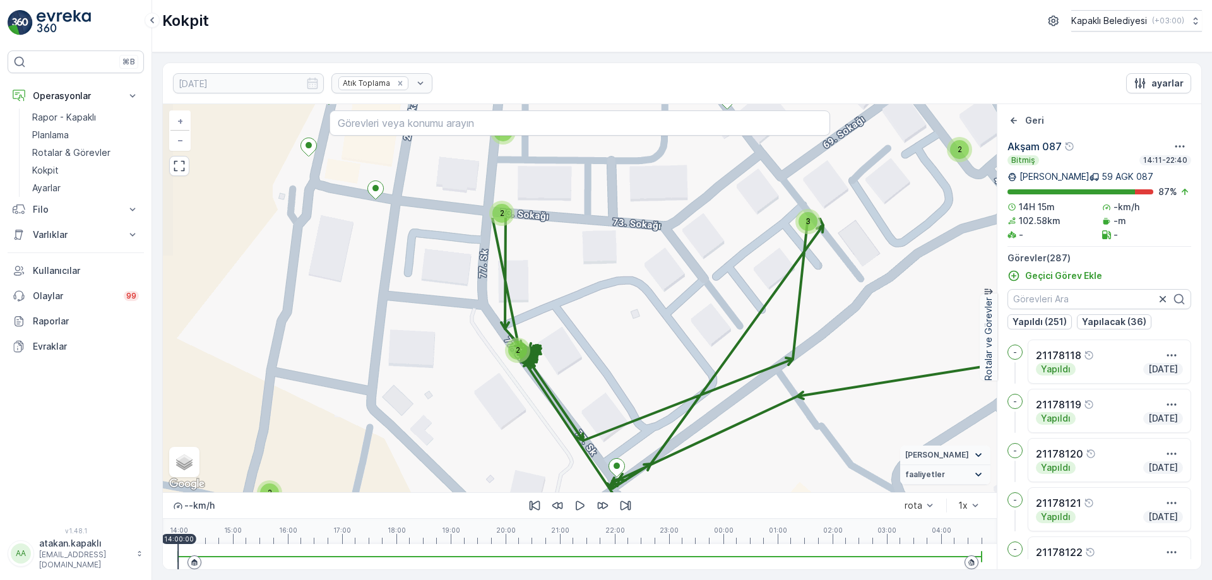
drag, startPoint x: 341, startPoint y: 205, endPoint x: 348, endPoint y: 425, distance: 220.4
click at [338, 384] on div "2 2 2 3 3 5 2 2 2 2 2 3 2 2 3 3 3 2 2 2 2 2 3 2 2 3 2 2 2 5 3 2 2 2 3 3 3 2 2 2…" at bounding box center [580, 298] width 834 height 388
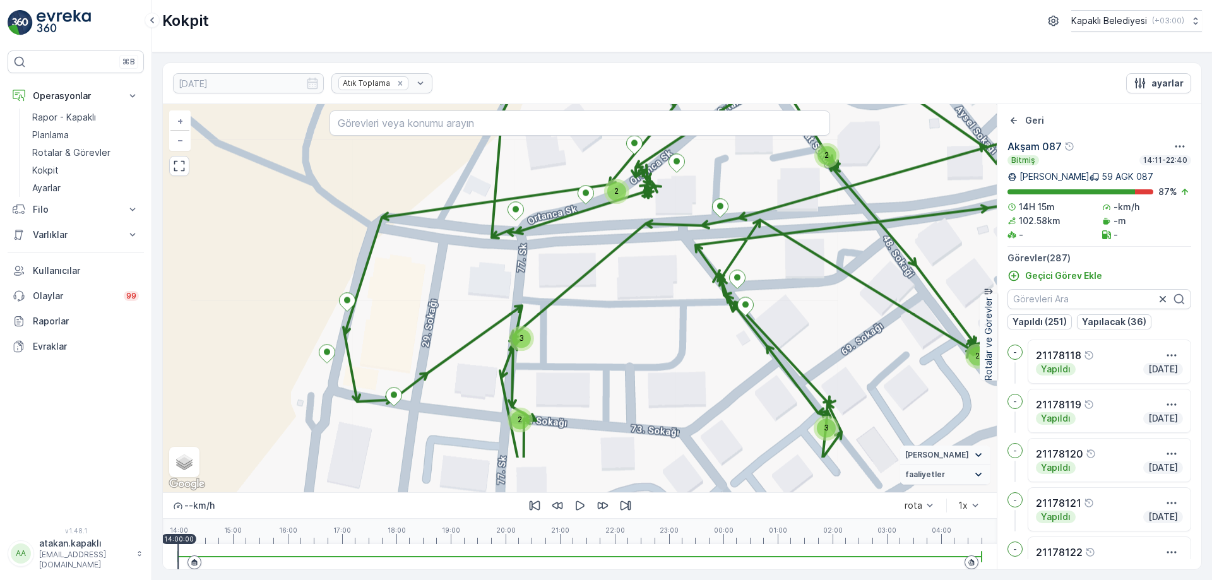
drag, startPoint x: 386, startPoint y: 345, endPoint x: 335, endPoint y: 187, distance: 165.7
click at [343, 200] on div "2 2 2 3 3 5 2 2 2 2 2 3 2 2 3 3 3 2 2 2 2 2 3 2 2 3 2 2 2 5 3 2 2 2 3 3 3 2 2 2…" at bounding box center [580, 298] width 834 height 388
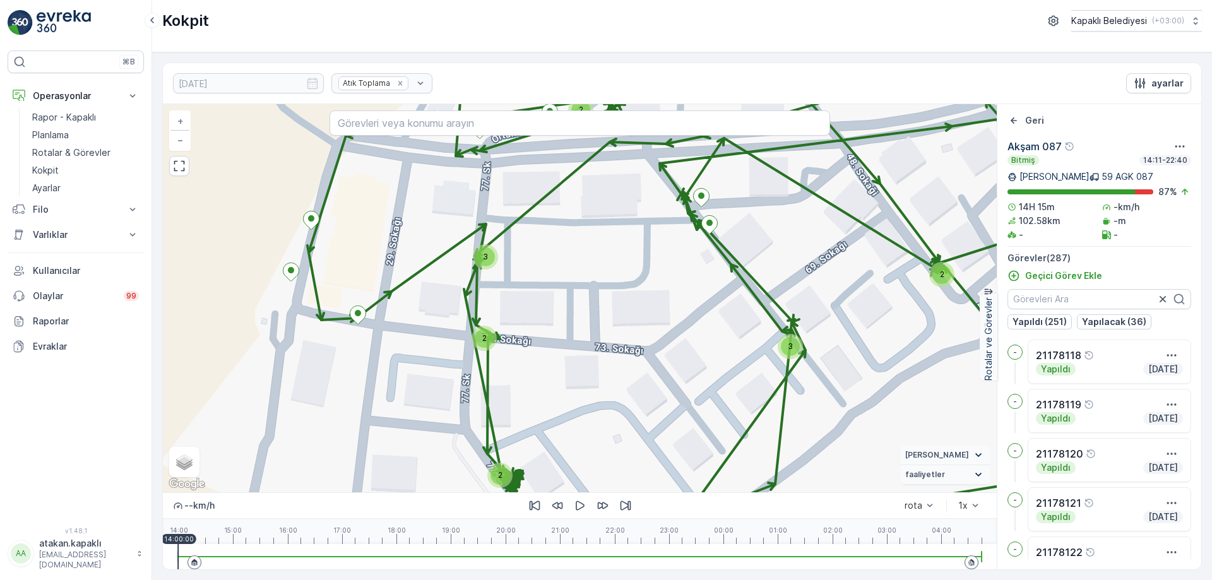
drag, startPoint x: 421, startPoint y: 410, endPoint x: 237, endPoint y: 236, distance: 253.2
click at [237, 243] on div "2 2 2 3 3 5 2 2 2 2 2 3 2 2 3 3 3 2 2 2 2 2 3 2 2 3 2 2 2 5 3 2 2 2 3 3 3 2 2 2…" at bounding box center [580, 298] width 834 height 388
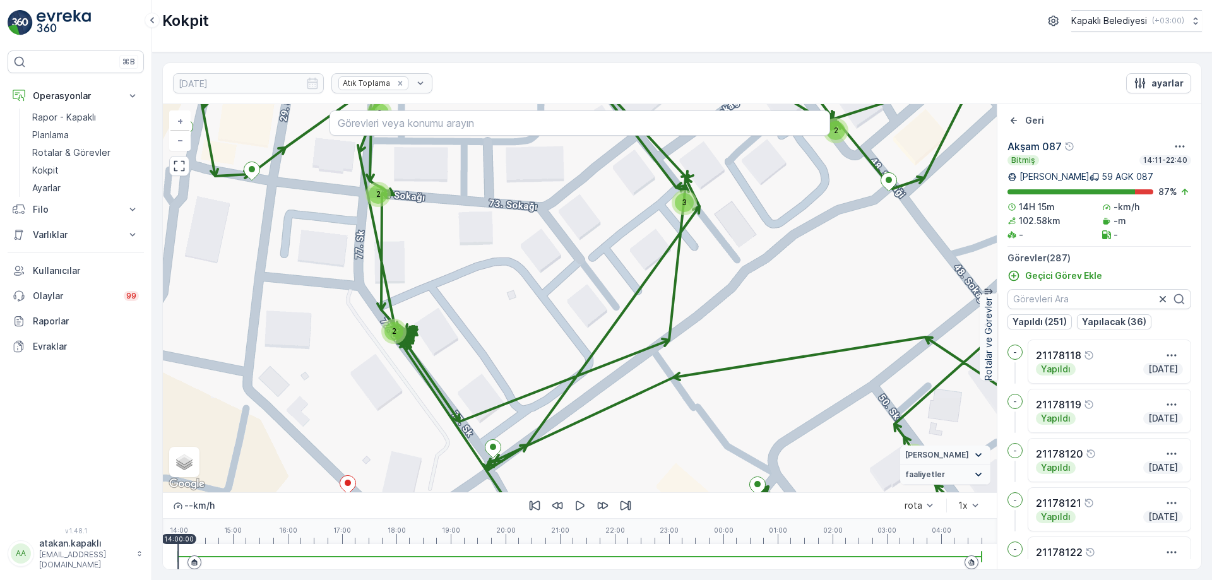
drag, startPoint x: 431, startPoint y: 343, endPoint x: 518, endPoint y: 386, distance: 96.5
click at [518, 386] on div "2 2 2 3 3 5 2 2 2 2 2 3 2 2 3 3 3 2 2 2 2 2 3 2 2 3 2 2 2 5 3 2 2 2 3 3 3 2 2 2…" at bounding box center [580, 298] width 834 height 388
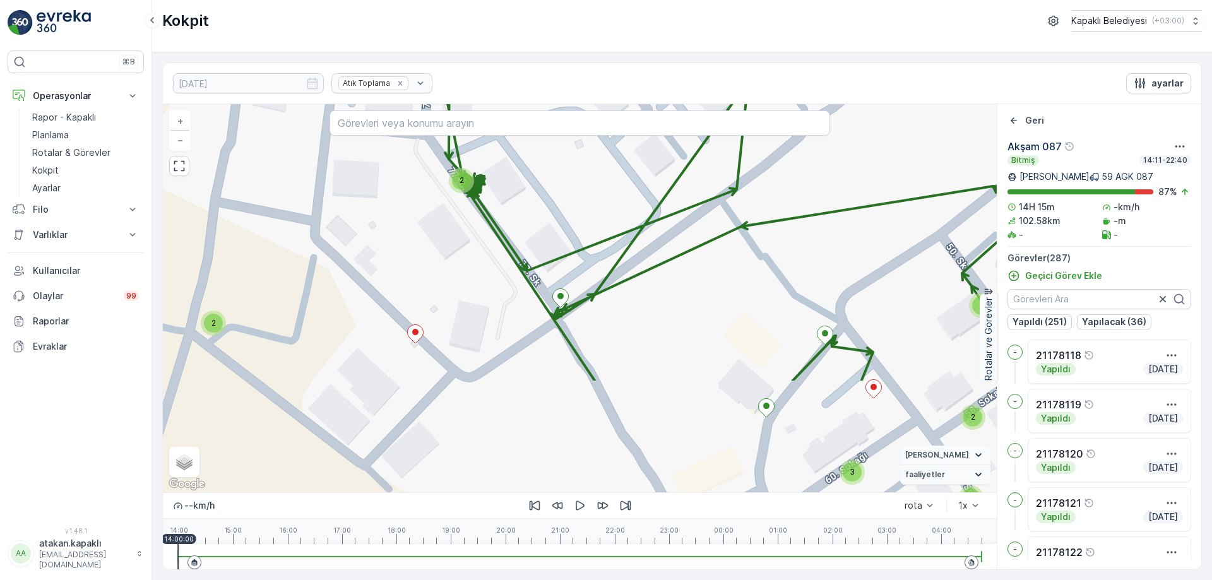
drag, startPoint x: 371, startPoint y: 412, endPoint x: 439, endPoint y: 261, distance: 165.3
click at [439, 261] on div "2 2 2 3 3 5 2 2 2 2 2 3 2 2 3 3 3 2 2 2 2 2 3 2 2 3 2 2 2 5 3 2 2 2 3 3 3 2 2 2…" at bounding box center [580, 298] width 834 height 388
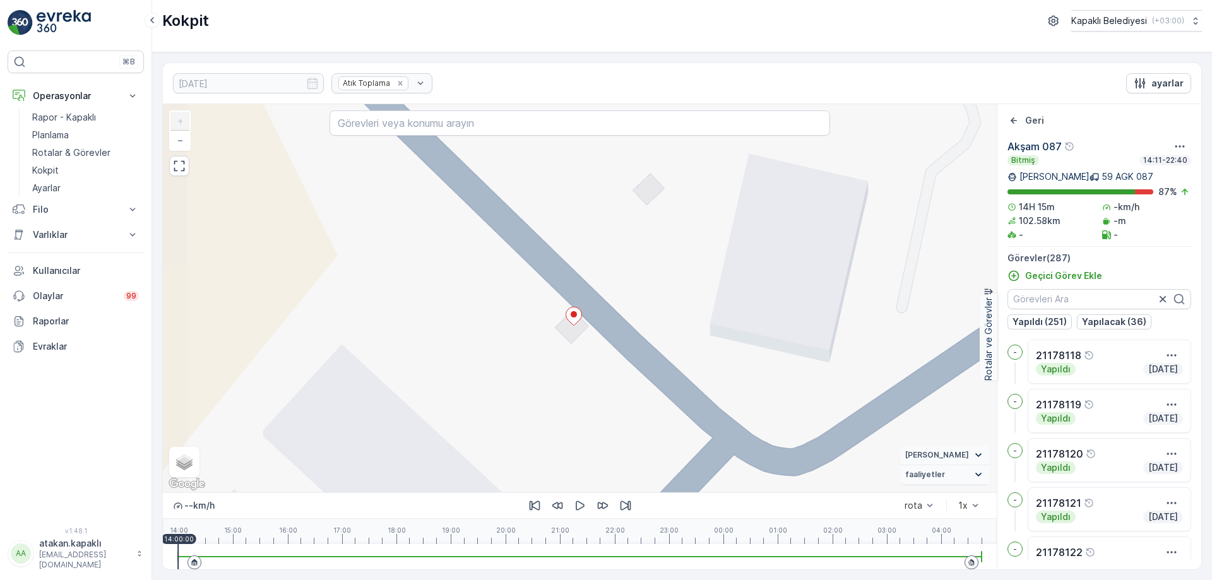
drag, startPoint x: 402, startPoint y: 294, endPoint x: 556, endPoint y: 457, distance: 224.1
click at [559, 455] on div "2 2 2 2 2 2 2 2 2 2 2 2 2 2 2 2 2 2 2 2 2 2 2 2 2 2 2 + − Uydu Yol haritası Ara…" at bounding box center [580, 298] width 834 height 388
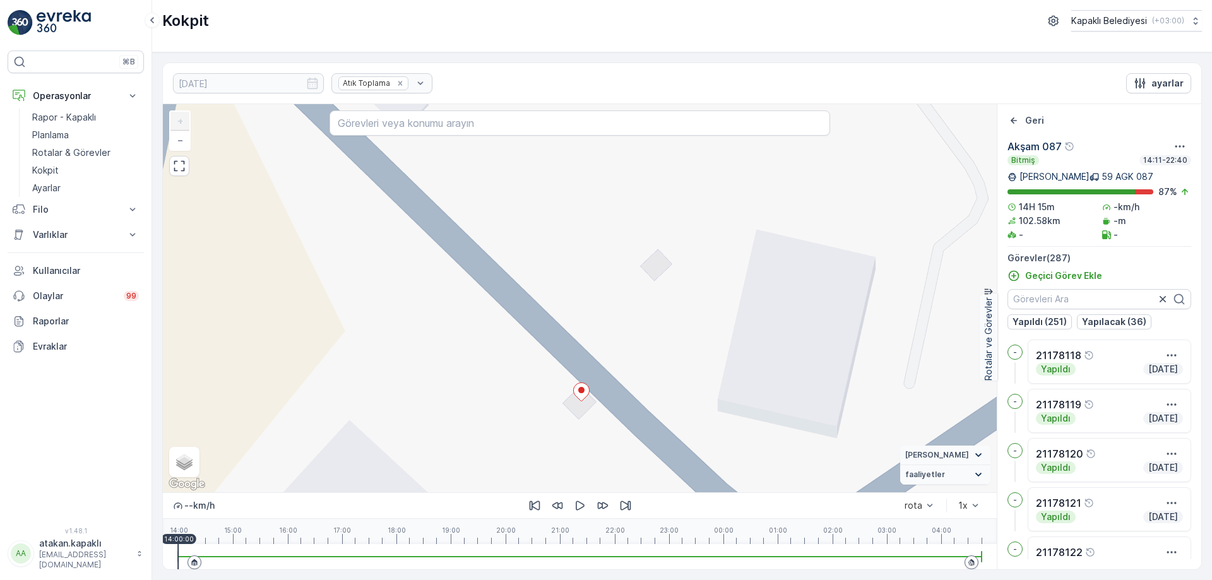
drag, startPoint x: 476, startPoint y: 329, endPoint x: 456, endPoint y: 509, distance: 181.0
click at [456, 465] on div "2 2 2 2 2 2 2 2 2 2 2 2 2 2 2 2 2 2 2 2 2 2 2 2 2 2 2 + − Uydu Yol haritası Ara…" at bounding box center [580, 298] width 834 height 388
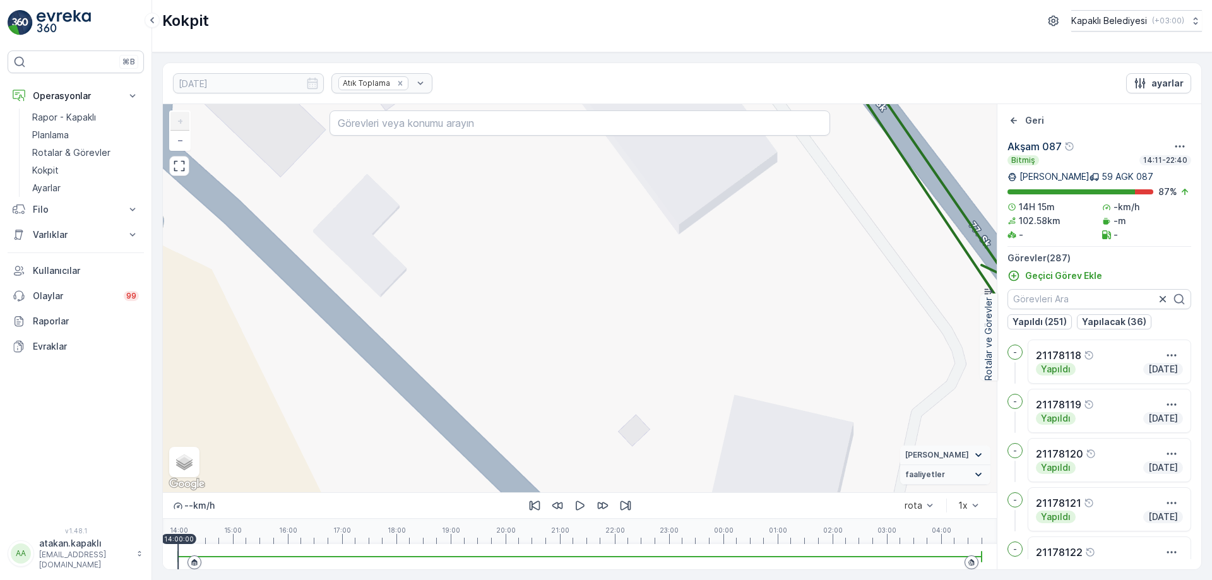
drag, startPoint x: 495, startPoint y: 324, endPoint x: 503, endPoint y: 453, distance: 129.0
click at [501, 425] on div "2 2 2 2 2 2 2 2 2 2 2 2 2 2 2 2 2 2 2 2 2 2 2 2 2 2 2 + − Uydu Yol haritası Ara…" at bounding box center [580, 298] width 834 height 388
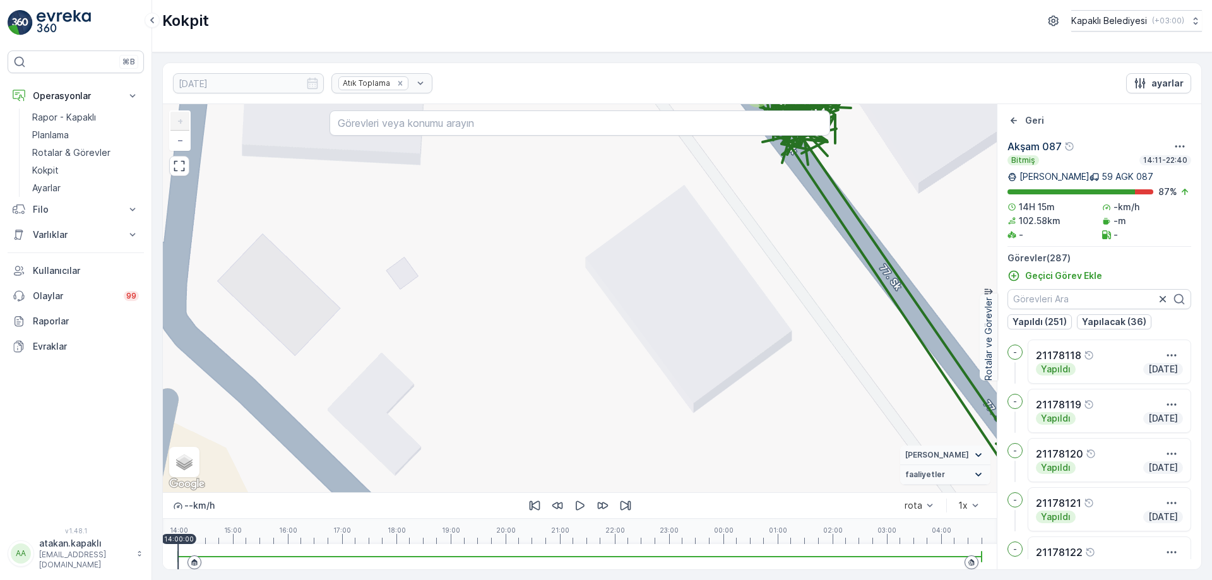
drag, startPoint x: 512, startPoint y: 370, endPoint x: 515, endPoint y: 475, distance: 105.5
click at [513, 466] on div "2 2 2 2 2 2 2 2 2 2 2 2 2 2 2 2 2 2 2 2 2 2 2 2 2 2 2 + − Uydu Yol haritası Ara…" at bounding box center [580, 298] width 834 height 388
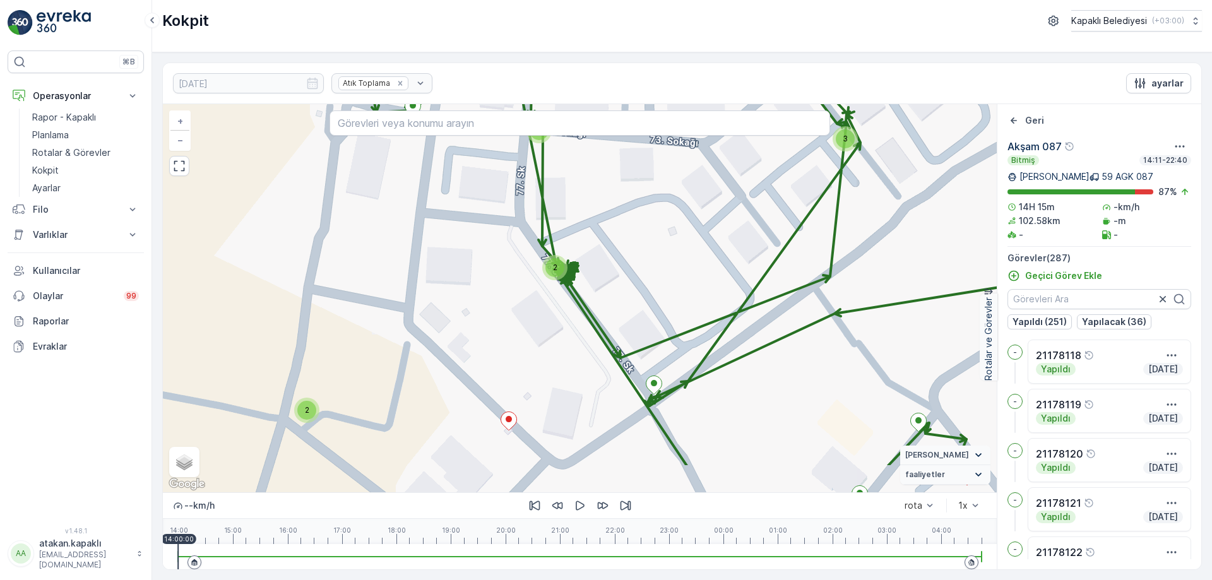
drag, startPoint x: 537, startPoint y: 336, endPoint x: 501, endPoint y: 270, distance: 75.7
click at [501, 270] on div "2 2 2 3 3 5 2 2 2 2 2 3 2 2 3 3 3 2 2 2 2 2 3 2 2 3 2 2 2 5 3 2 2 2 3 3 3 2 2 2…" at bounding box center [580, 298] width 834 height 388
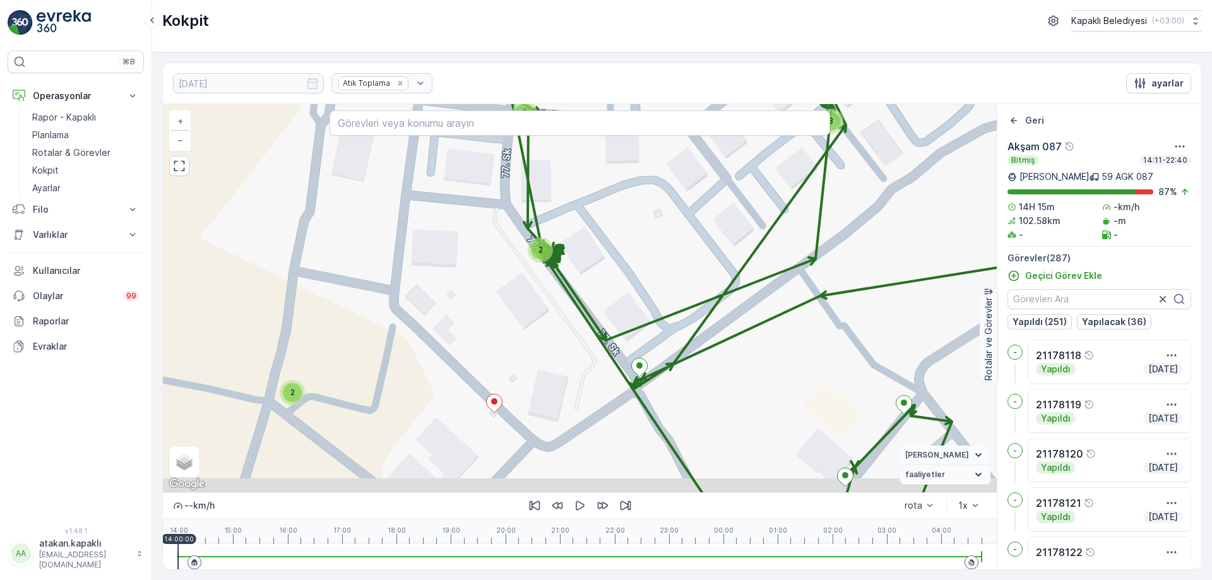
drag, startPoint x: 572, startPoint y: 400, endPoint x: 496, endPoint y: 284, distance: 138.5
click at [496, 285] on div "2 2 2 3 3 5 2 2 2 2 2 3 2 2 3 3 3 2 2 2 2 2 3 2 2 3 2 2 2 5 3 2 2 2 3 3 3 2 2 2…" at bounding box center [580, 298] width 834 height 388
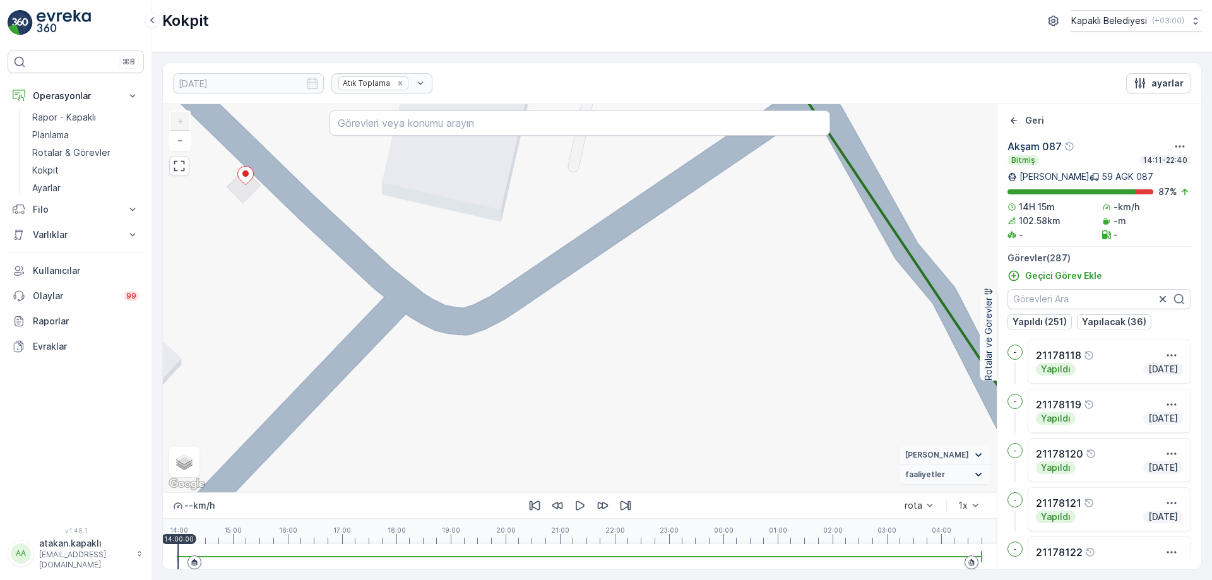
drag, startPoint x: 427, startPoint y: 357, endPoint x: 509, endPoint y: 469, distance: 138.6
click at [509, 468] on div "2 2 2 2 2 2 2 2 2 2 2 2 2 2 2 2 2 2 2 2 2 2 2 2 2 2 2 + − Uydu Yol haritası Ara…" at bounding box center [580, 298] width 834 height 388
